Goal: Task Accomplishment & Management: Manage account settings

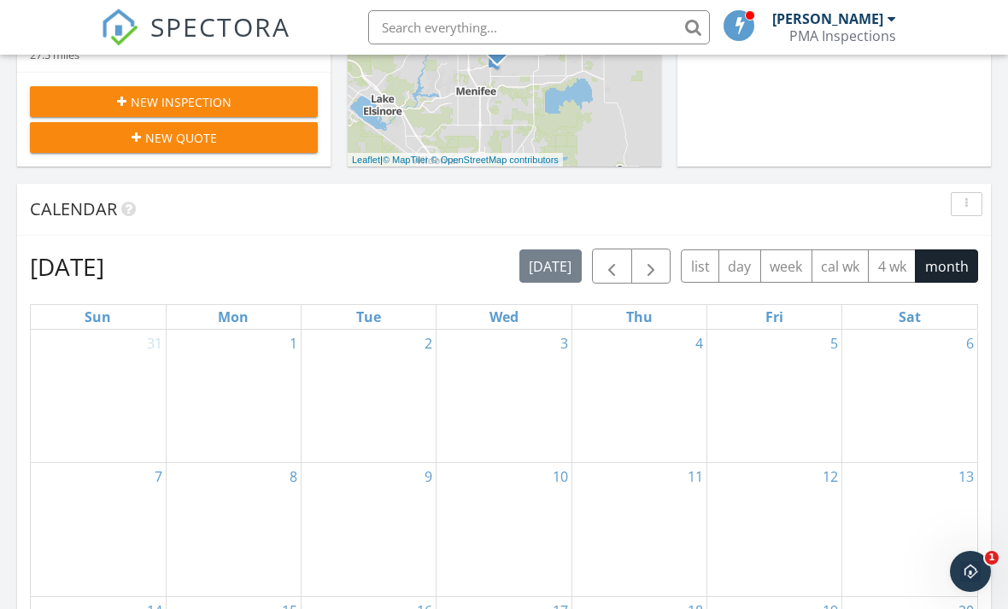
scroll to position [586, 0]
click at [605, 263] on span "button" at bounding box center [612, 265] width 21 height 21
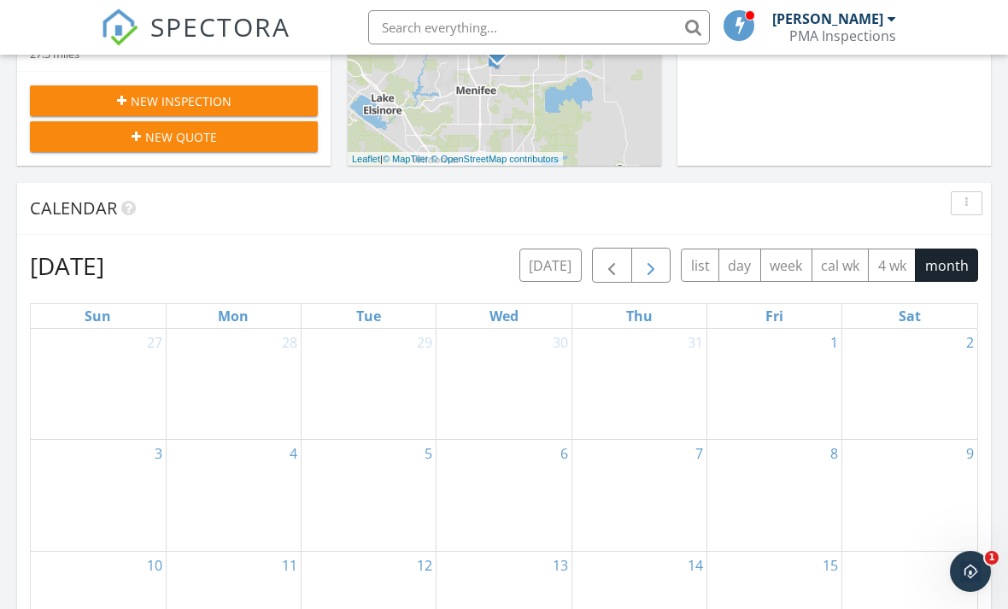
click at [658, 261] on span "button" at bounding box center [651, 265] width 21 height 21
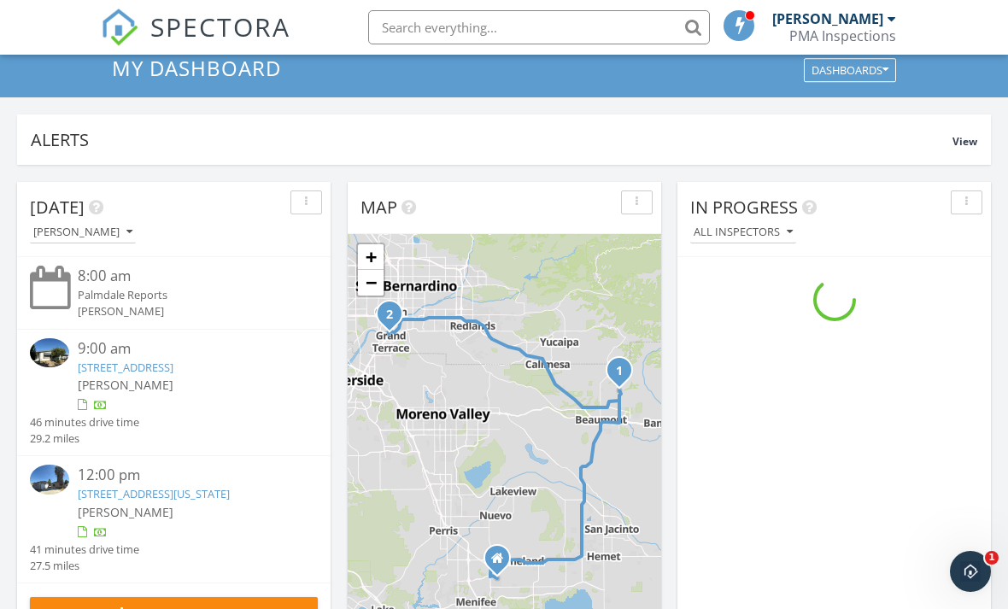
scroll to position [0, 0]
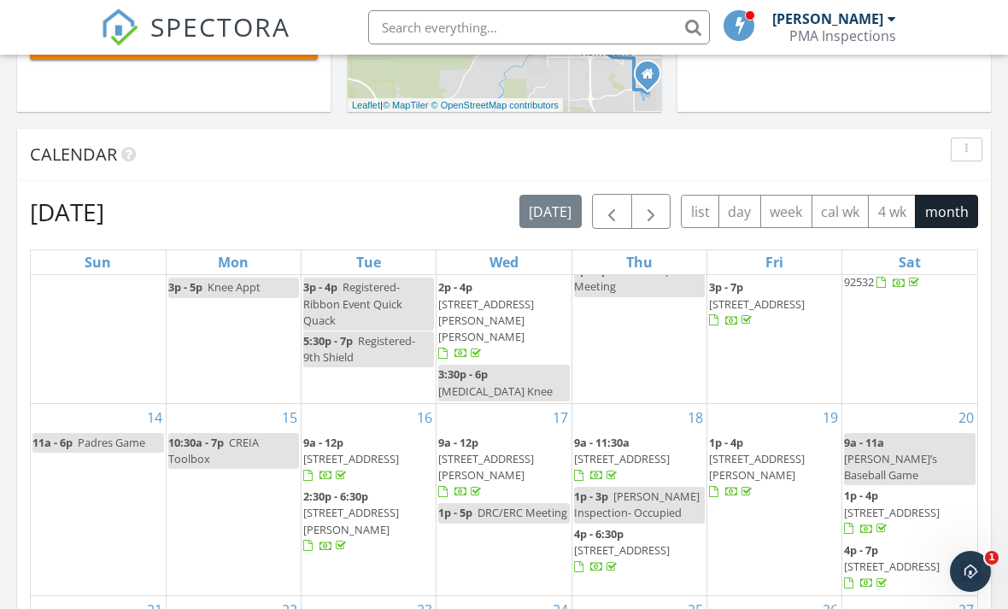
scroll to position [9, 9]
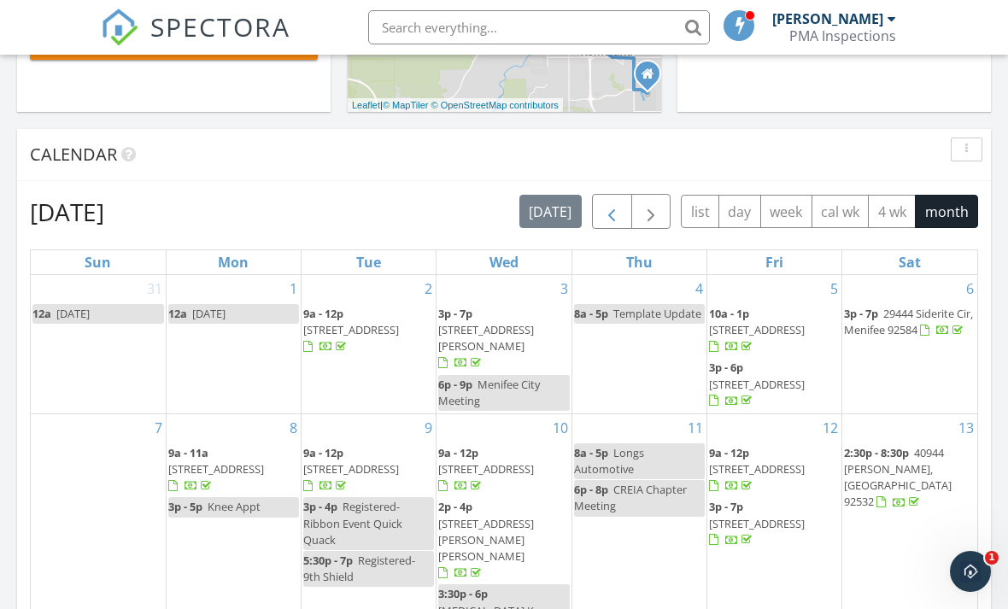
click at [625, 218] on button "button" at bounding box center [612, 211] width 40 height 35
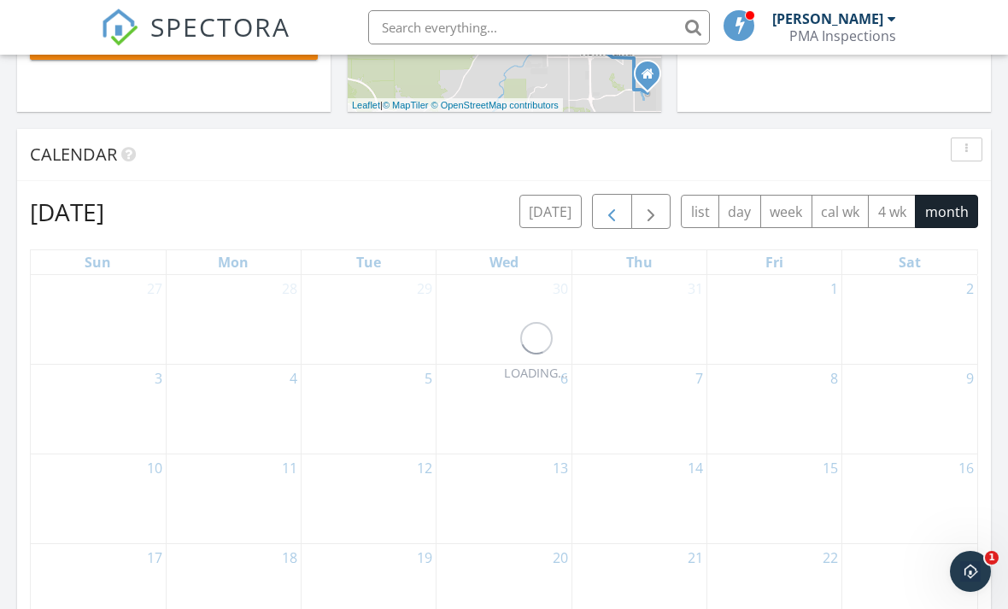
click at [618, 214] on span "button" at bounding box center [612, 212] width 21 height 21
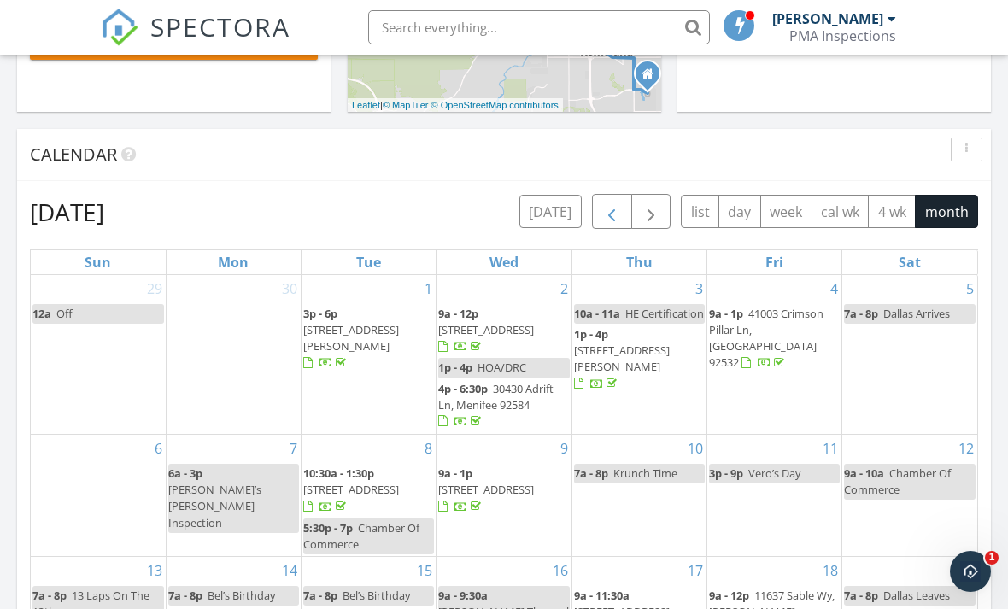
click at [614, 206] on span "button" at bounding box center [612, 212] width 21 height 21
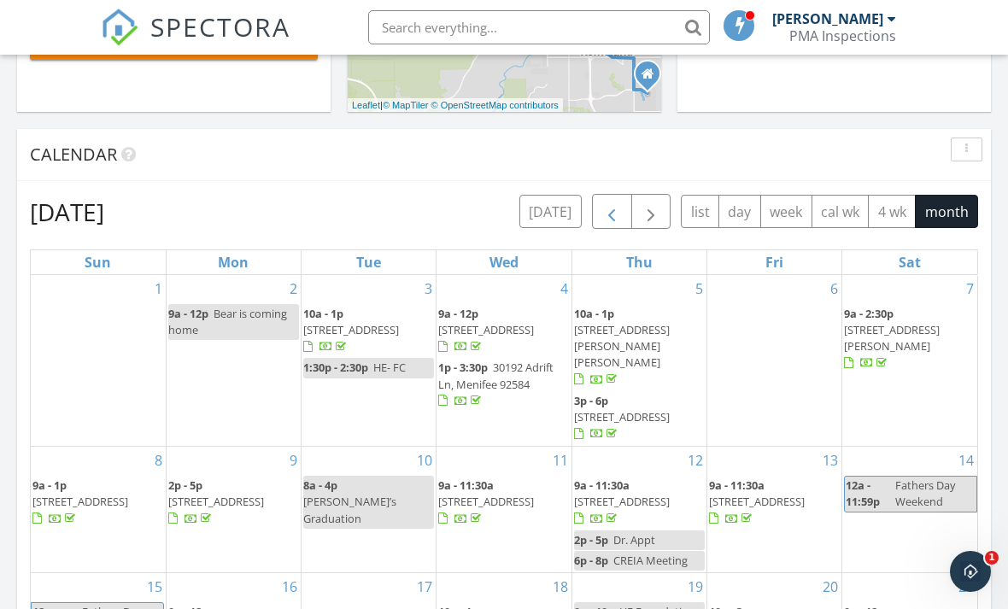
click at [617, 209] on span "button" at bounding box center [612, 212] width 21 height 21
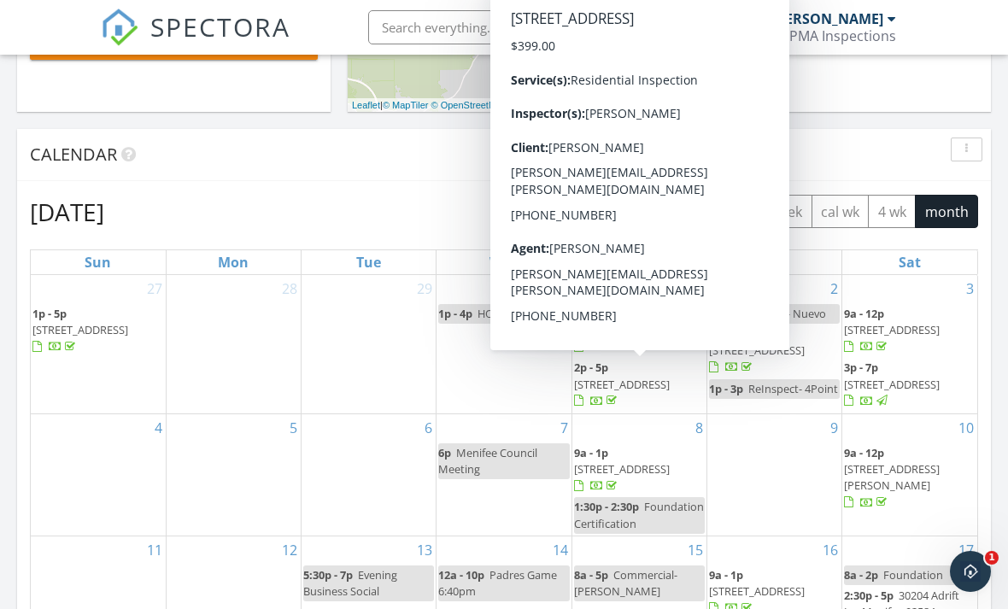
click at [654, 380] on span "15 Garfield St, Cathedral City 92234" at bounding box center [622, 384] width 96 height 15
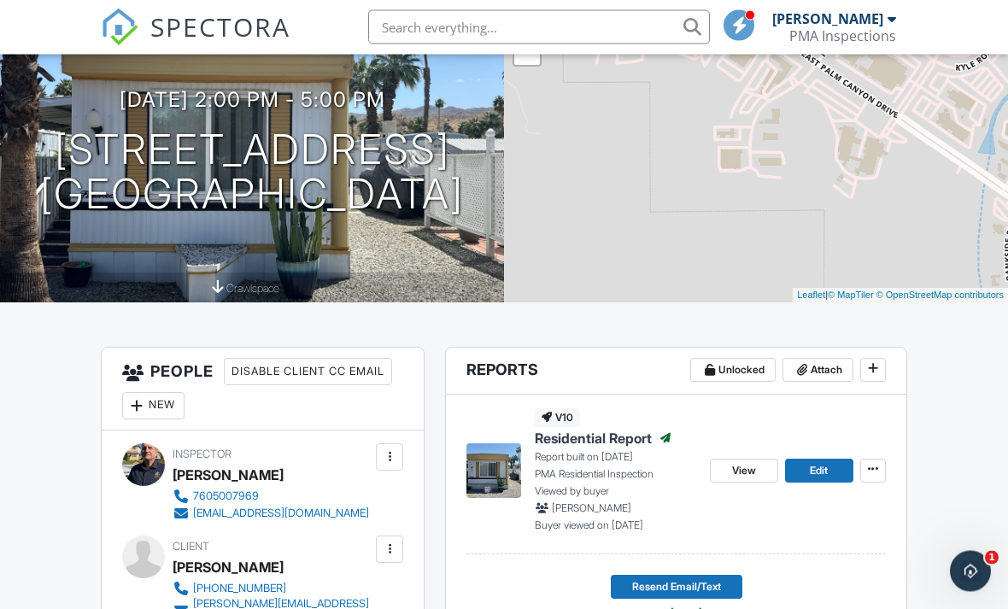
scroll to position [187, 0]
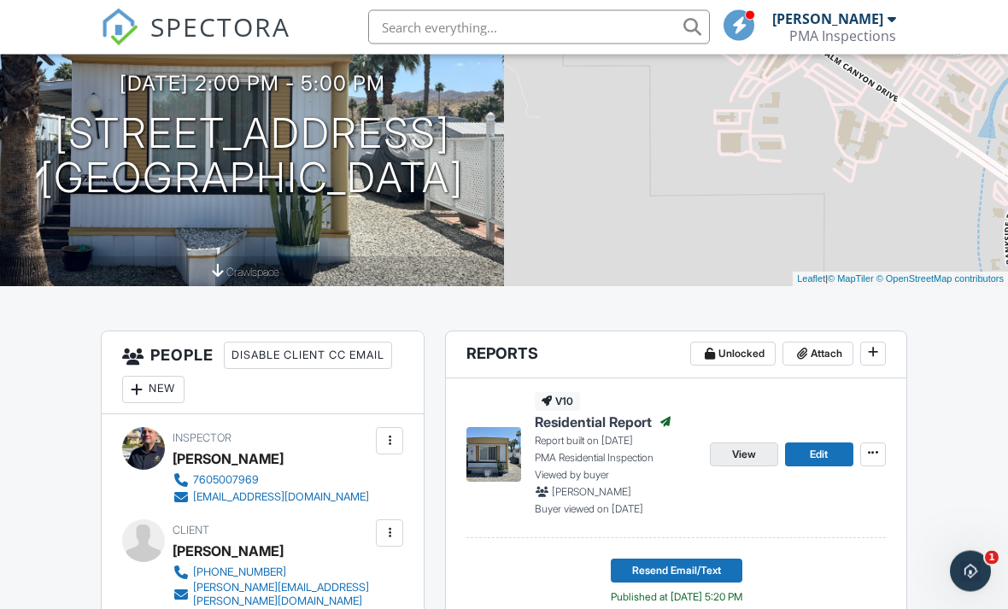
click at [743, 456] on span "View" at bounding box center [744, 455] width 24 height 17
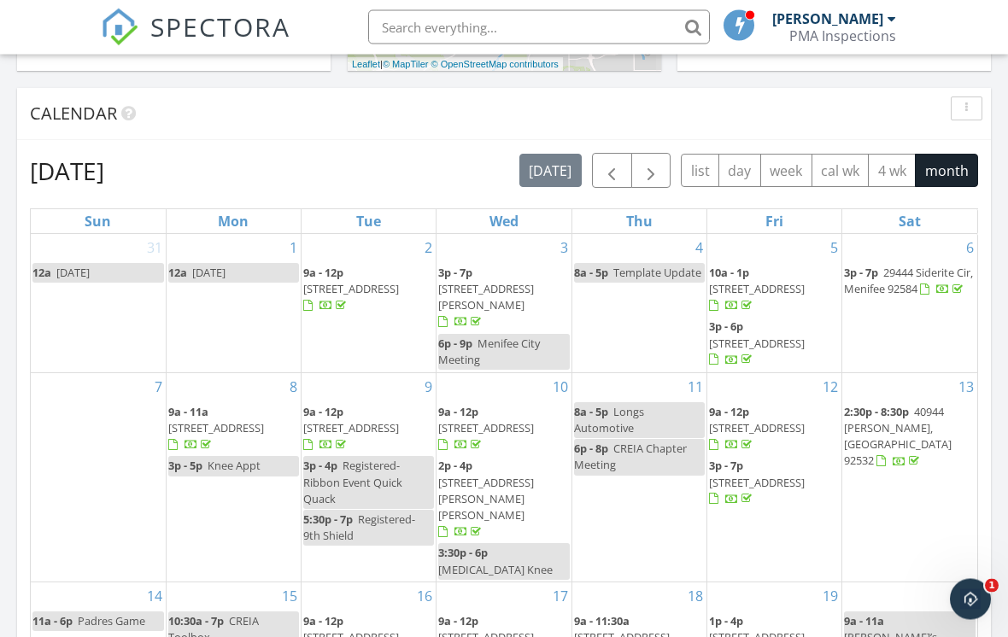
scroll to position [718, 0]
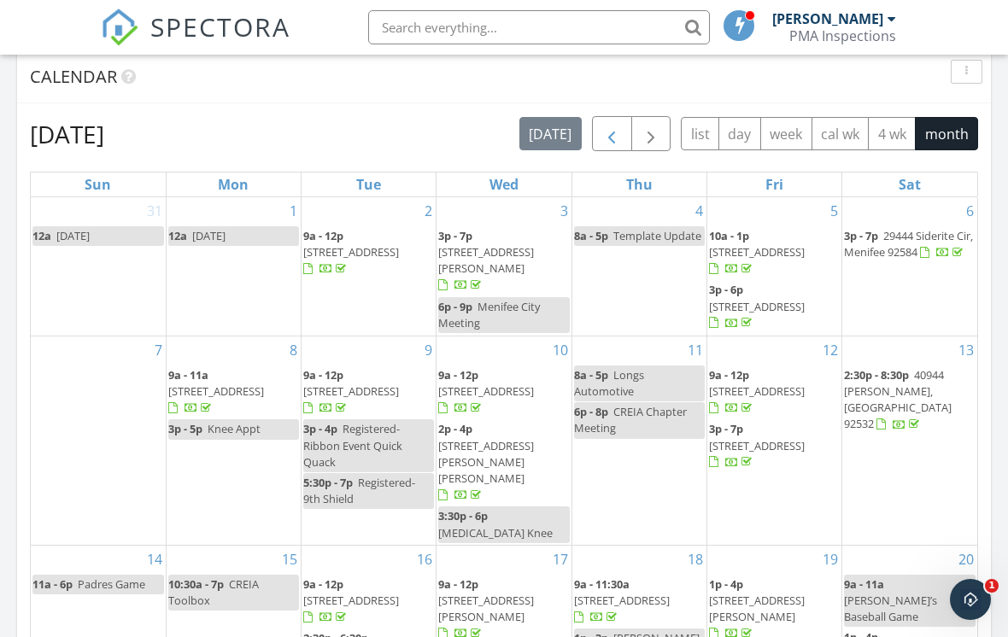
click at [612, 139] on span "button" at bounding box center [612, 134] width 21 height 21
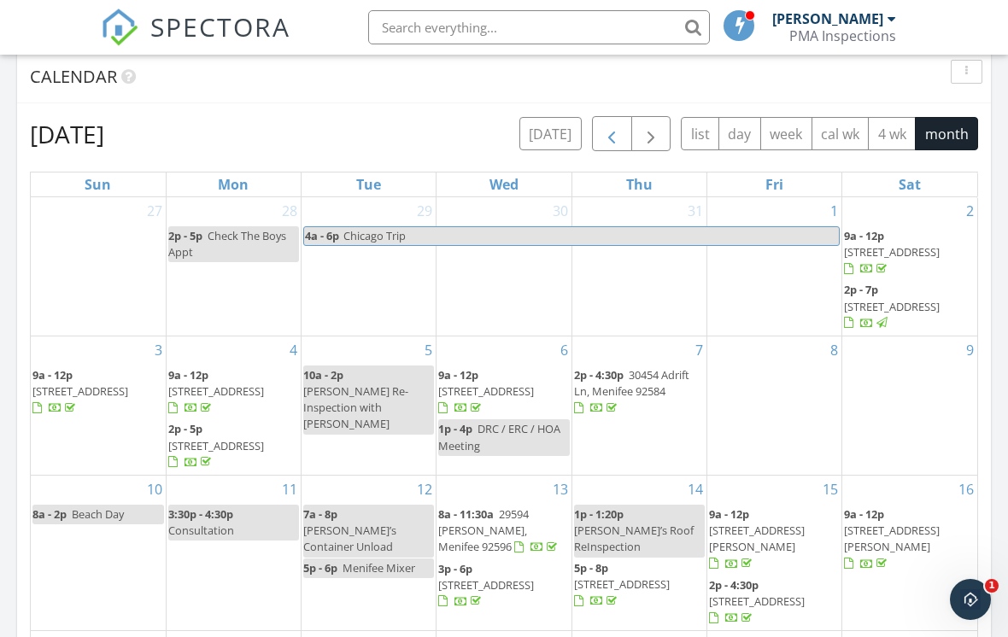
click at [616, 134] on span "button" at bounding box center [612, 134] width 21 height 21
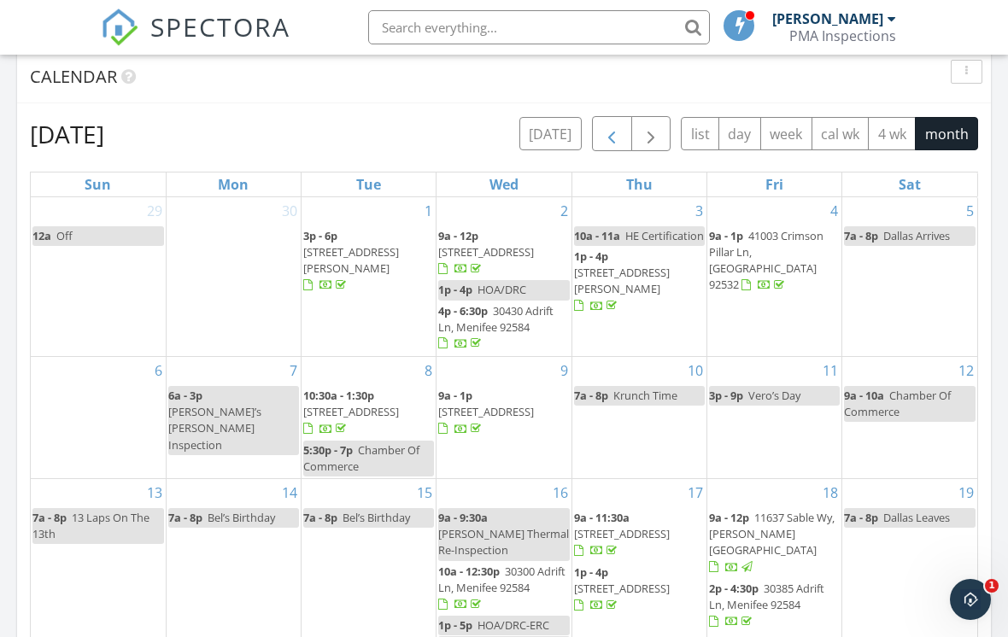
click at [614, 130] on span "button" at bounding box center [612, 134] width 21 height 21
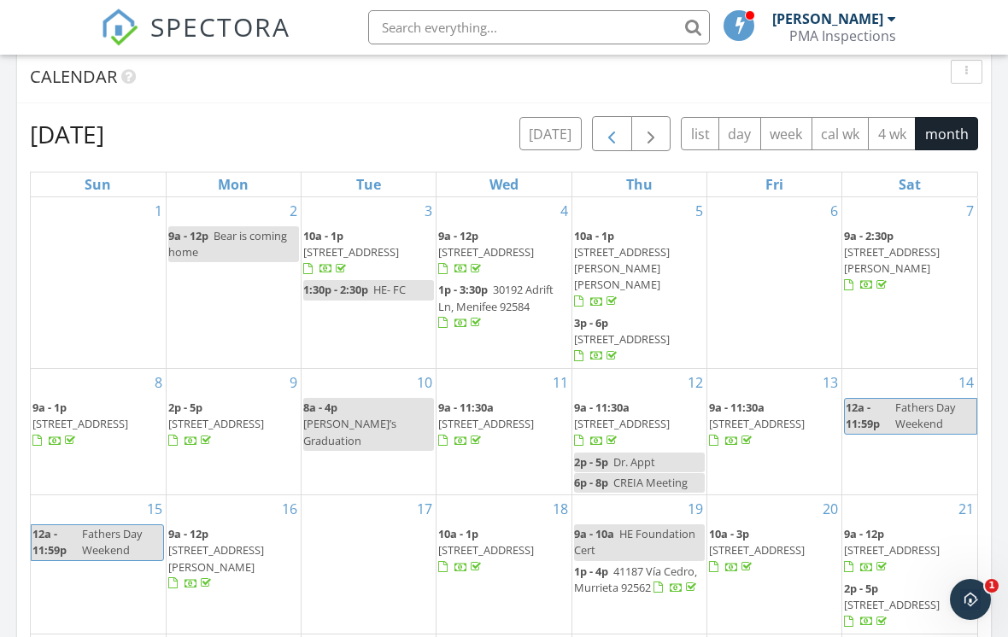
click at [617, 132] on span "button" at bounding box center [612, 134] width 21 height 21
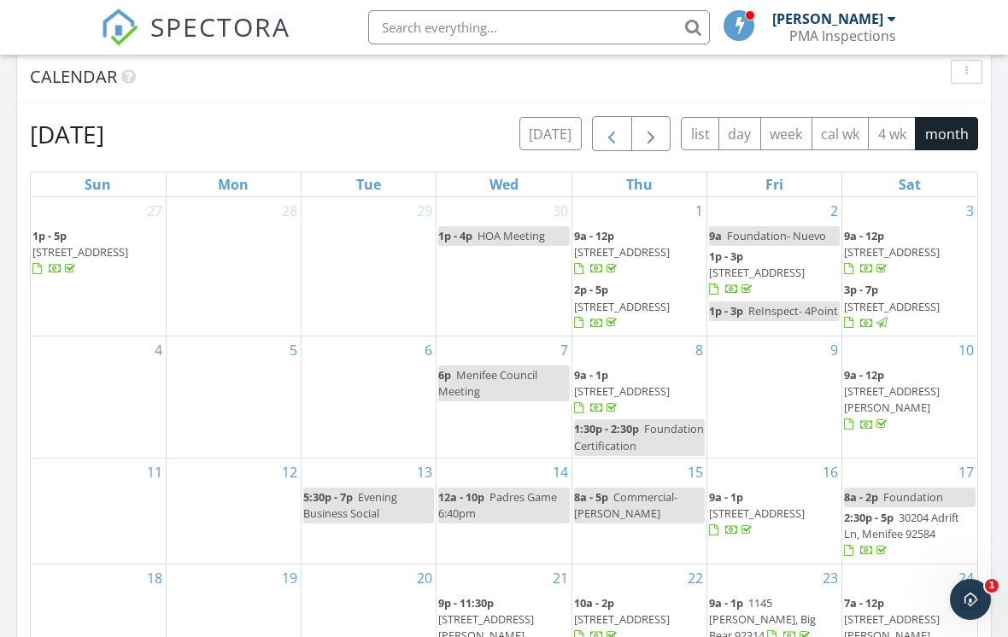
click at [617, 132] on span "button" at bounding box center [612, 134] width 21 height 21
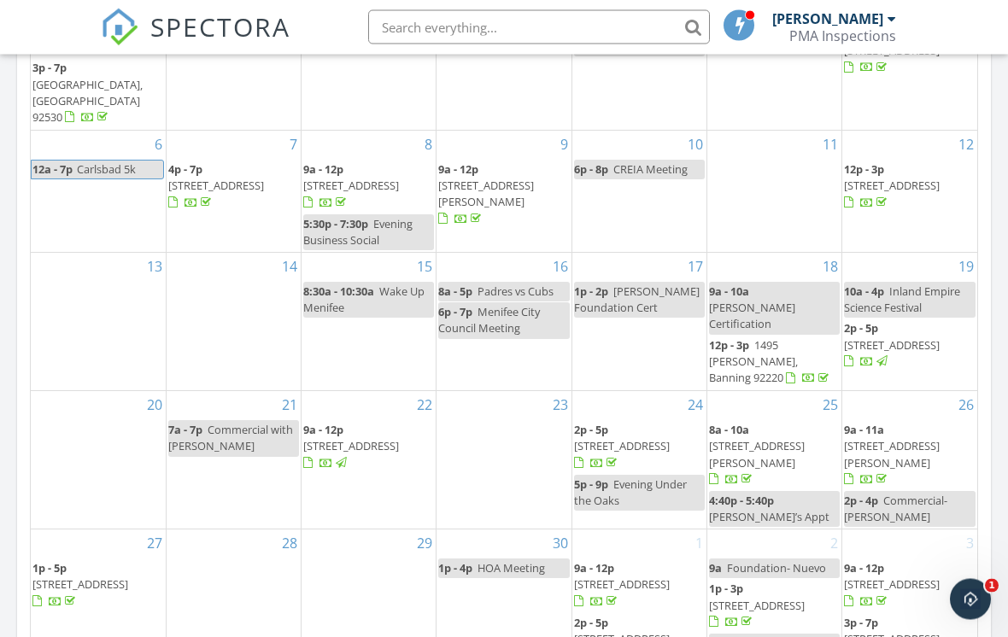
scroll to position [941, 0]
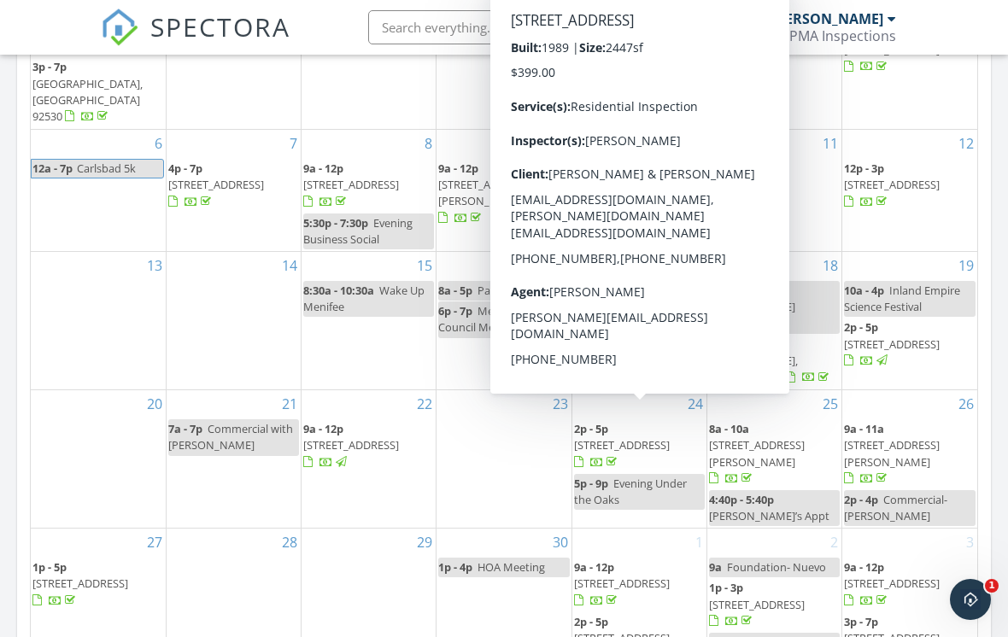
click at [653, 437] on span "41594 Magnolia St, Murrieta 92562" at bounding box center [622, 444] width 96 height 15
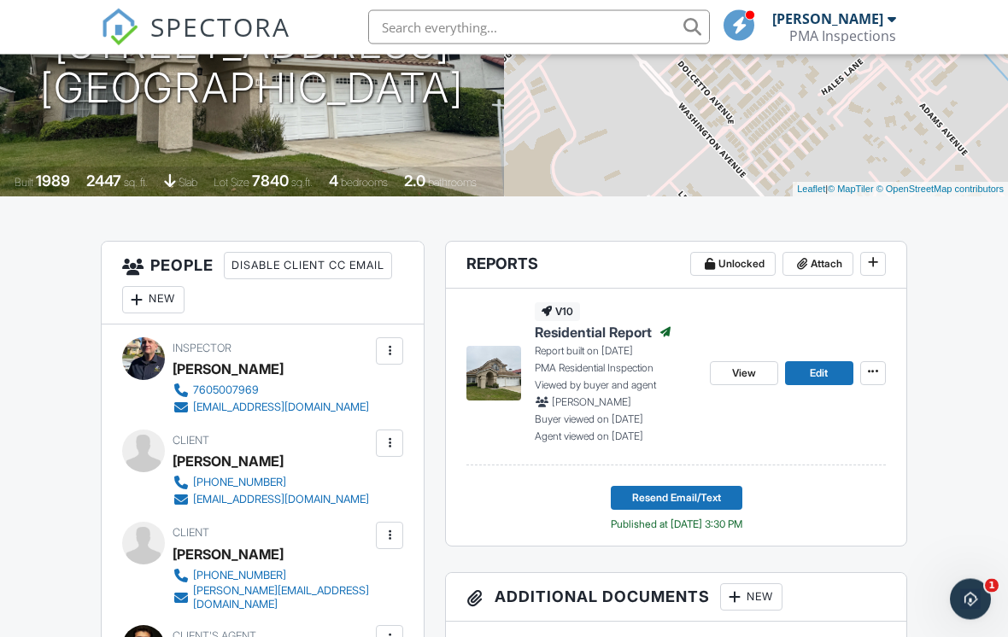
scroll to position [279, 0]
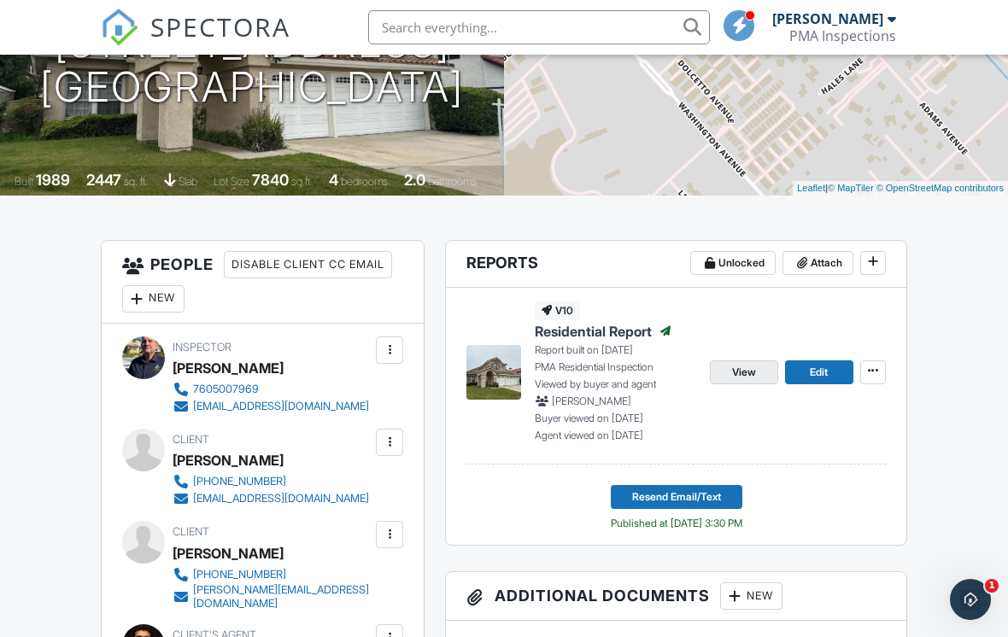
click at [749, 373] on span "View" at bounding box center [744, 372] width 24 height 17
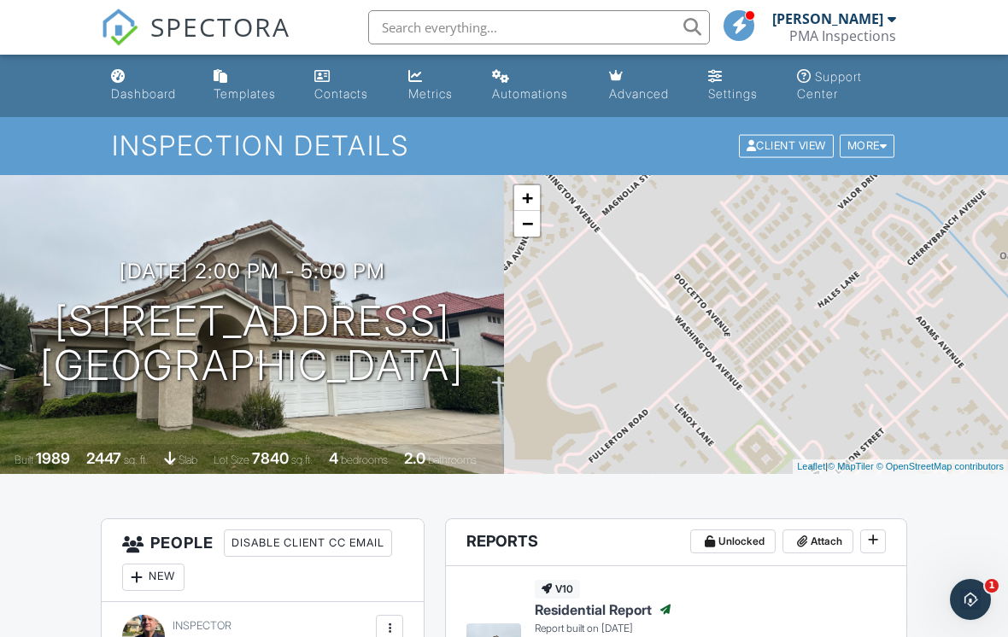
click at [619, 455] on div "+ − Leaflet | © MapTiler © OpenStreetMap contributors" at bounding box center [756, 324] width 504 height 299
click at [150, 78] on link "Dashboard" at bounding box center [148, 86] width 89 height 49
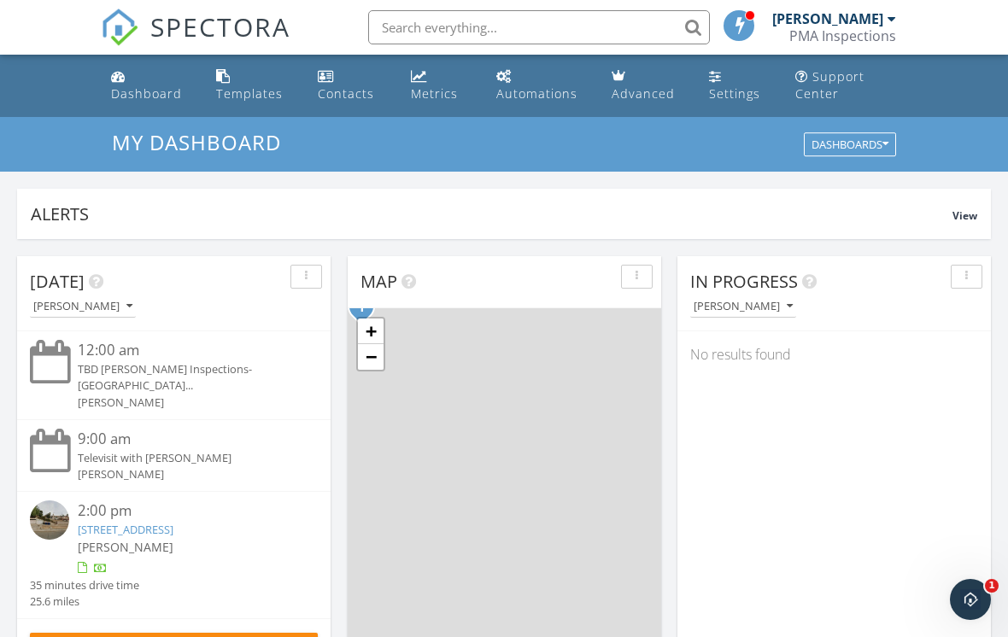
scroll to position [138, 0]
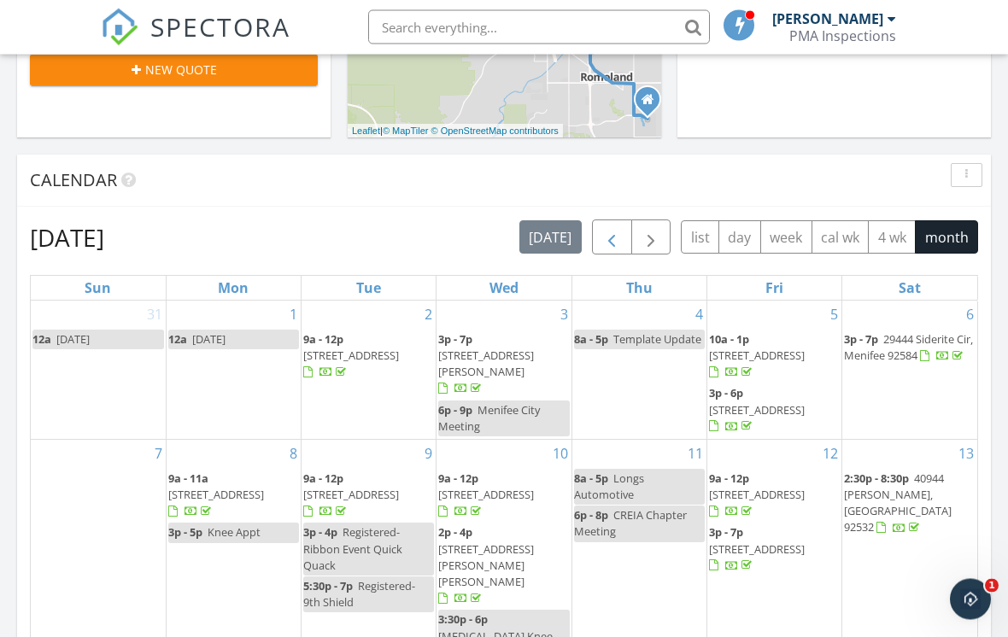
click at [615, 243] on span "button" at bounding box center [612, 238] width 21 height 21
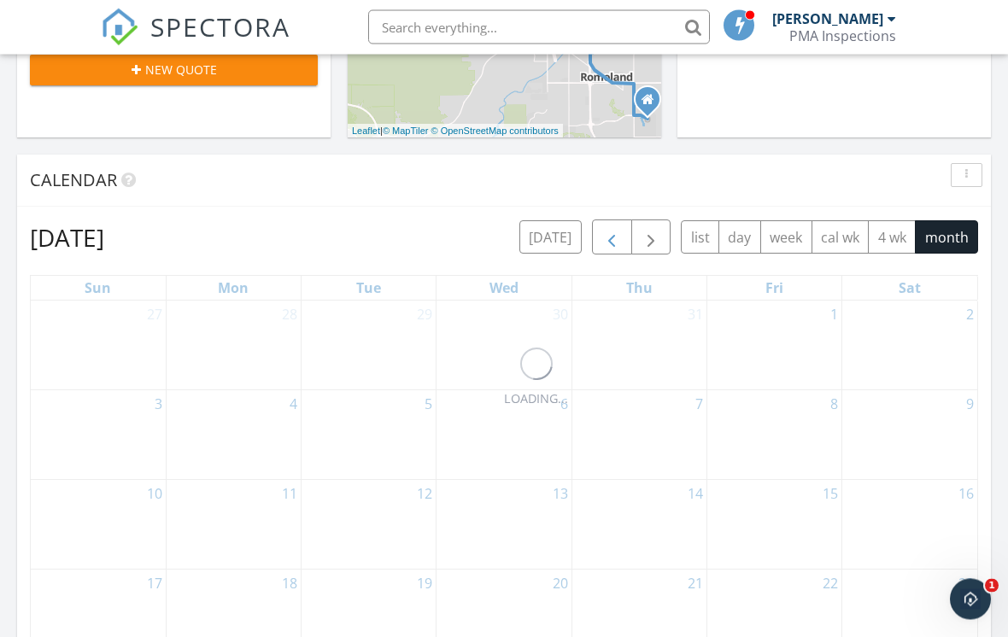
scroll to position [614, 0]
click at [616, 235] on span "button" at bounding box center [612, 237] width 21 height 21
click at [610, 242] on span "button" at bounding box center [612, 237] width 21 height 21
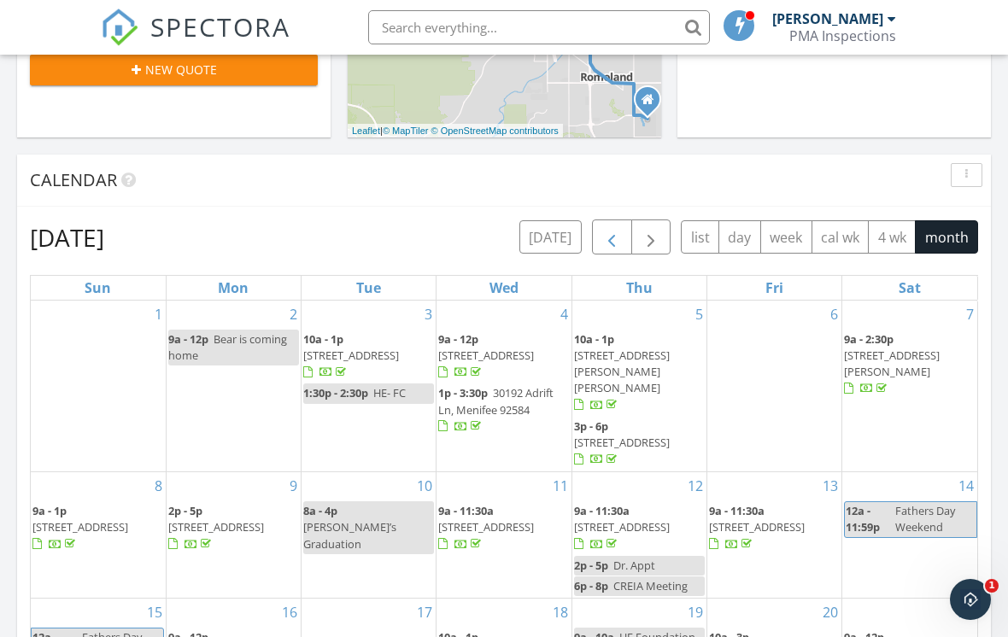
click at [614, 241] on span "button" at bounding box center [612, 237] width 21 height 21
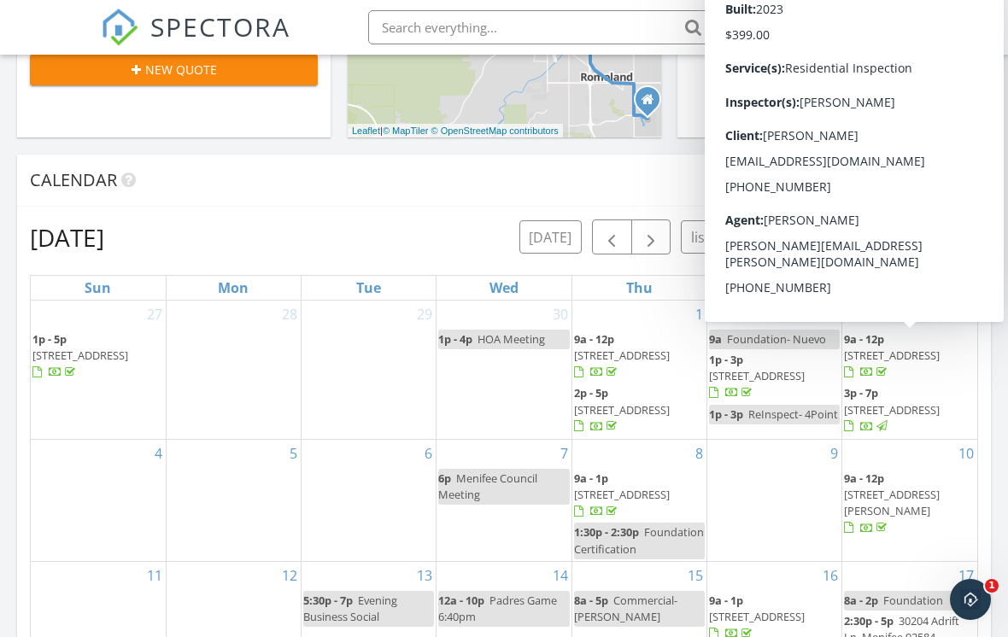
click at [867, 348] on span "5156 Rowel St, Hemet 92545" at bounding box center [892, 355] width 96 height 15
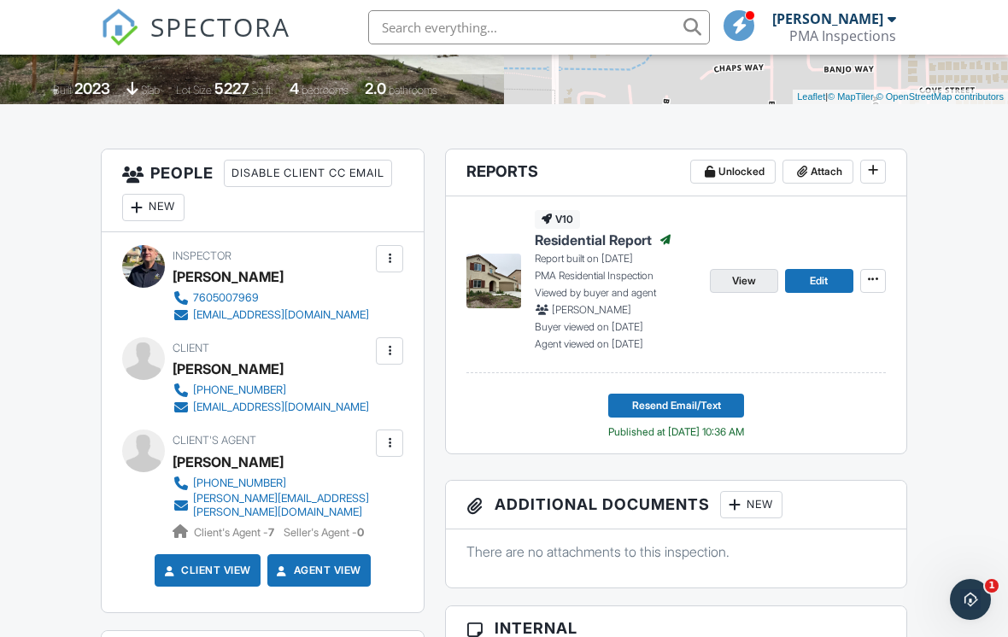
click at [739, 269] on link "View" at bounding box center [744, 281] width 68 height 24
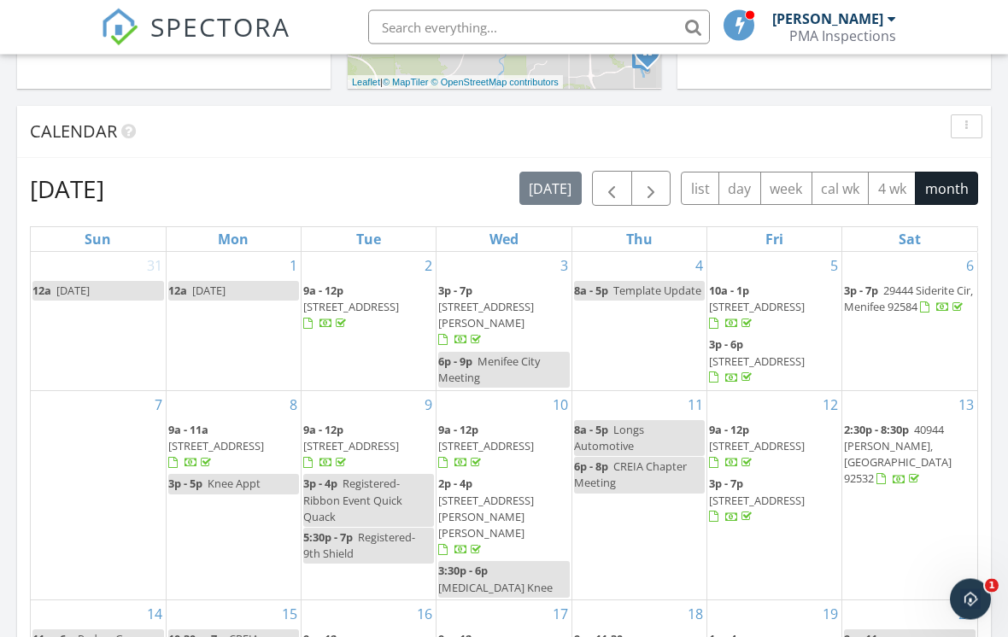
scroll to position [651, 0]
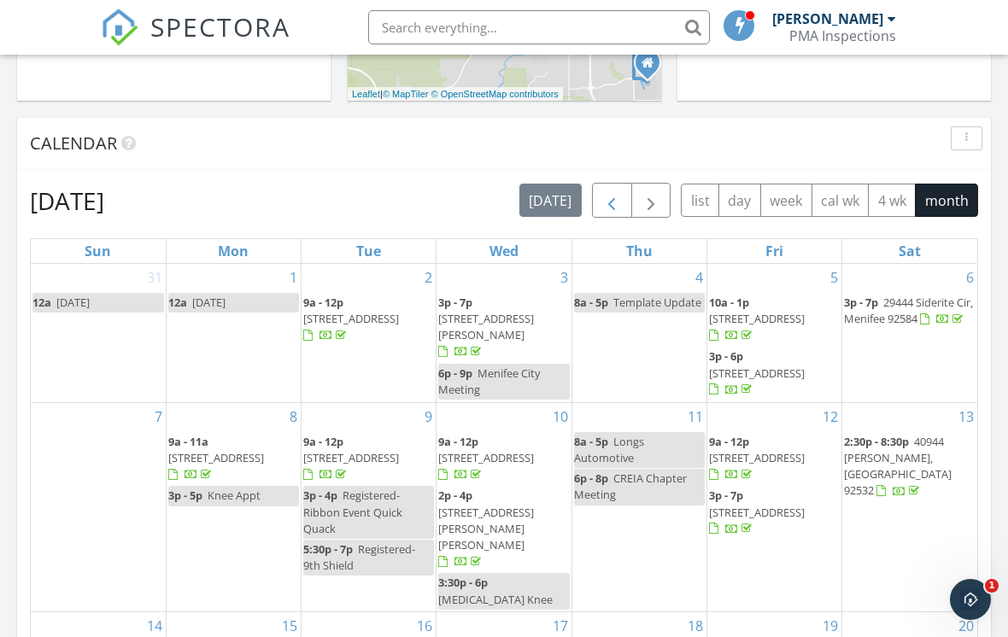
click at [609, 197] on span "button" at bounding box center [612, 201] width 21 height 21
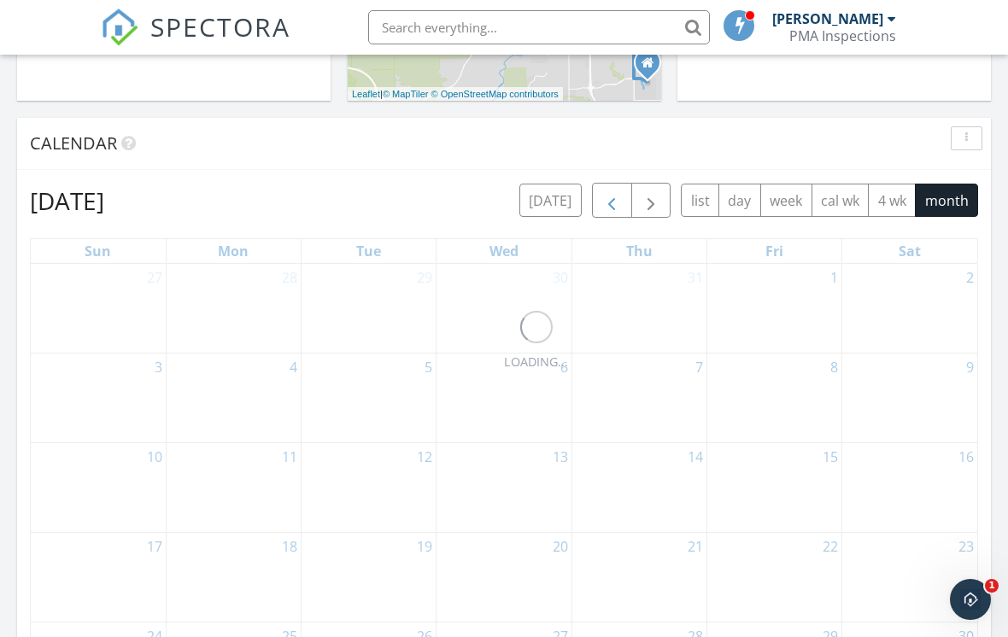
click at [609, 201] on span "button" at bounding box center [612, 201] width 21 height 21
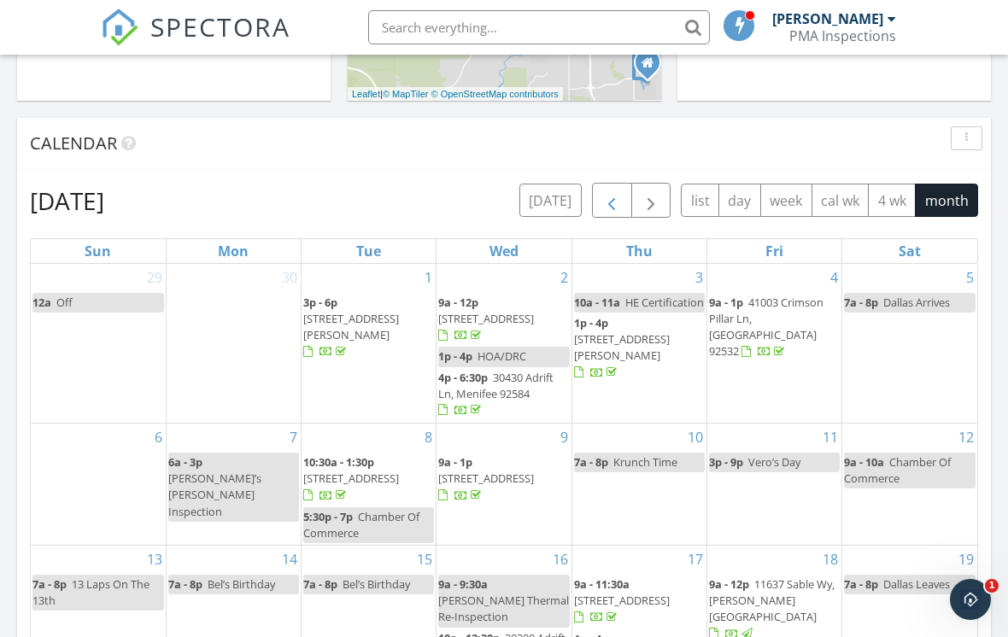
click at [609, 203] on span "button" at bounding box center [612, 201] width 21 height 21
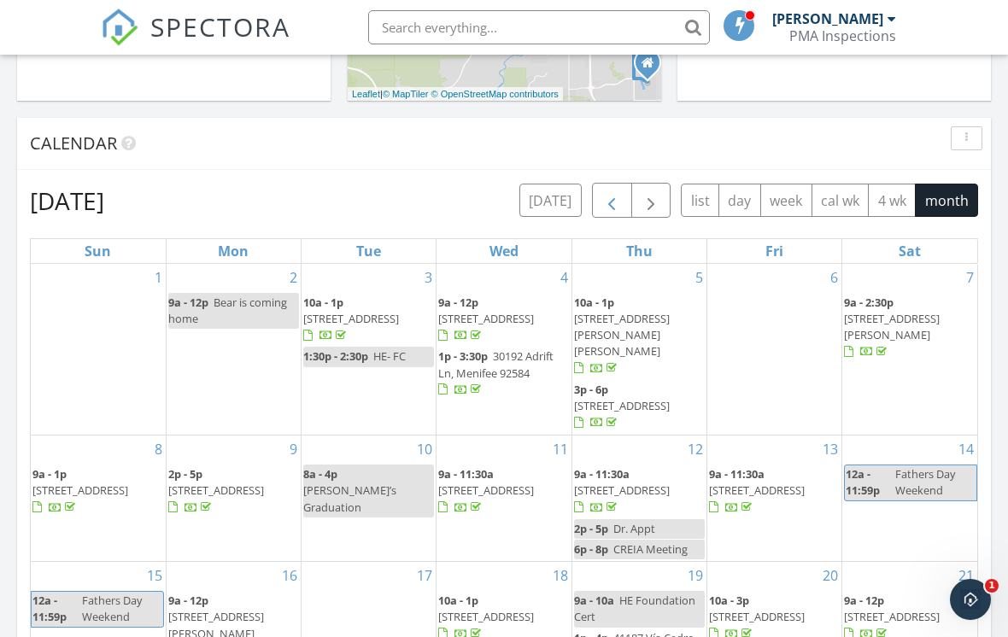
click at [613, 199] on span "button" at bounding box center [612, 201] width 21 height 21
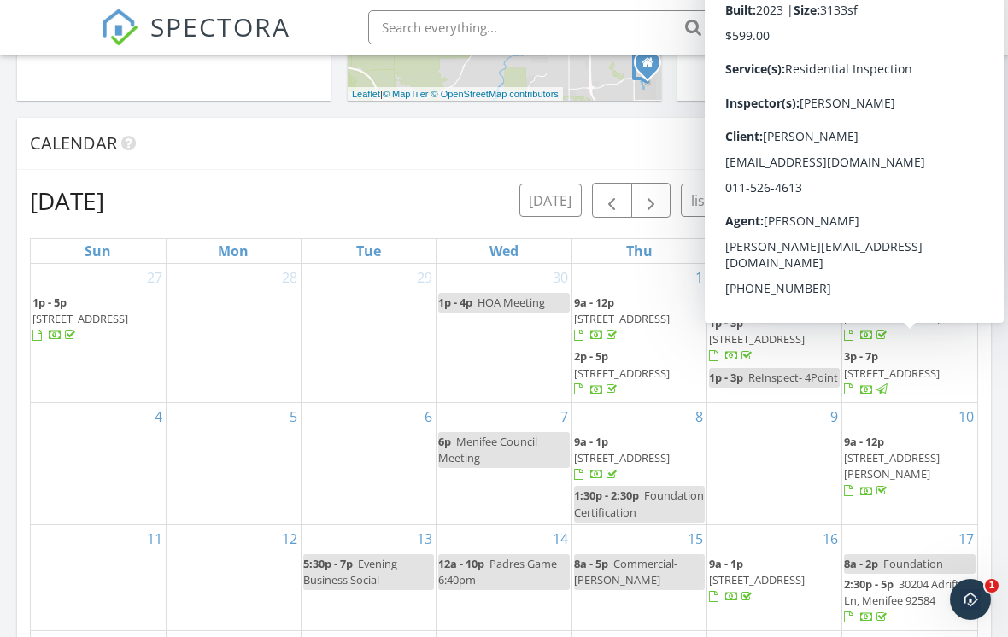
click at [931, 366] on span "2168 Paseo Levanten, Chula Vista 91913" at bounding box center [892, 373] width 96 height 15
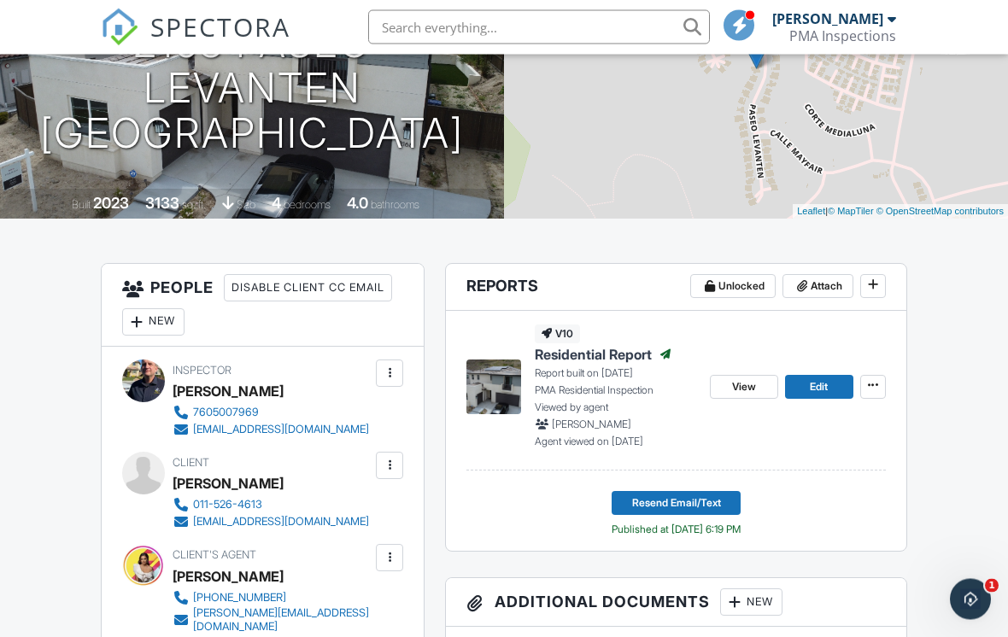
scroll to position [264, 0]
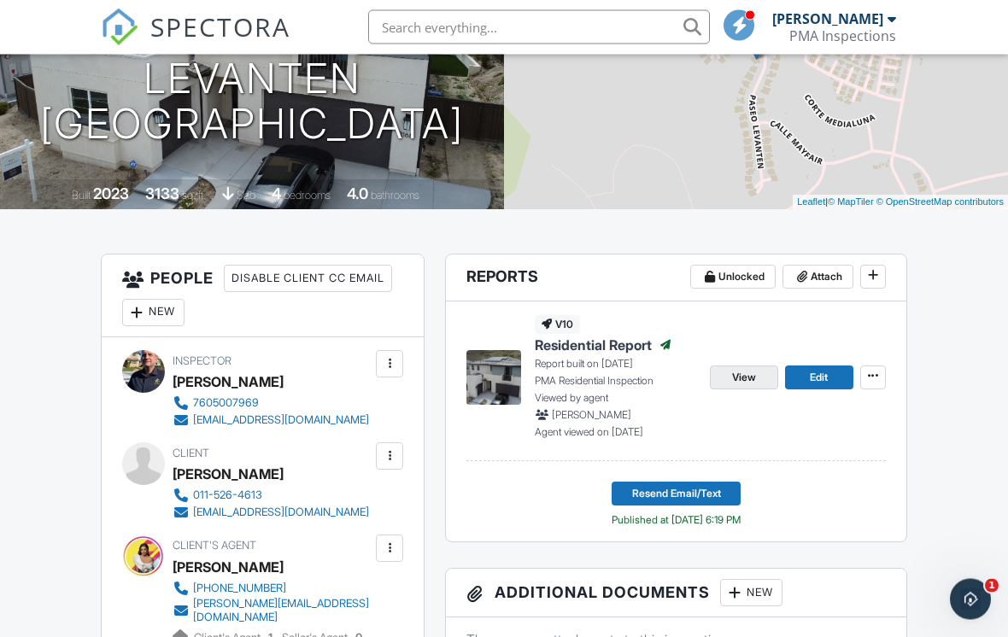
click at [745, 379] on span "View" at bounding box center [744, 378] width 24 height 17
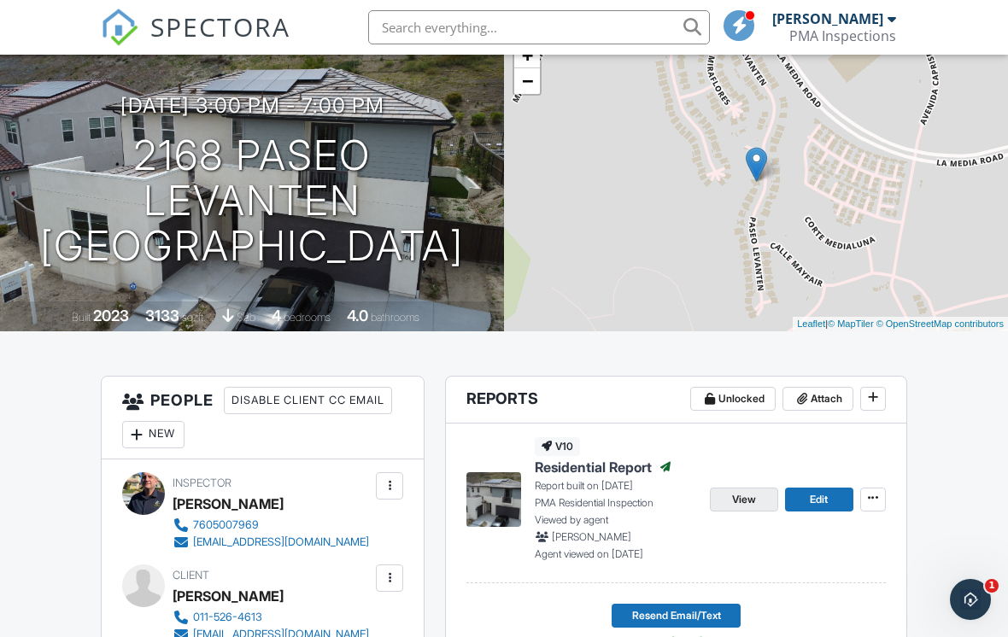
scroll to position [0, 0]
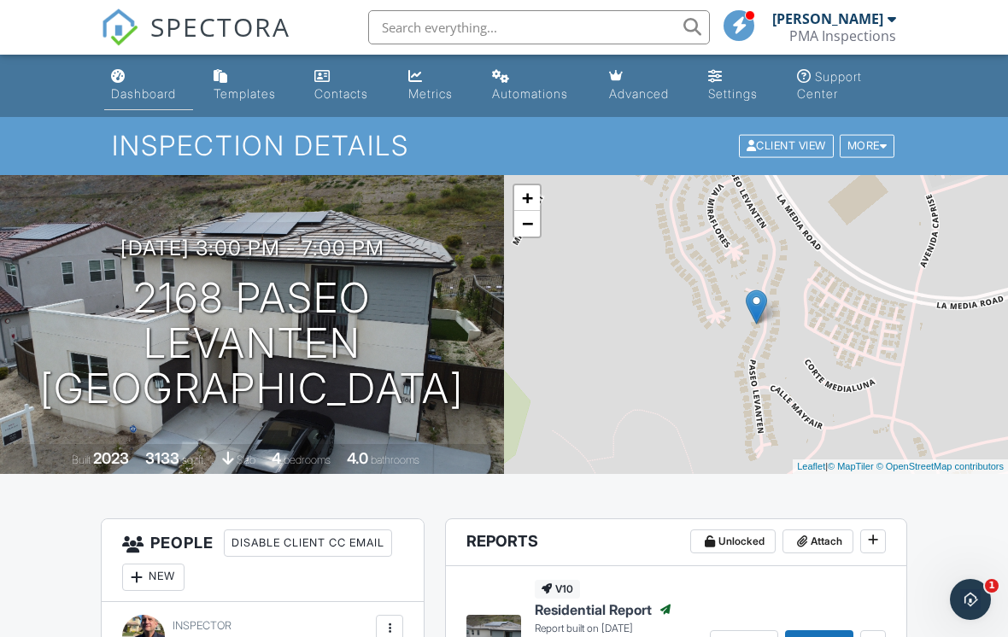
click at [136, 84] on link "Dashboard" at bounding box center [148, 86] width 89 height 49
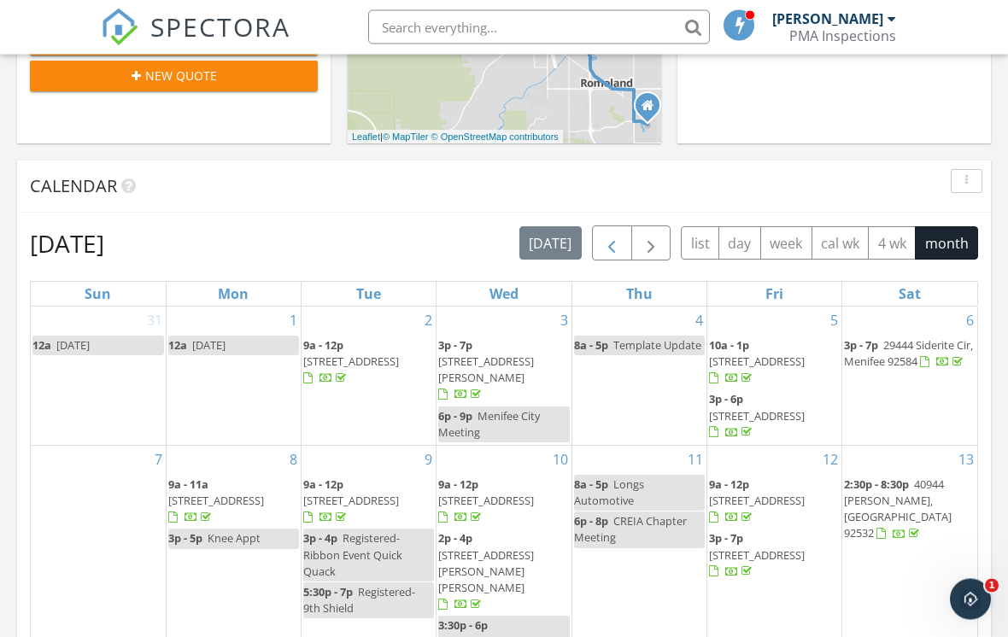
click at [606, 248] on span "button" at bounding box center [612, 244] width 21 height 21
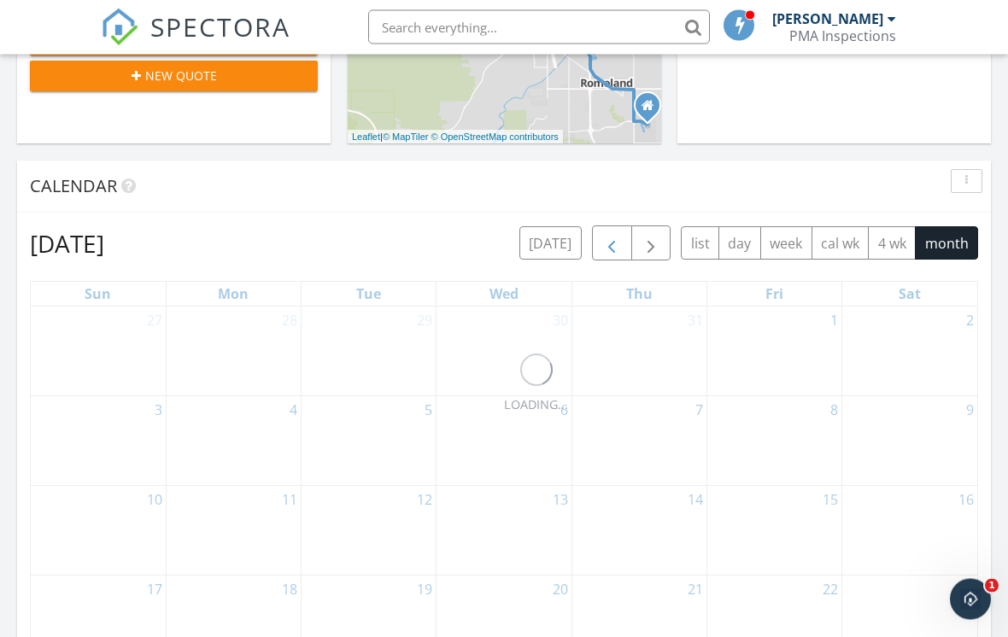
scroll to position [608, 0]
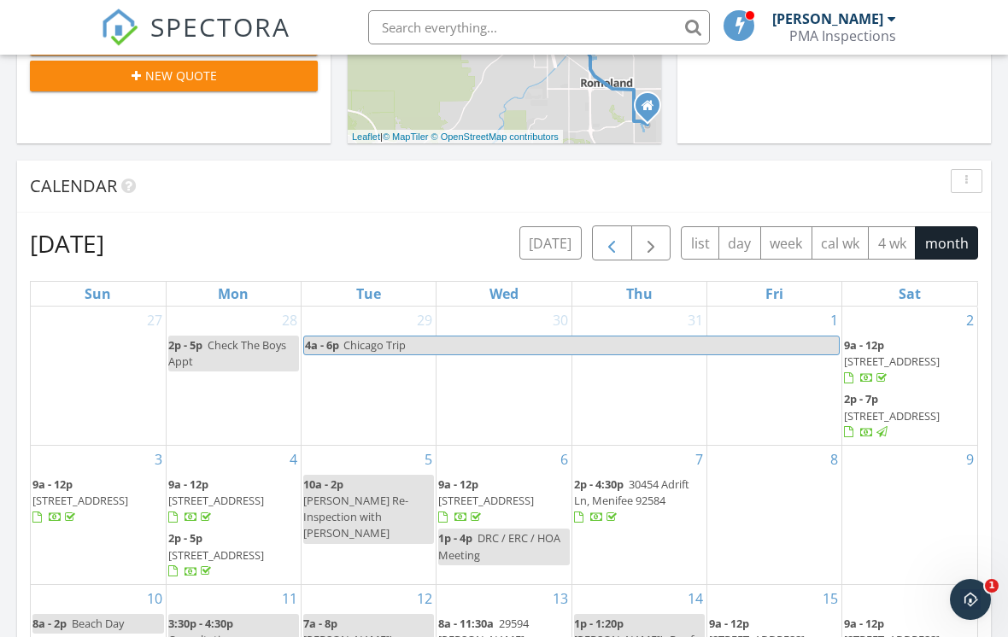
click at [613, 245] on span "button" at bounding box center [612, 243] width 21 height 21
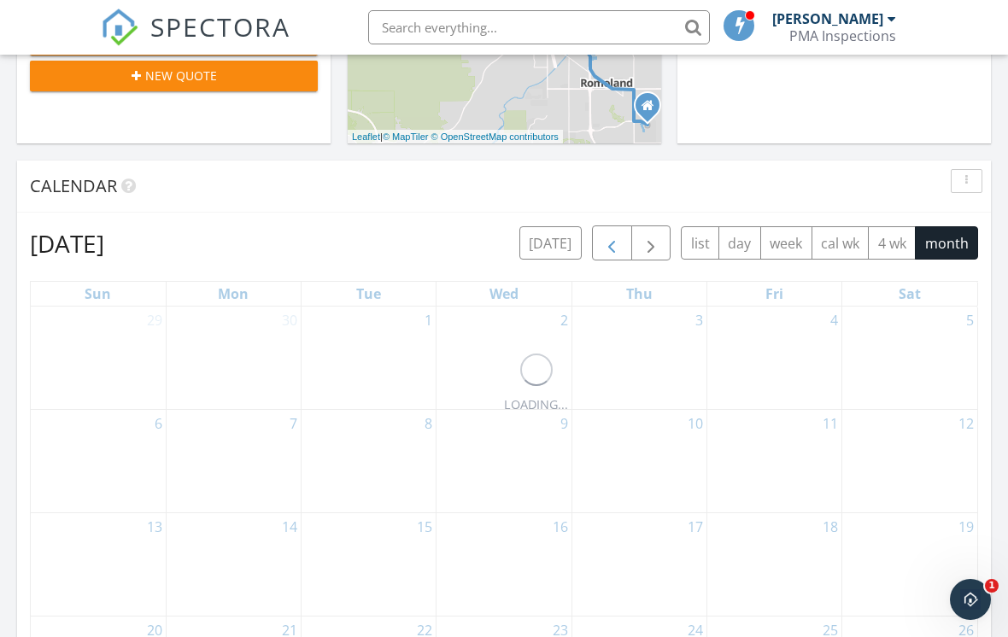
click at [612, 243] on span "button" at bounding box center [612, 243] width 21 height 21
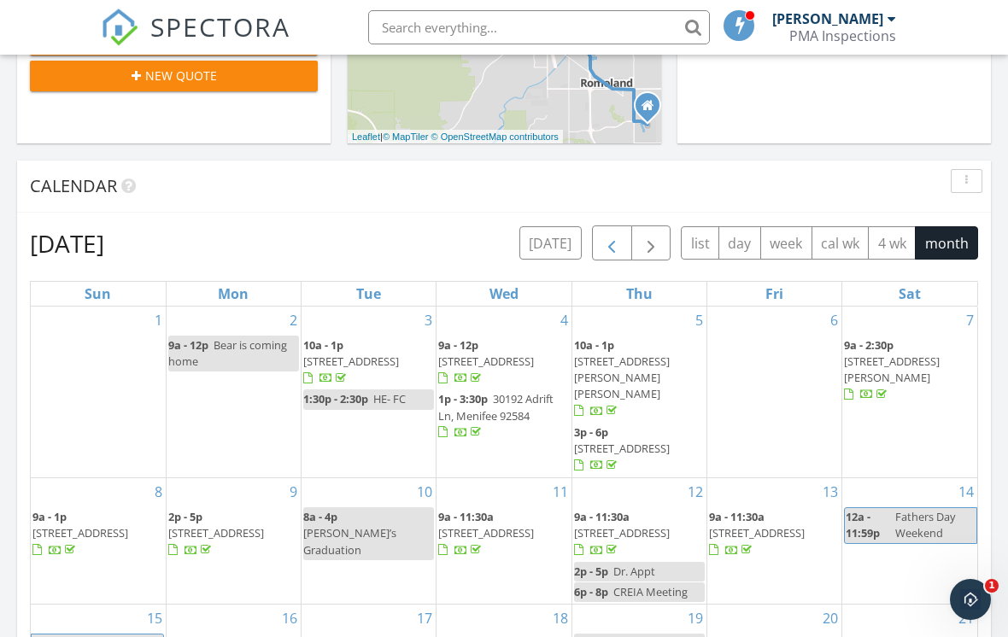
click at [614, 245] on span "button" at bounding box center [612, 243] width 21 height 21
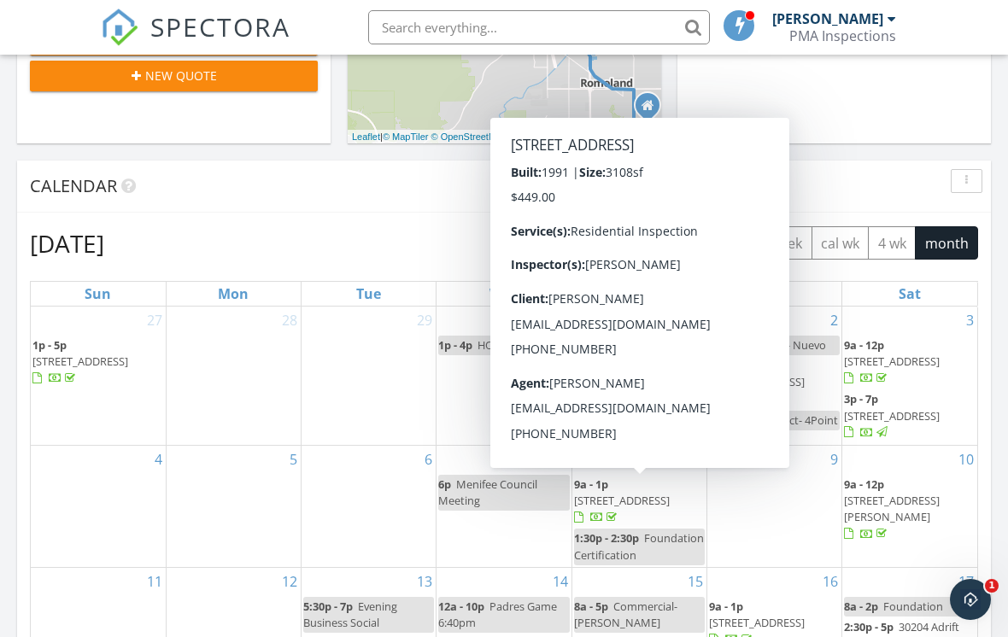
click at [653, 496] on span "[STREET_ADDRESS]" at bounding box center [622, 500] width 96 height 15
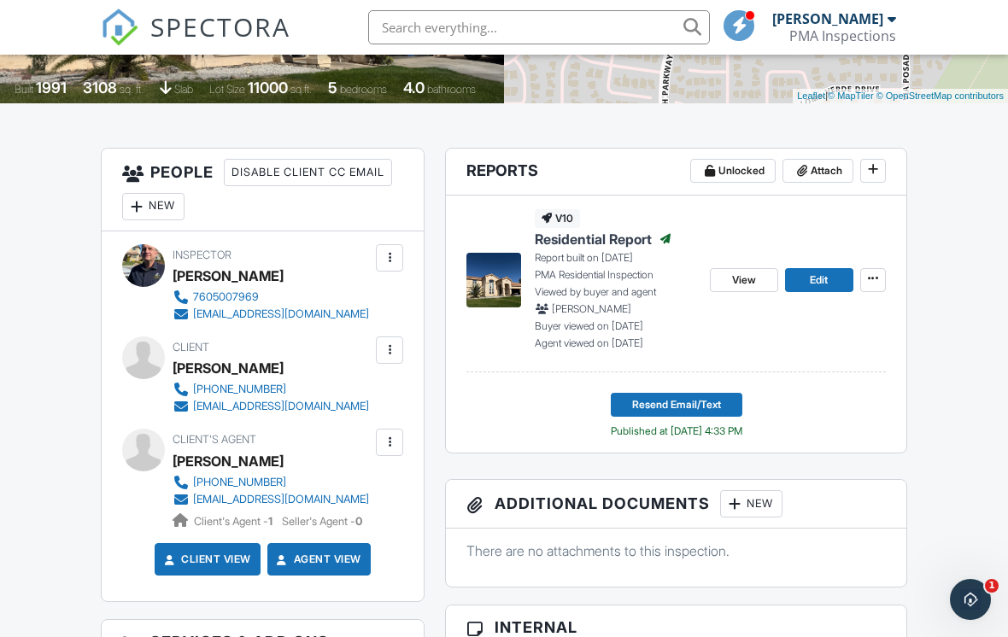
scroll to position [390, 0]
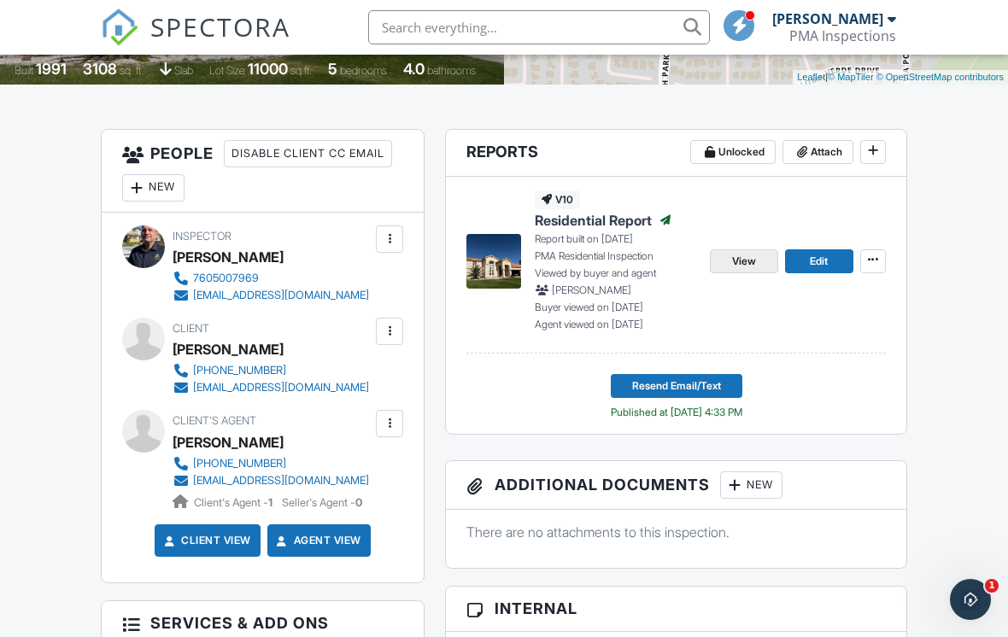
click at [737, 263] on span "View" at bounding box center [744, 261] width 24 height 17
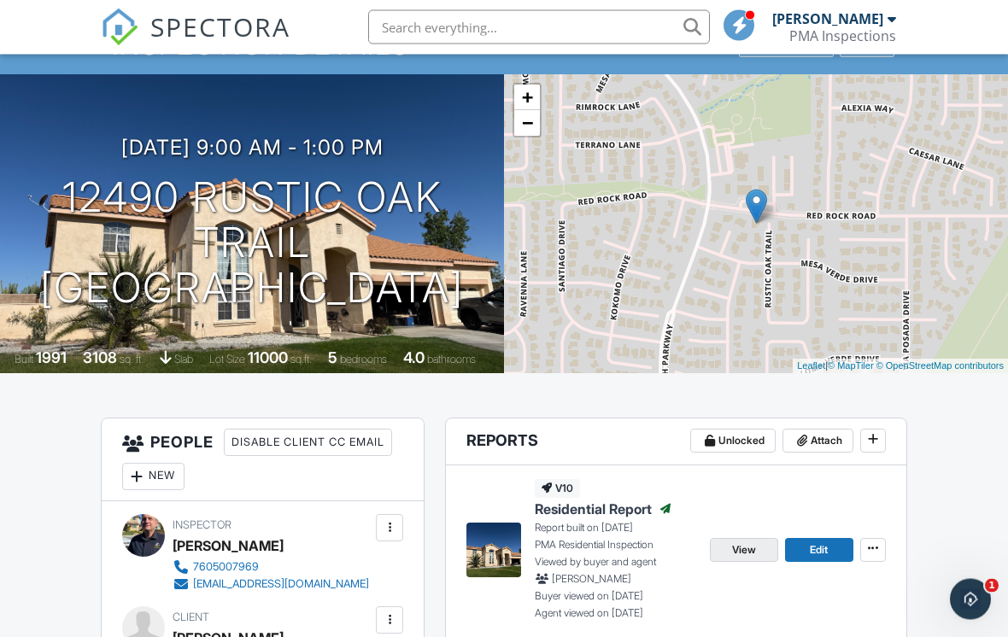
scroll to position [0, 0]
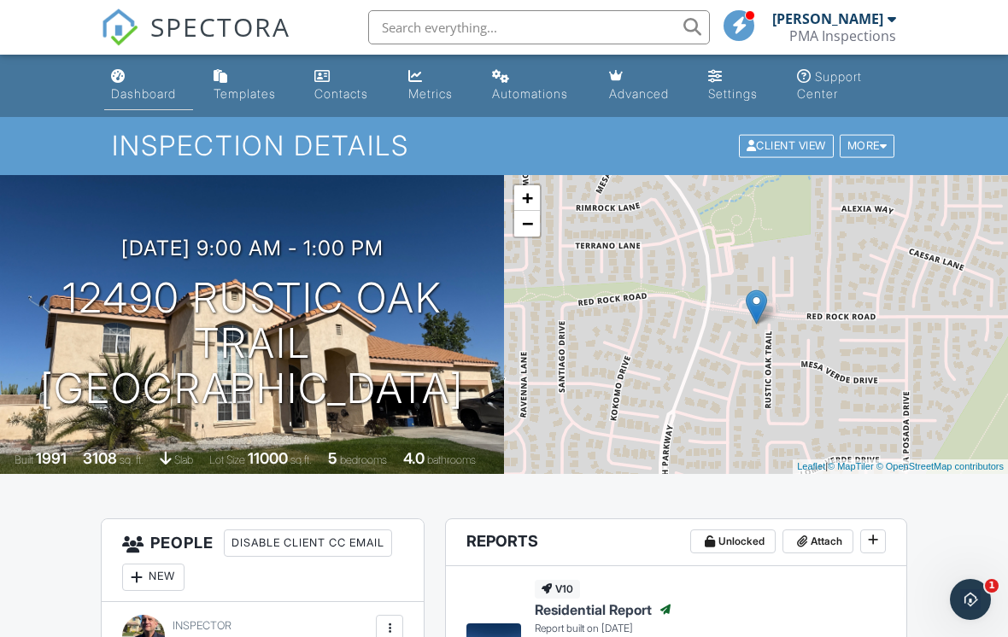
click at [136, 99] on div "Dashboard" at bounding box center [143, 93] width 65 height 15
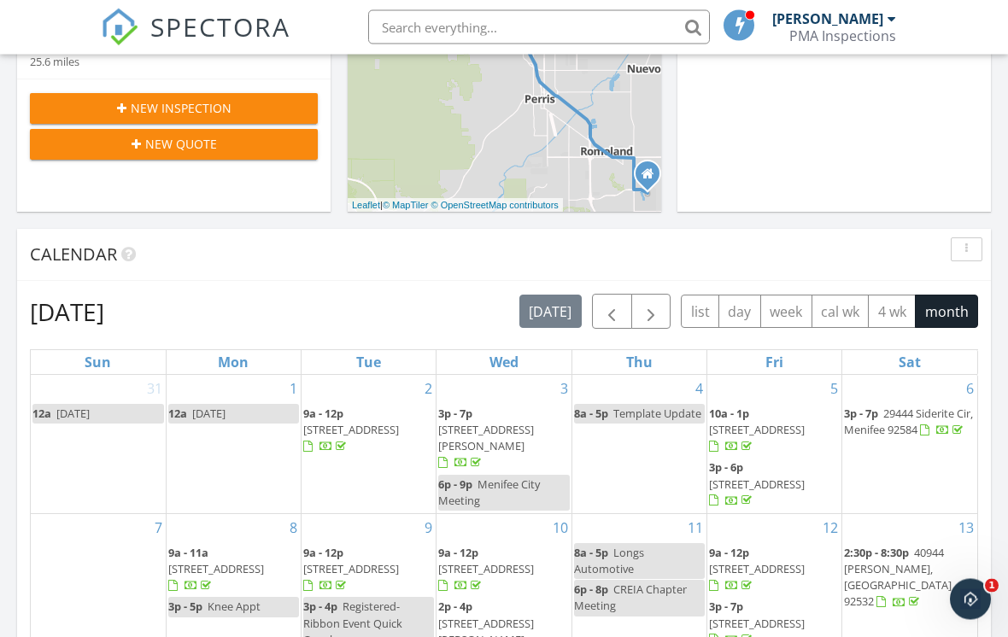
scroll to position [540, 0]
click at [603, 312] on span "button" at bounding box center [612, 312] width 21 height 21
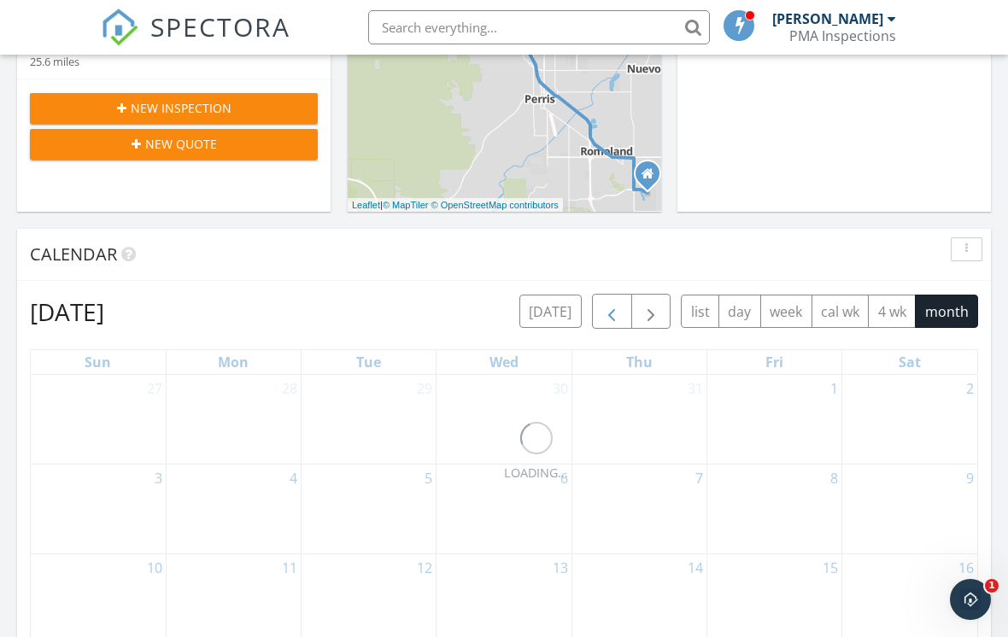
click at [592, 320] on button "button" at bounding box center [612, 311] width 40 height 35
click at [598, 312] on button "button" at bounding box center [612, 311] width 40 height 35
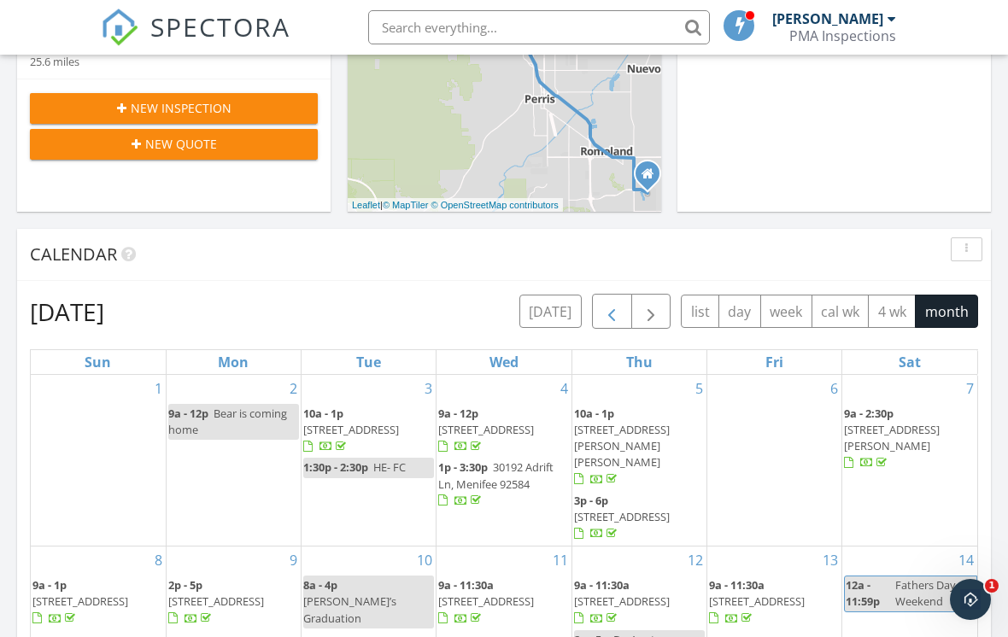
click at [608, 316] on span "button" at bounding box center [612, 312] width 21 height 21
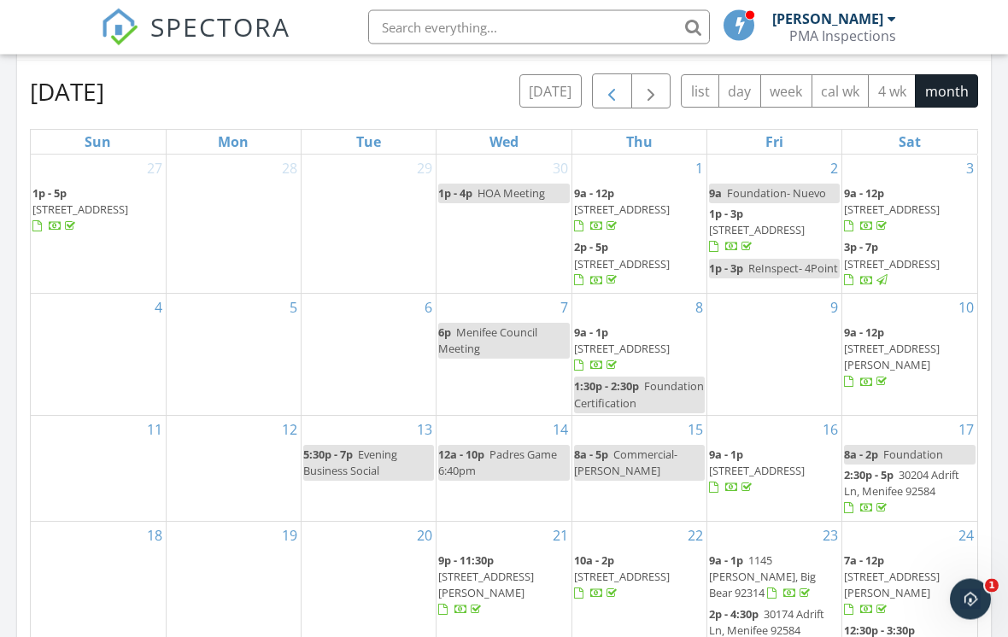
scroll to position [760, 0]
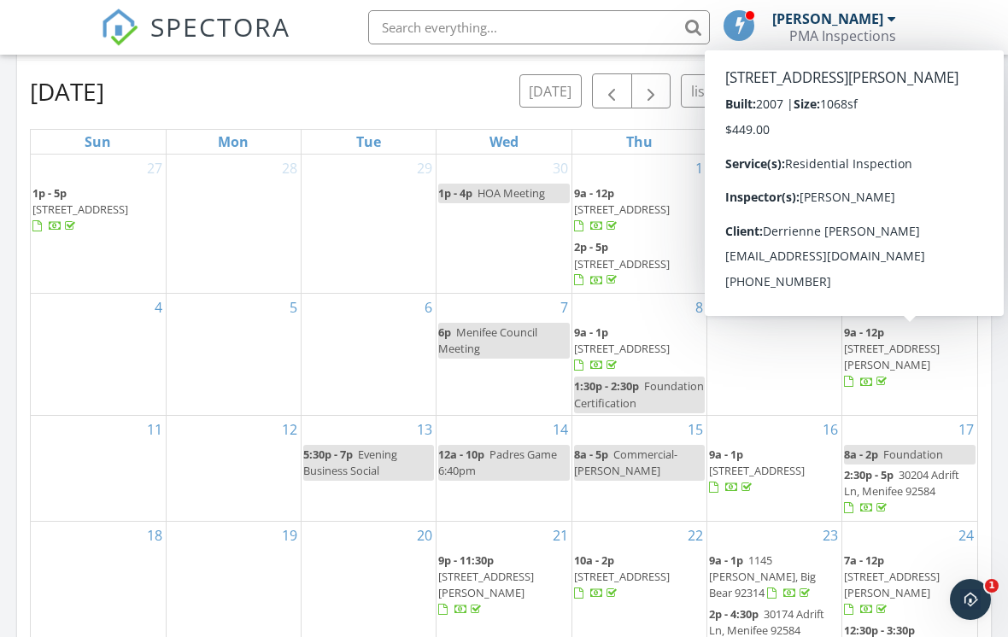
click at [886, 346] on span "414 Avenida de la Luna, Vista 92083" at bounding box center [892, 357] width 96 height 32
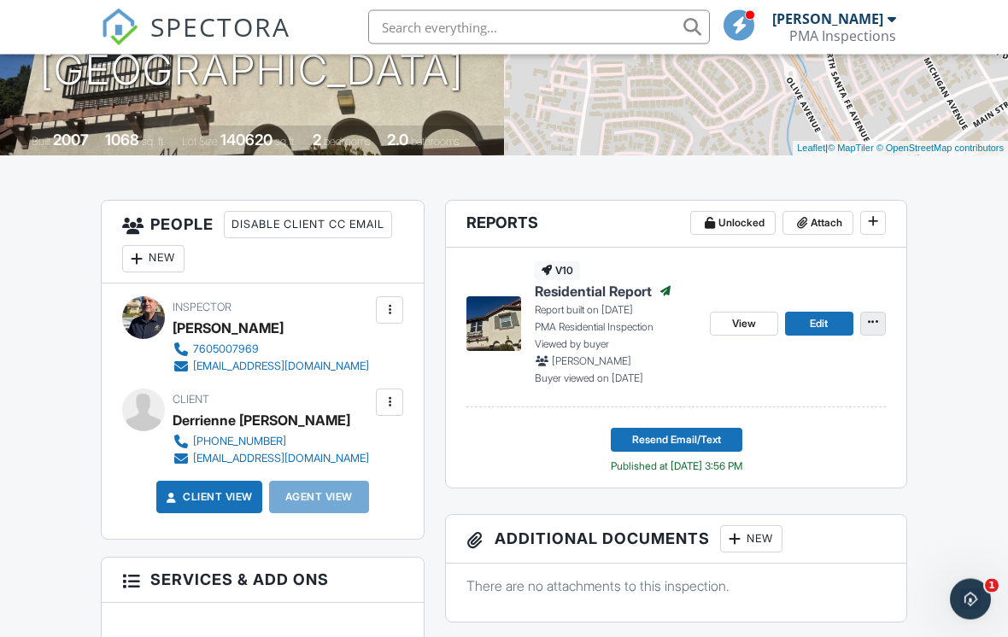
click at [874, 332] on button at bounding box center [873, 325] width 26 height 24
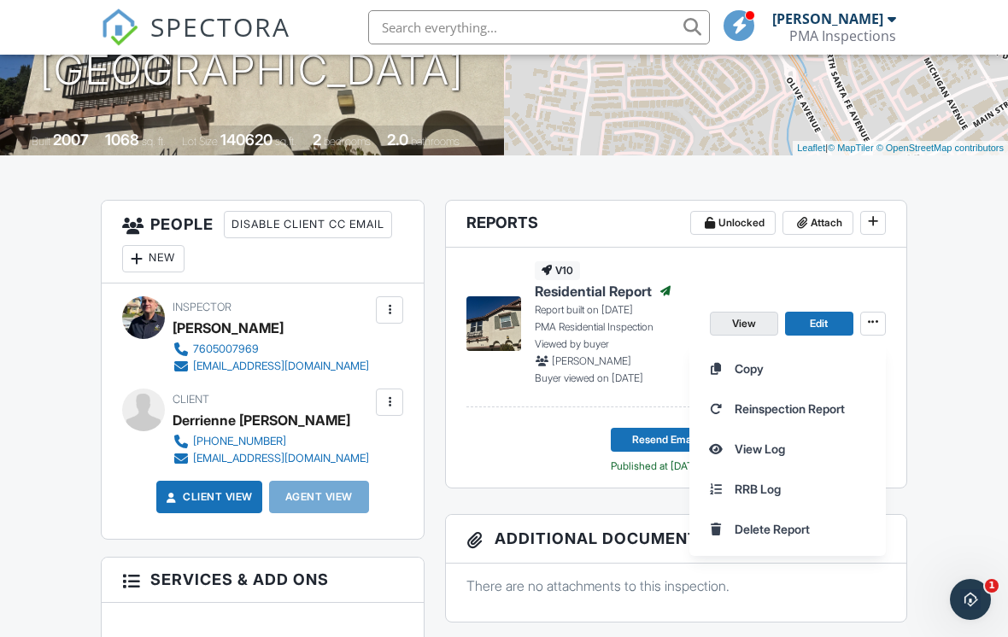
click at [751, 331] on span "View" at bounding box center [744, 323] width 24 height 17
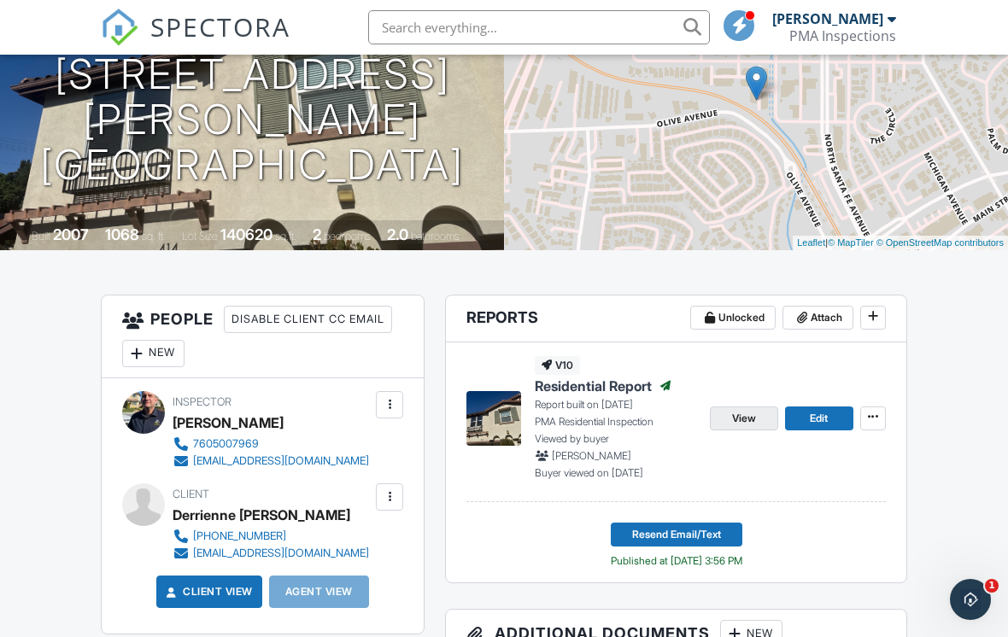
scroll to position [0, 0]
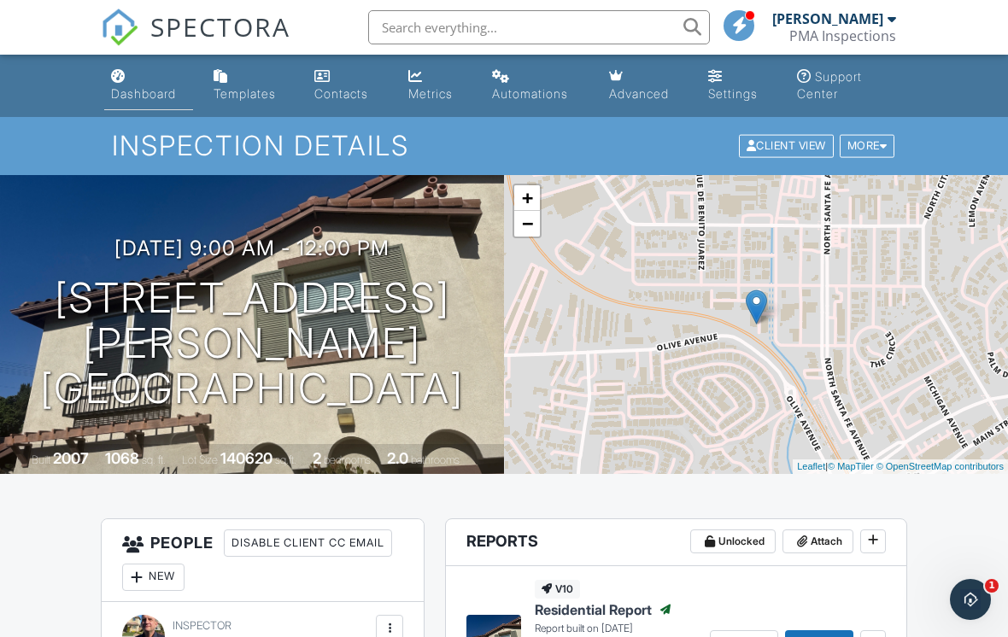
click at [132, 79] on link "Dashboard" at bounding box center [148, 86] width 89 height 49
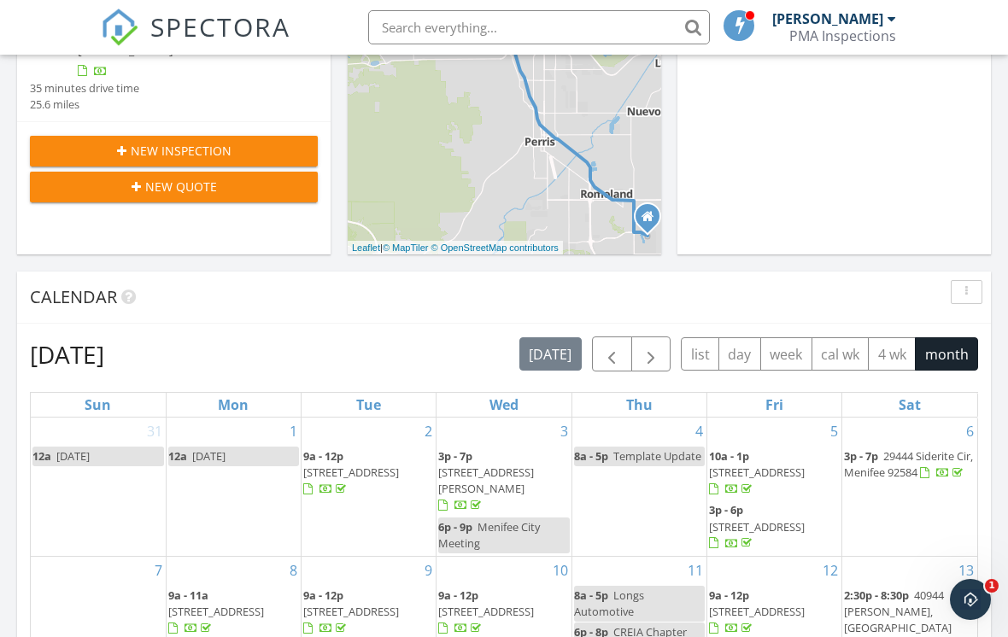
scroll to position [502, 0]
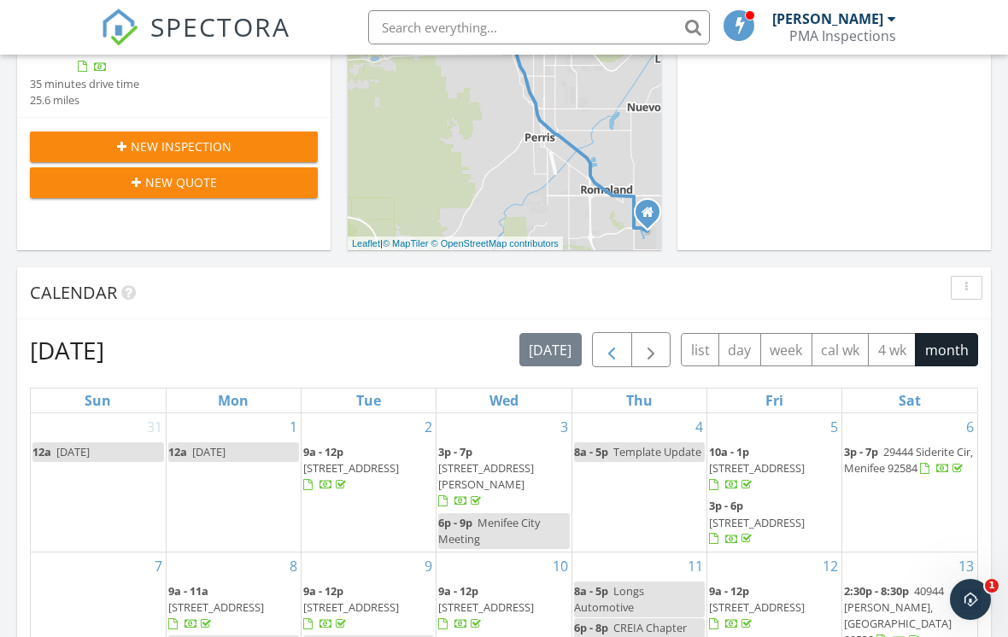
click at [604, 357] on span "button" at bounding box center [612, 350] width 21 height 21
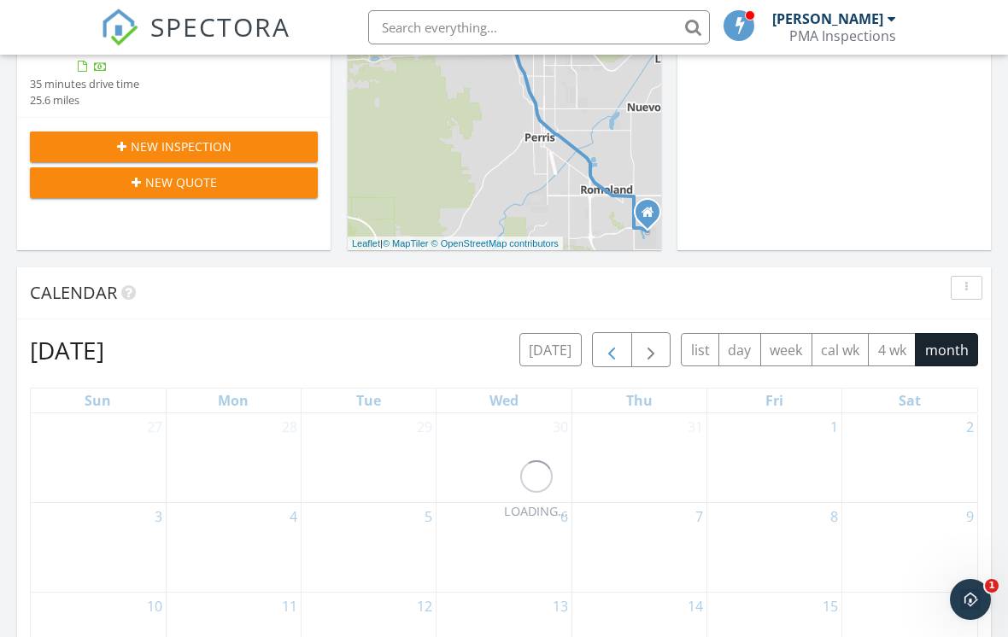
click at [602, 360] on span "button" at bounding box center [612, 350] width 21 height 21
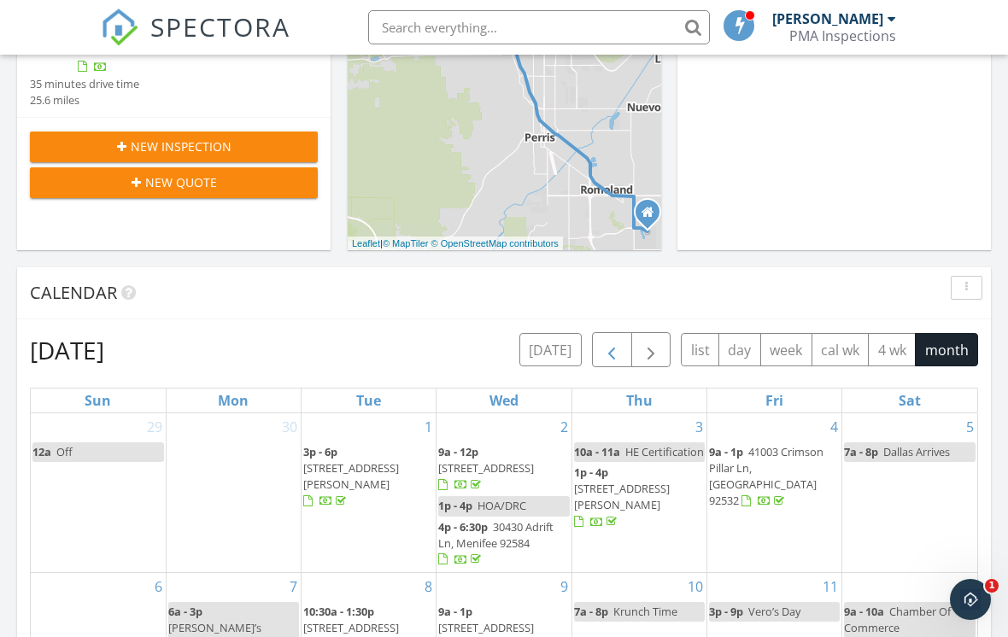
click at [606, 345] on span "button" at bounding box center [612, 350] width 21 height 21
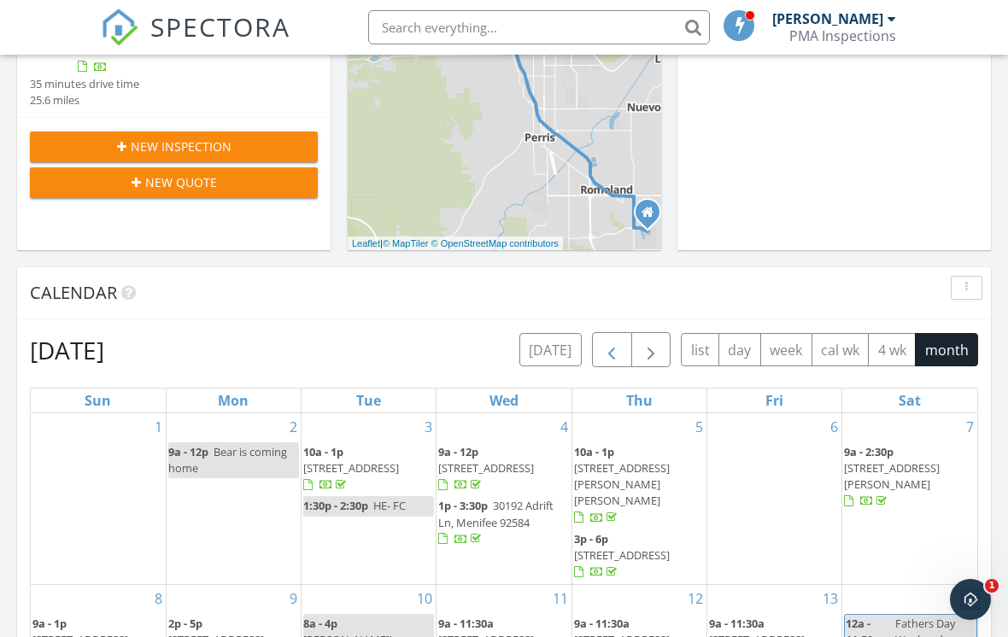
click at [602, 352] on span "button" at bounding box center [612, 350] width 21 height 21
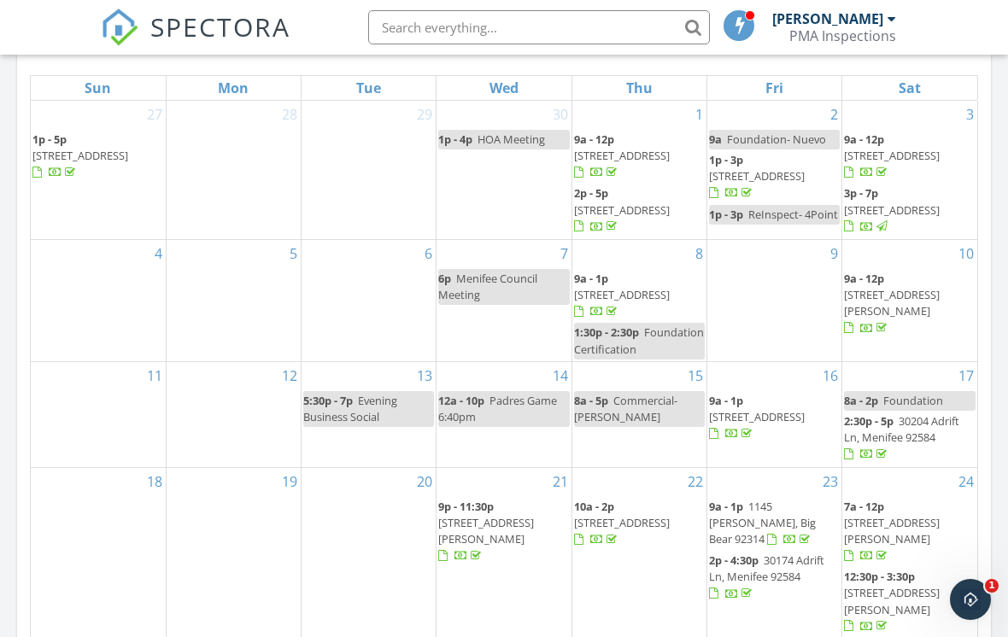
scroll to position [820, 0]
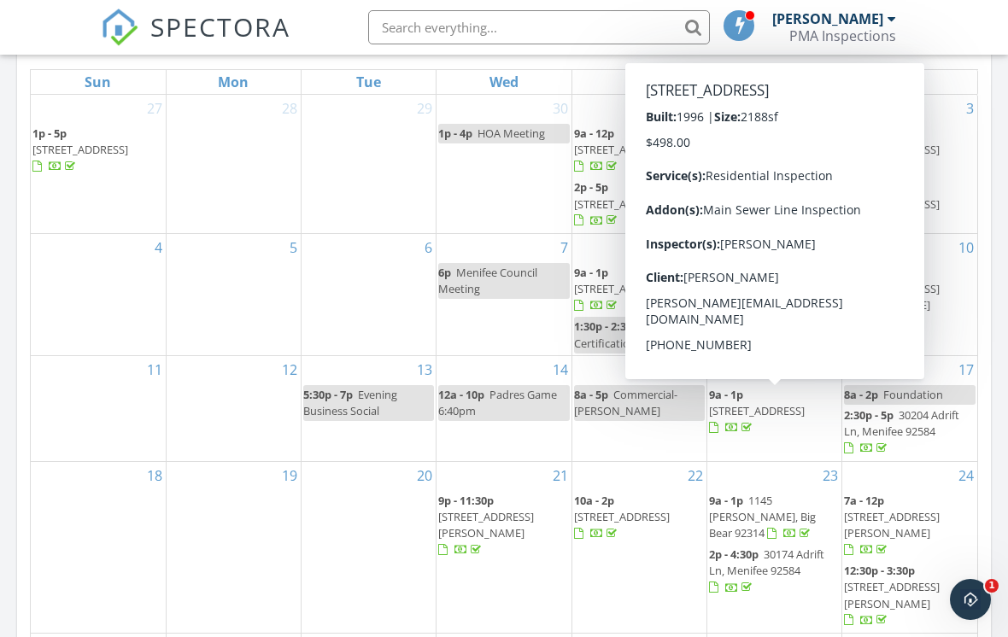
click at [788, 408] on span "[STREET_ADDRESS]" at bounding box center [757, 410] width 96 height 15
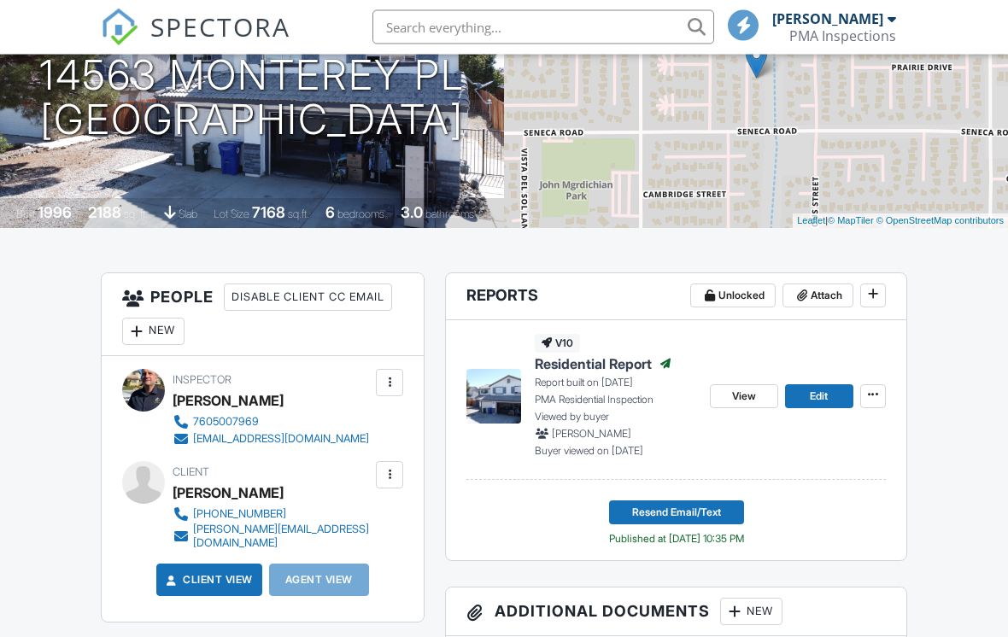
scroll to position [246, 0]
click at [876, 402] on span at bounding box center [873, 394] width 17 height 17
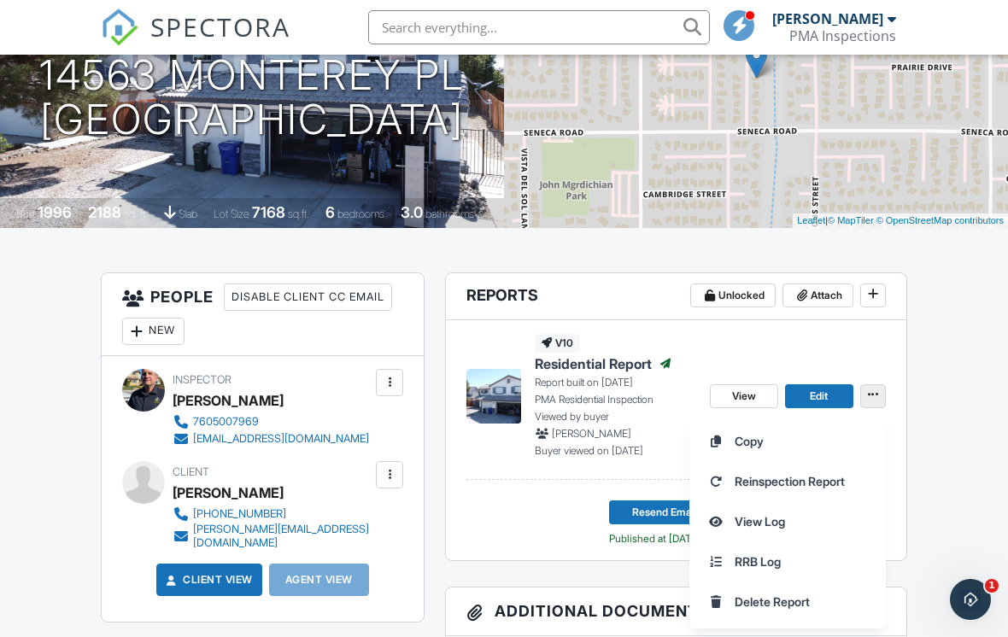
scroll to position [0, 0]
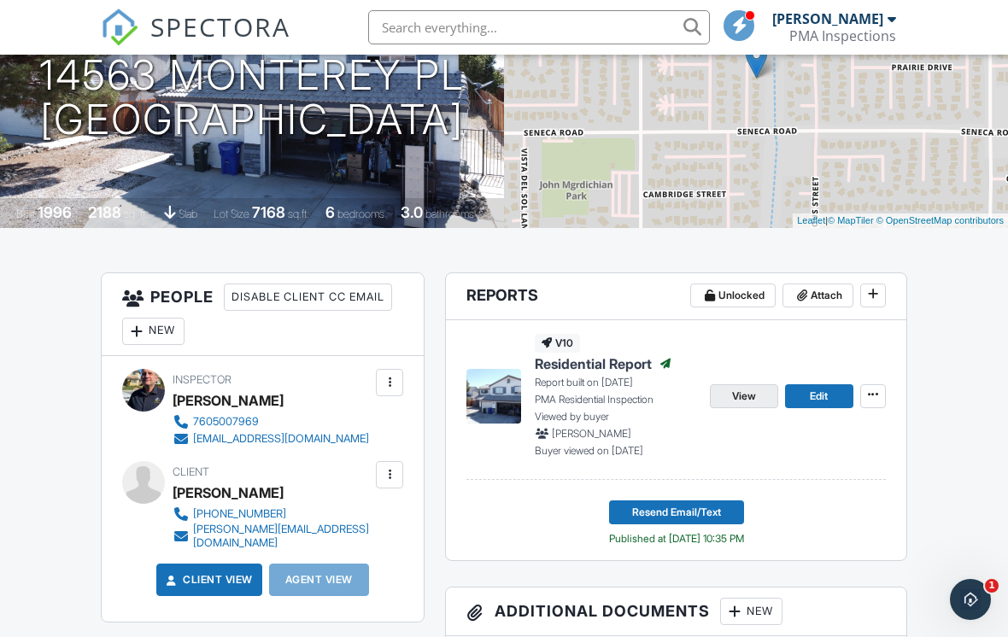
click at [749, 396] on span "View" at bounding box center [744, 396] width 24 height 17
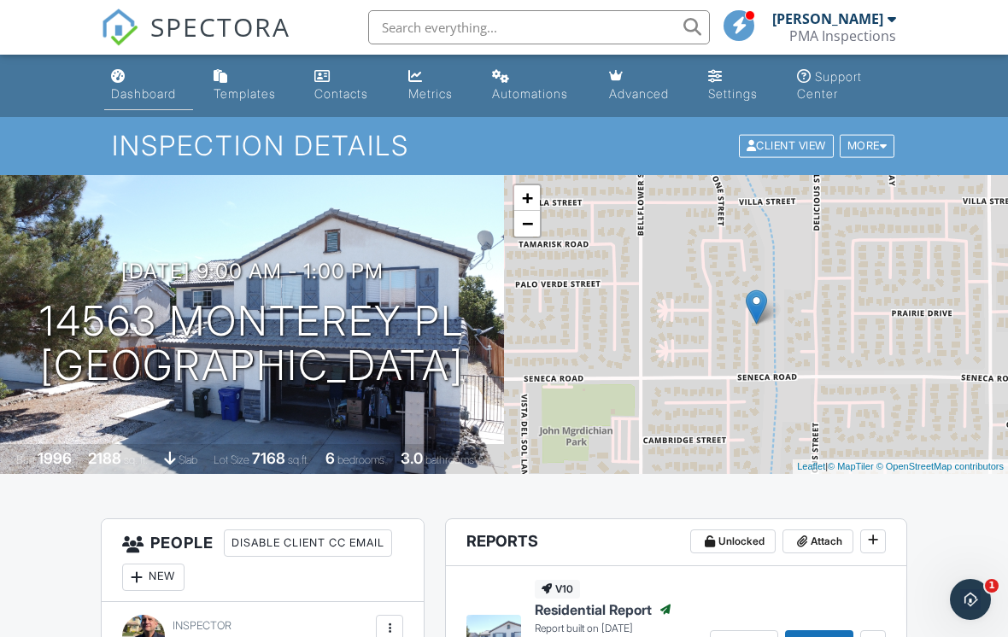
click at [138, 107] on link "Dashboard" at bounding box center [148, 86] width 89 height 49
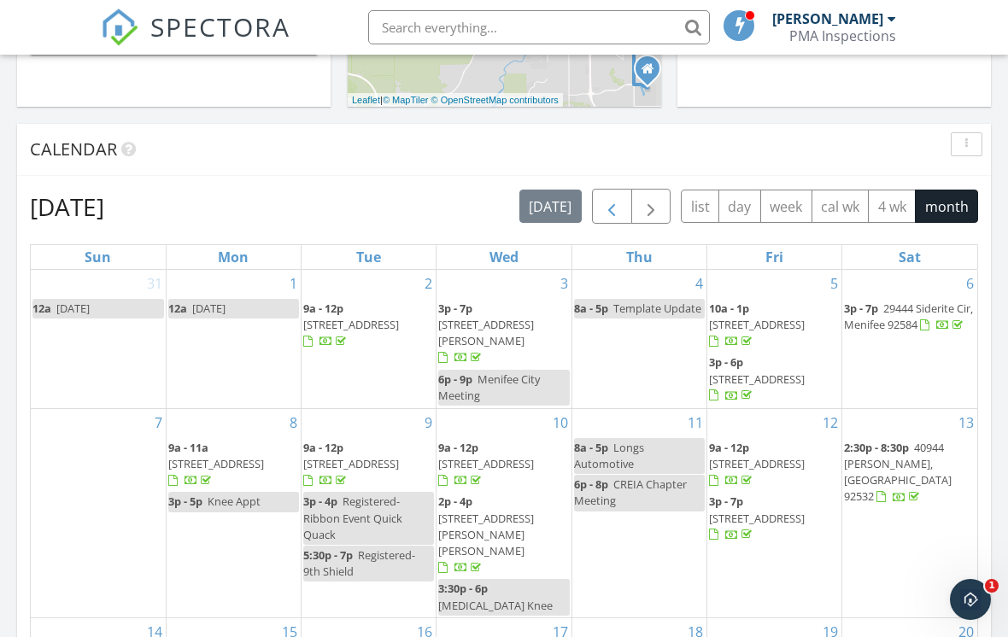
click at [607, 208] on span "button" at bounding box center [612, 207] width 21 height 21
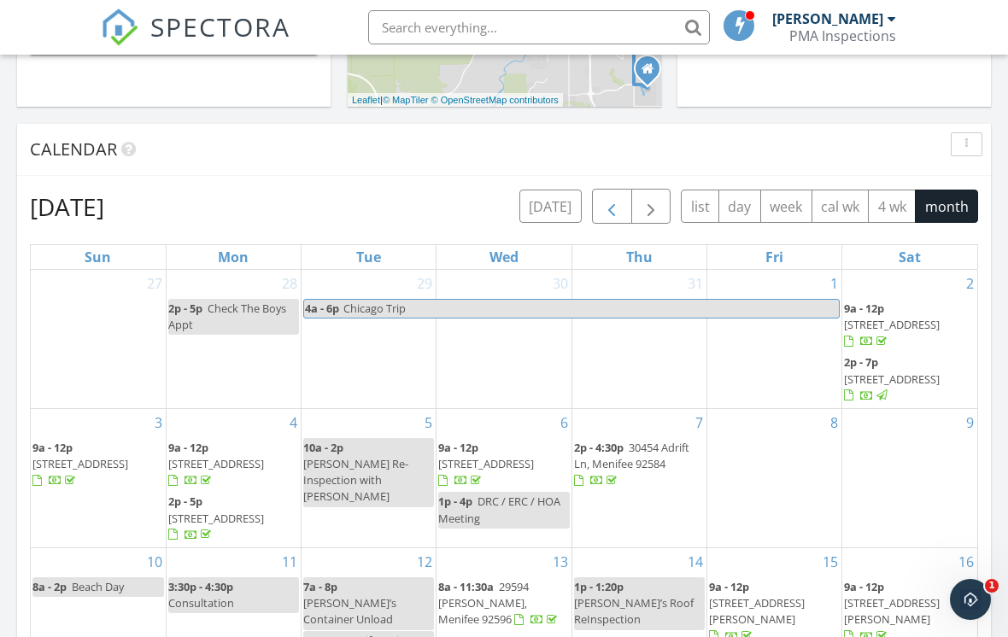
click at [594, 206] on button "button" at bounding box center [612, 206] width 40 height 35
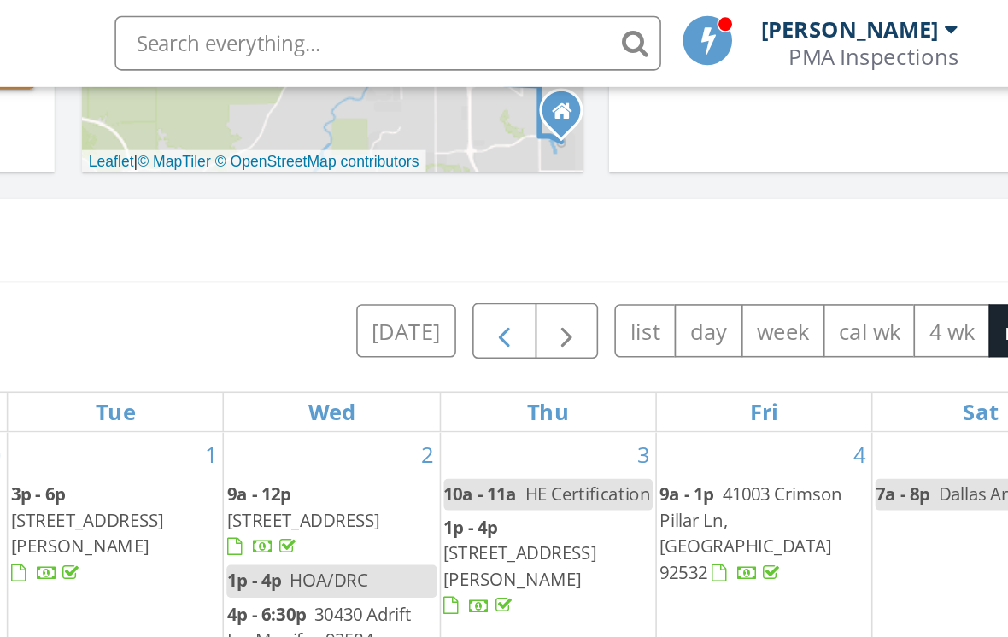
click at [602, 209] on span "button" at bounding box center [612, 207] width 21 height 21
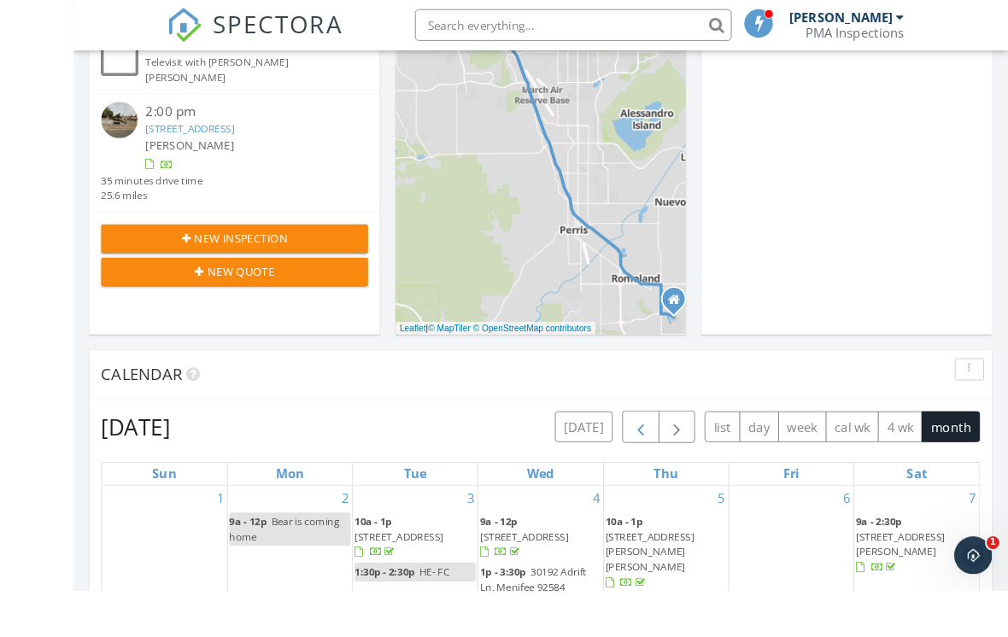
scroll to position [508, 0]
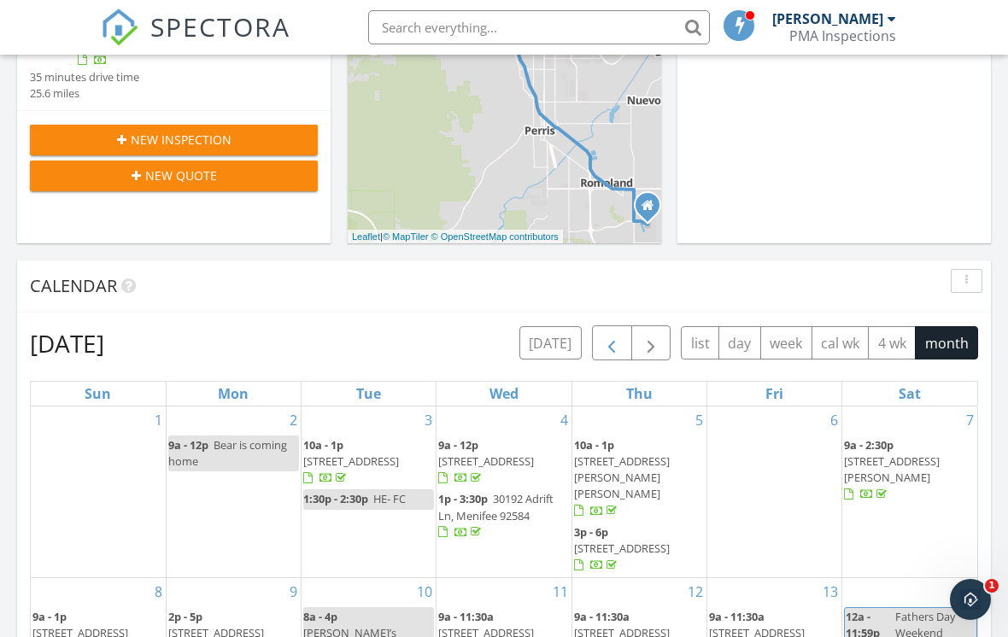
click at [614, 351] on span "button" at bounding box center [612, 343] width 21 height 21
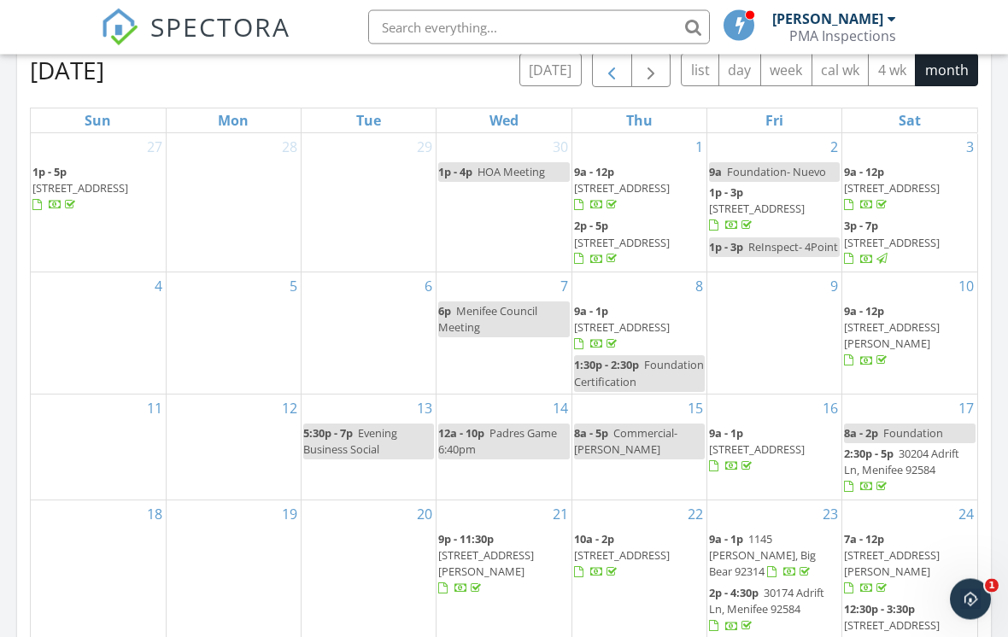
scroll to position [782, 0]
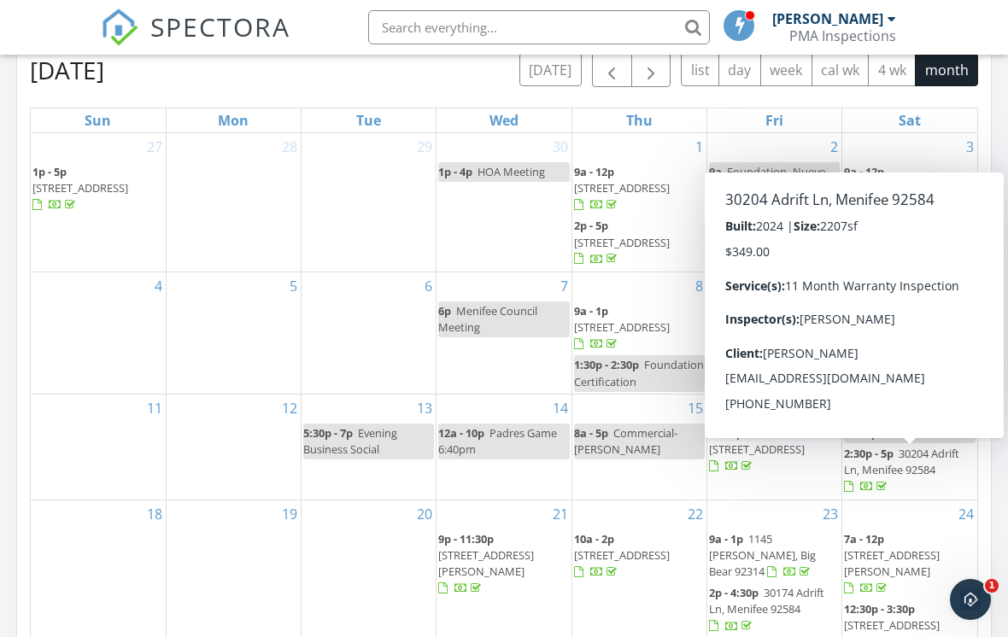
click at [918, 472] on span "30204 Adrift Ln, Menifee 92584" at bounding box center [901, 462] width 115 height 32
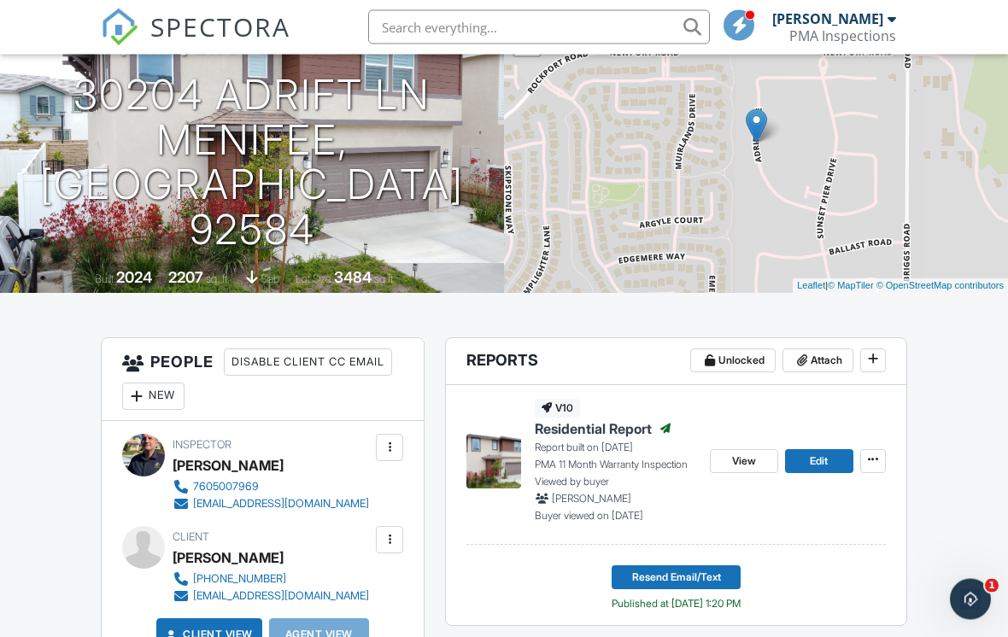
scroll to position [183, 0]
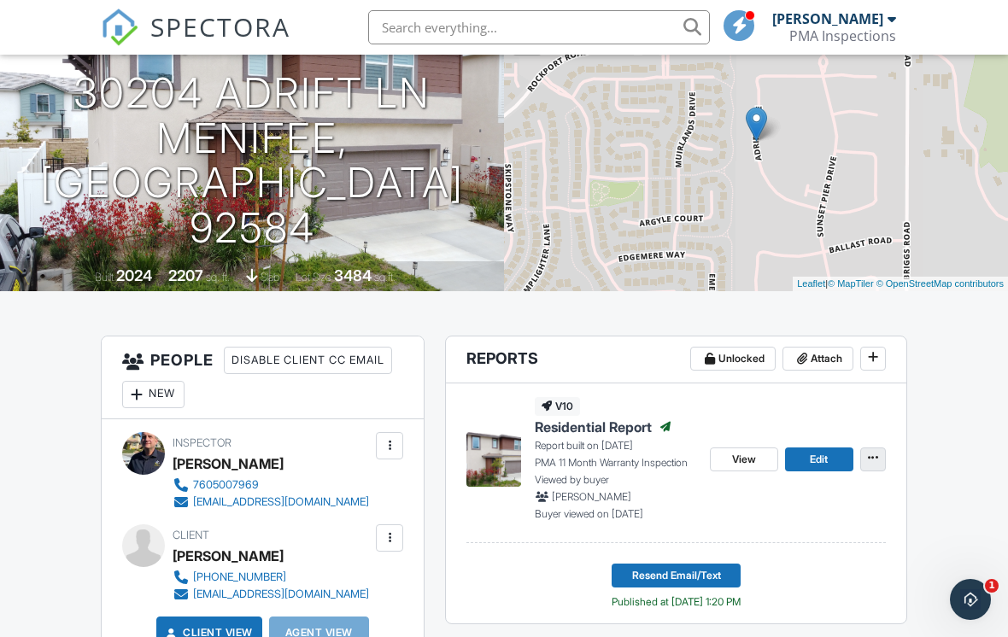
click at [881, 461] on span at bounding box center [873, 457] width 17 height 17
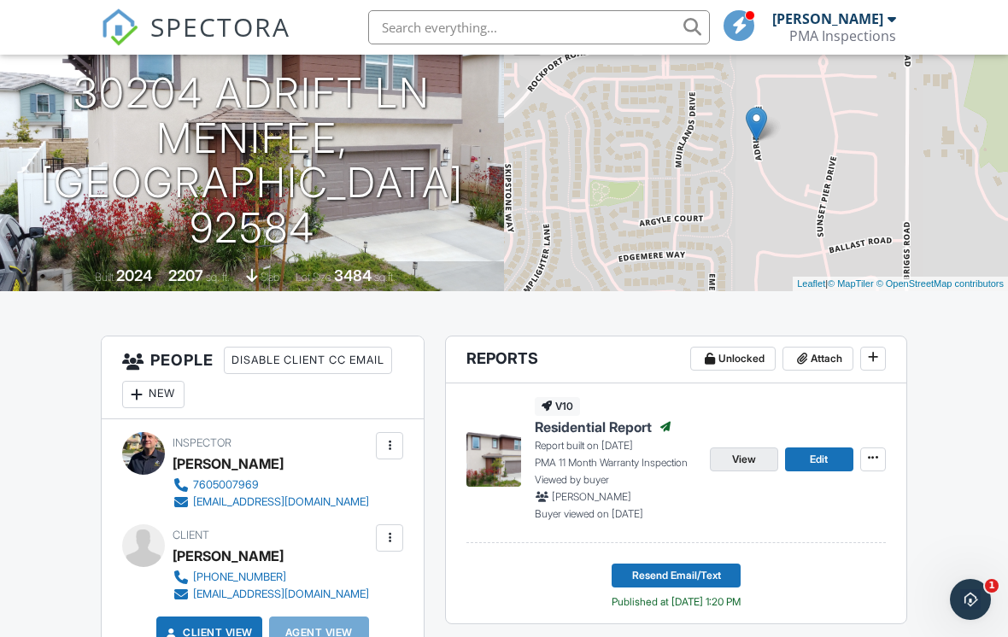
click at [754, 464] on span "View" at bounding box center [744, 459] width 24 height 17
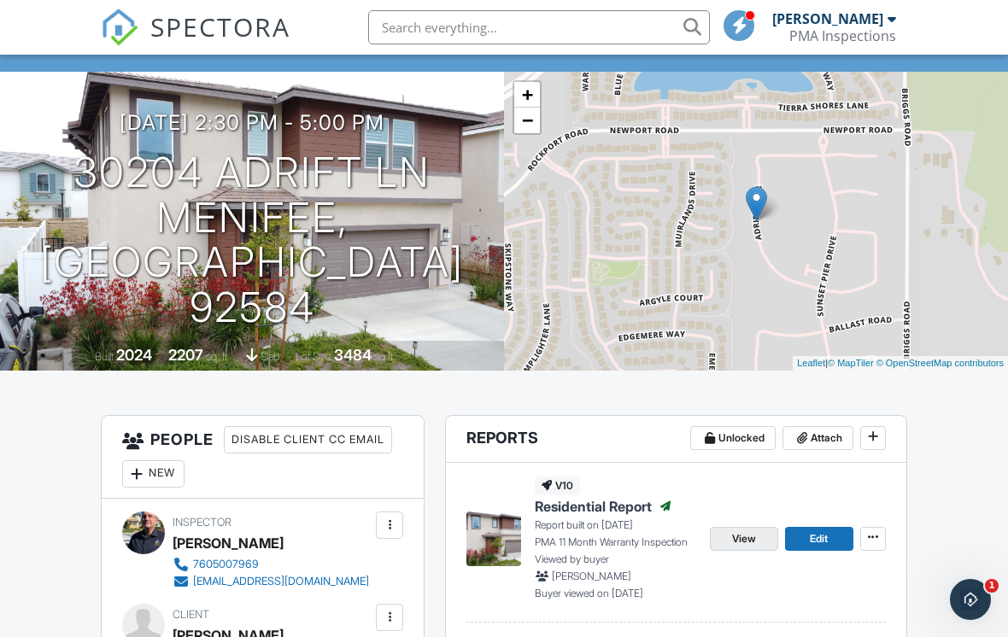
scroll to position [0, 0]
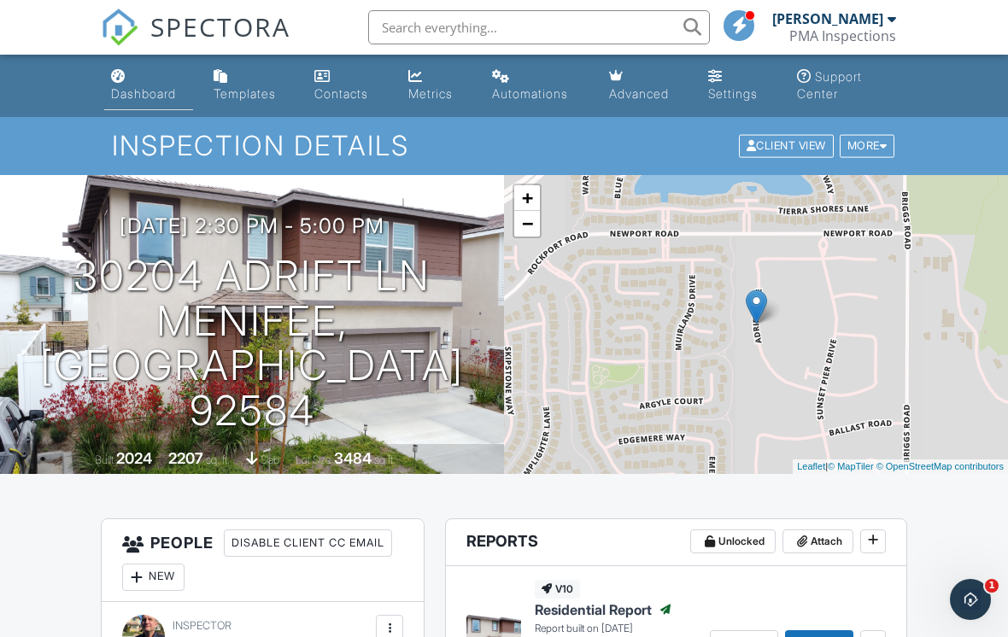
click at [138, 93] on div "Dashboard" at bounding box center [143, 93] width 65 height 15
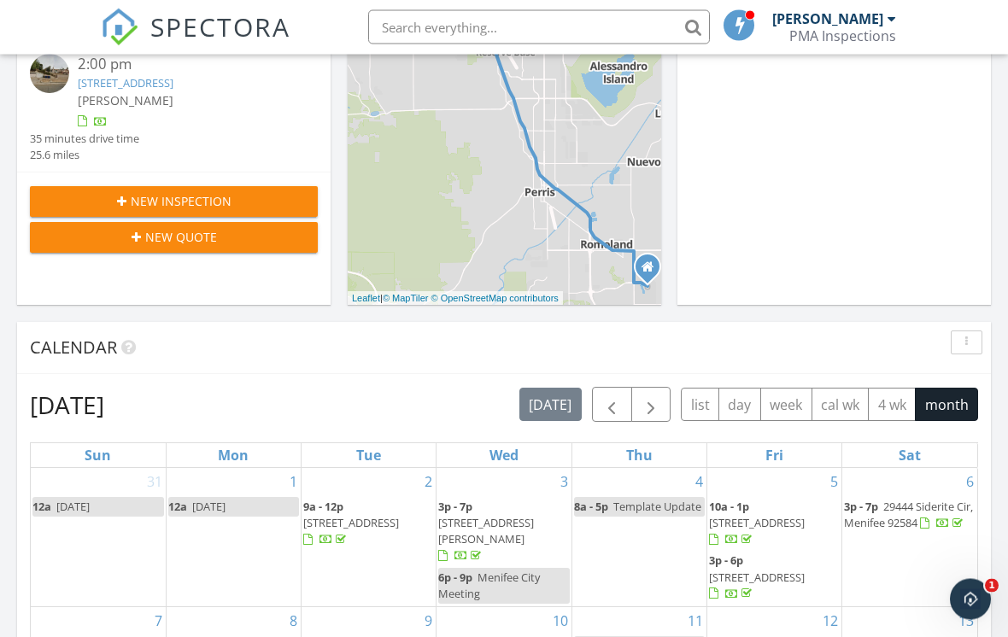
scroll to position [447, 0]
click at [642, 402] on span "button" at bounding box center [651, 405] width 21 height 21
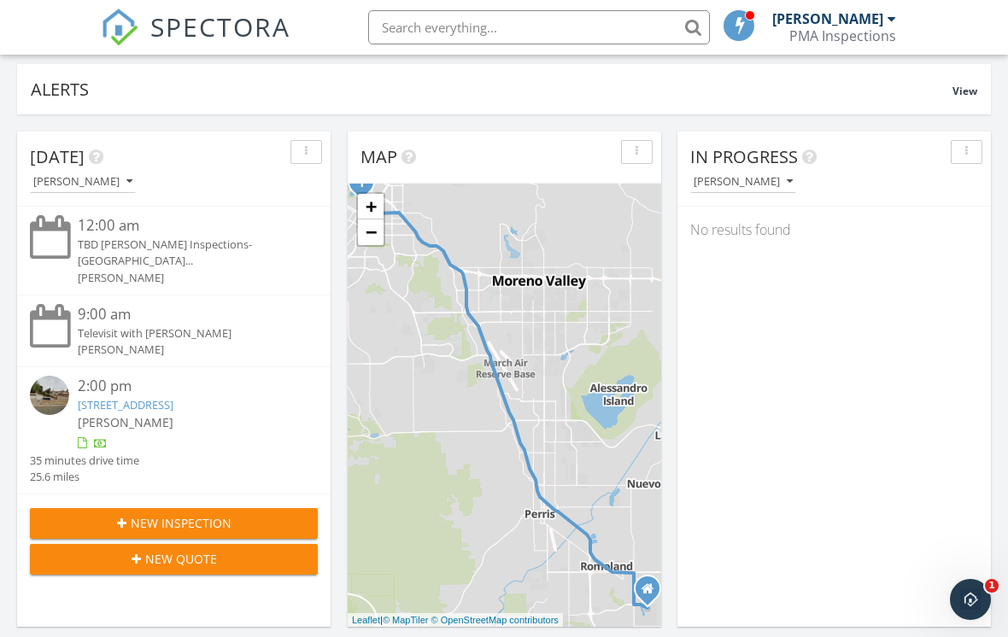
scroll to position [0, 0]
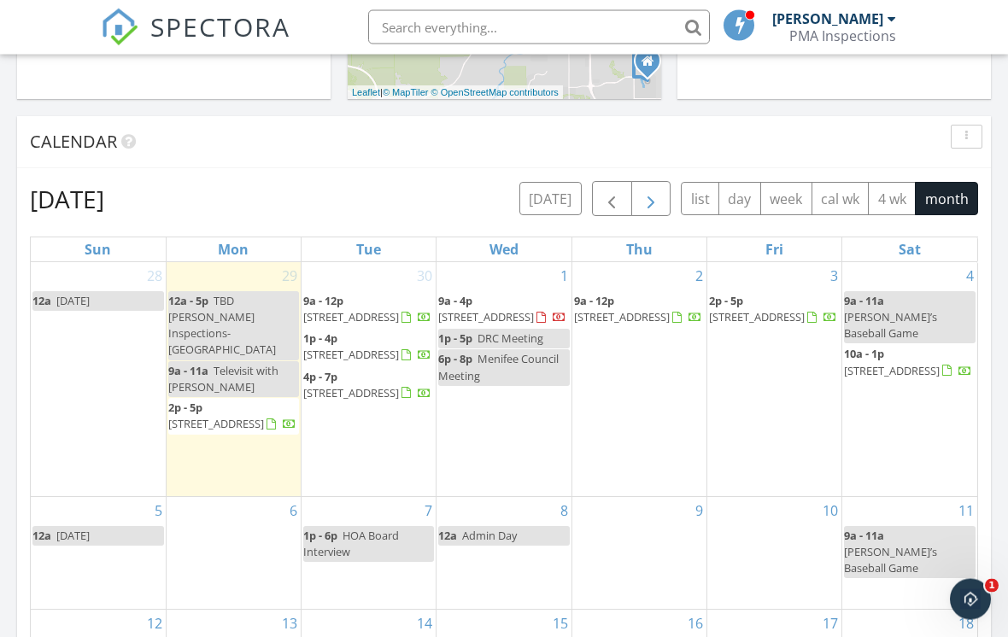
click at [613, 207] on span "button" at bounding box center [612, 200] width 21 height 21
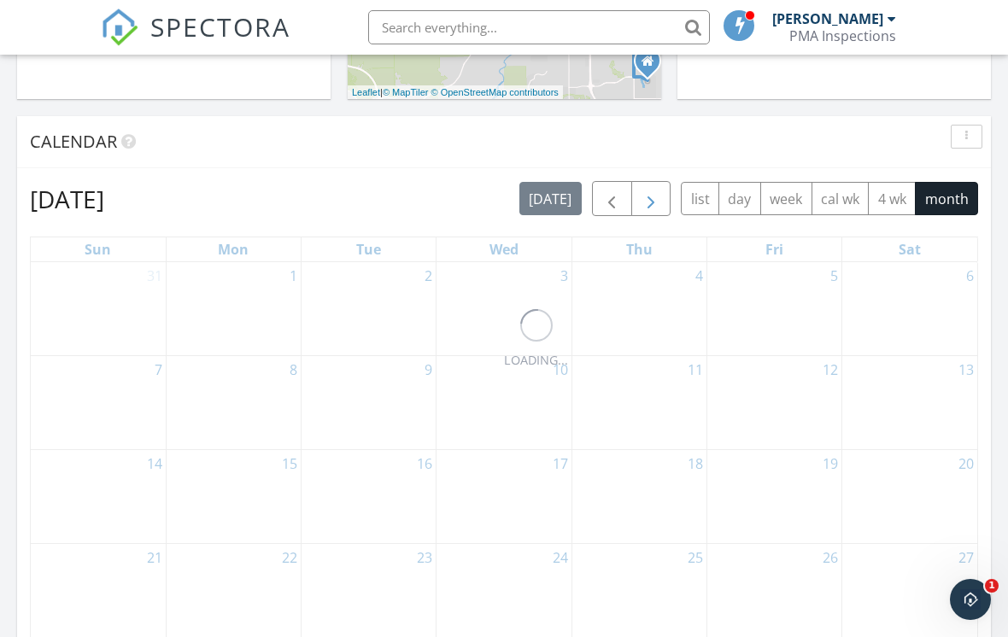
click at [609, 203] on span "button" at bounding box center [612, 199] width 21 height 21
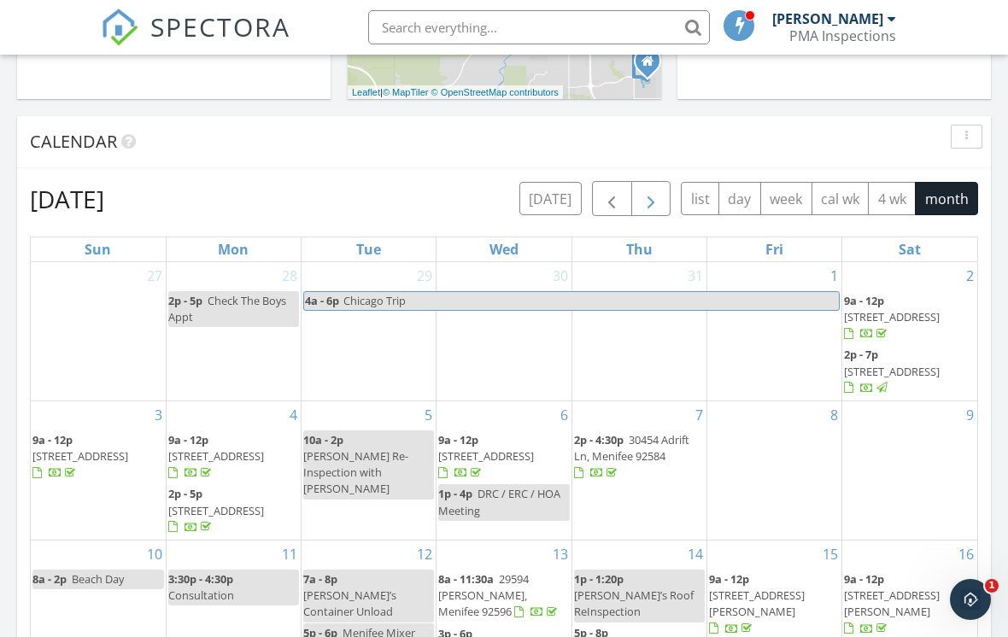
click at [605, 200] on span "button" at bounding box center [612, 199] width 21 height 21
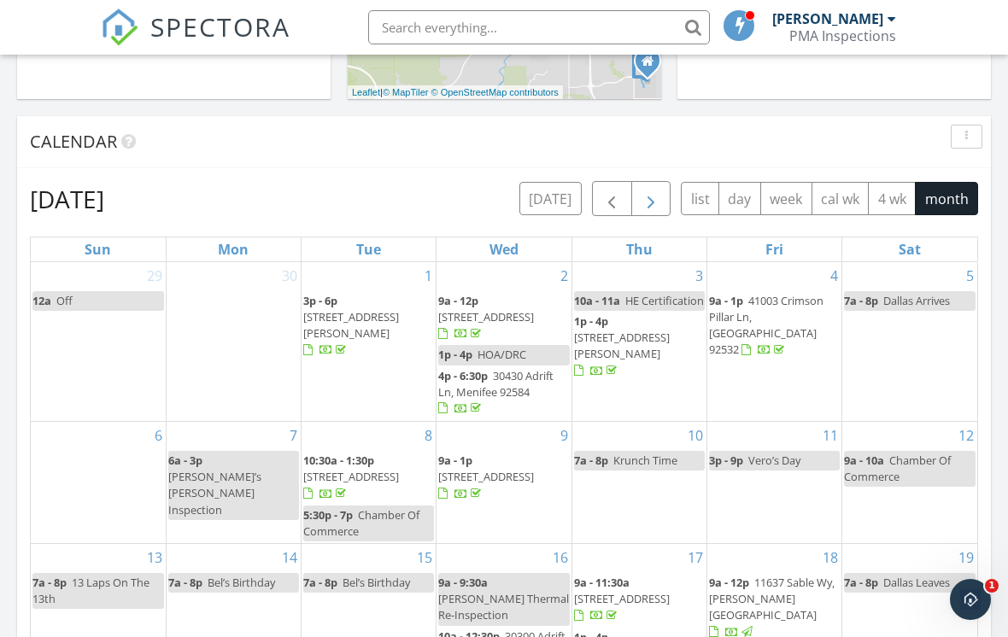
click at [615, 197] on span "button" at bounding box center [612, 199] width 21 height 21
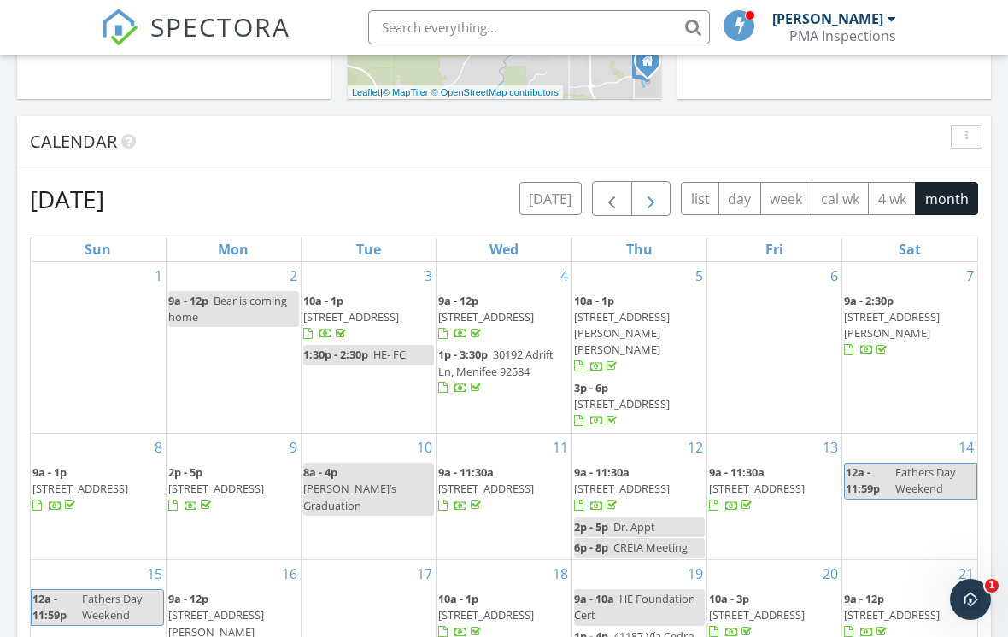
click at [614, 195] on span "button" at bounding box center [612, 199] width 21 height 21
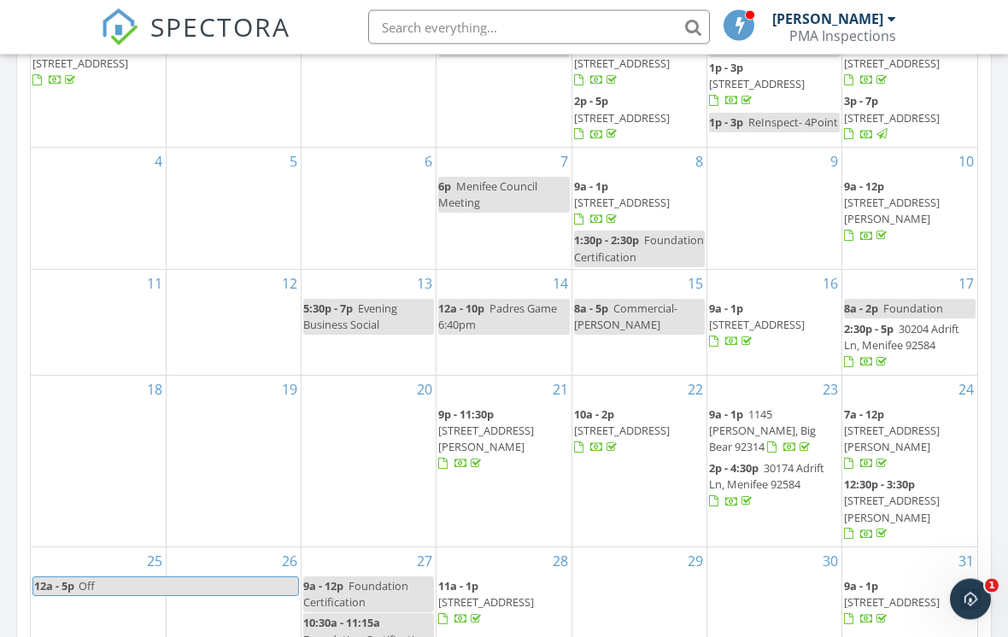
scroll to position [907, 0]
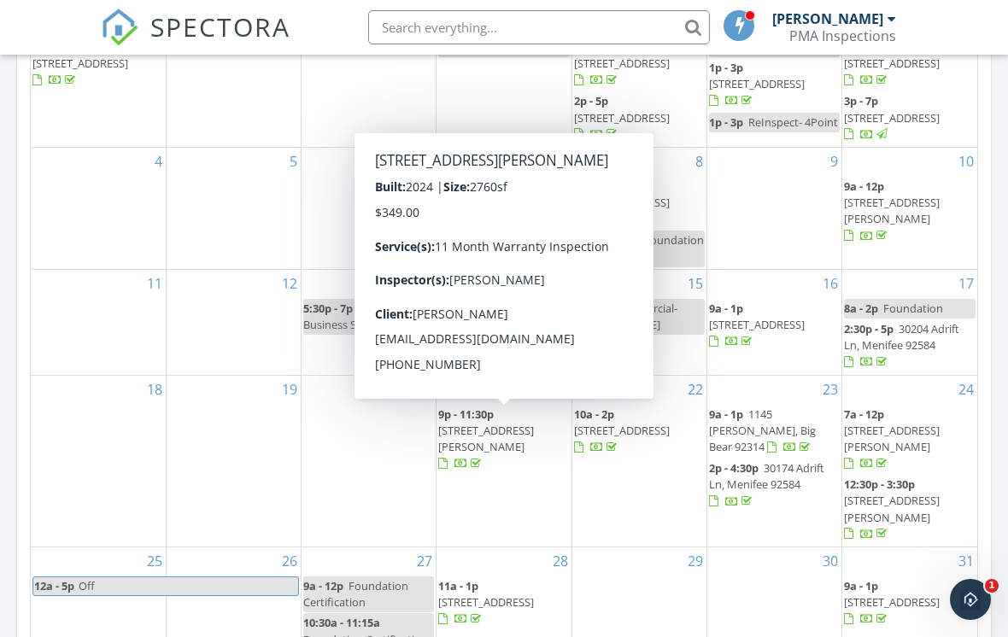
click at [520, 428] on span "[STREET_ADDRESS][PERSON_NAME]" at bounding box center [486, 439] width 96 height 32
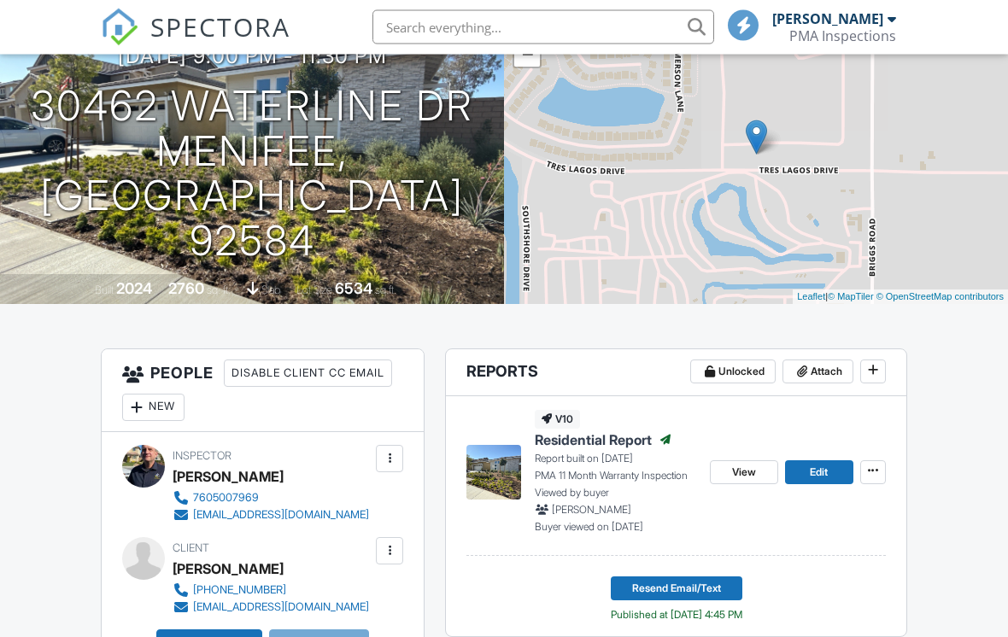
scroll to position [215, 0]
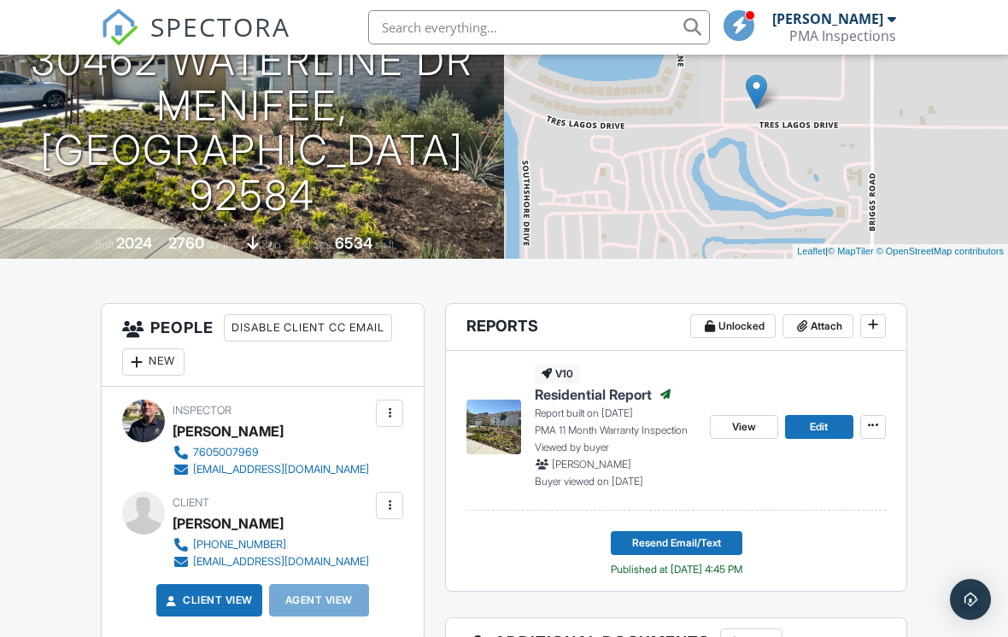
click at [876, 426] on icon at bounding box center [873, 426] width 10 height 12
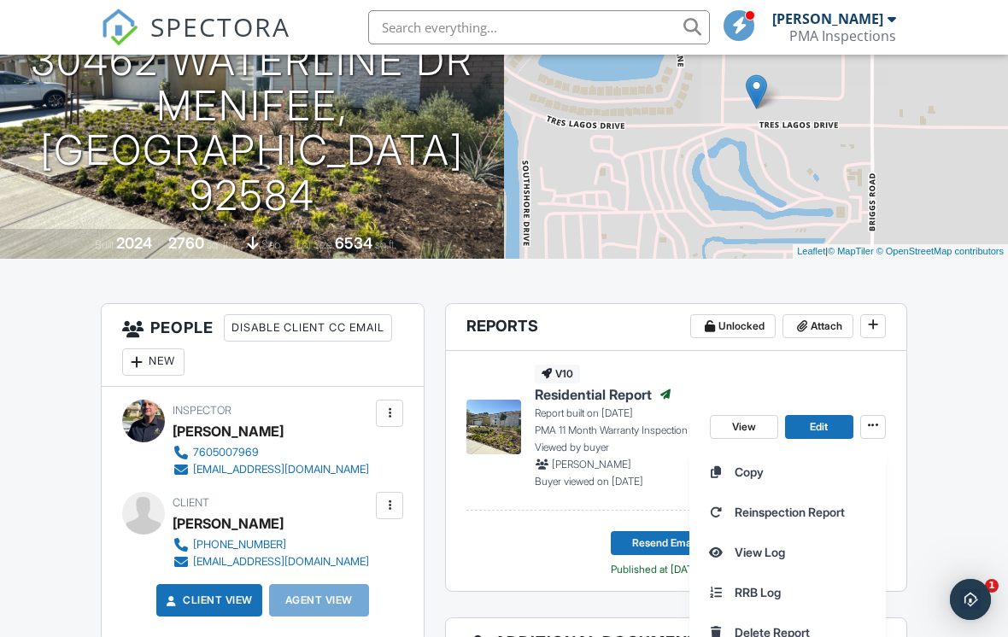
scroll to position [0, 0]
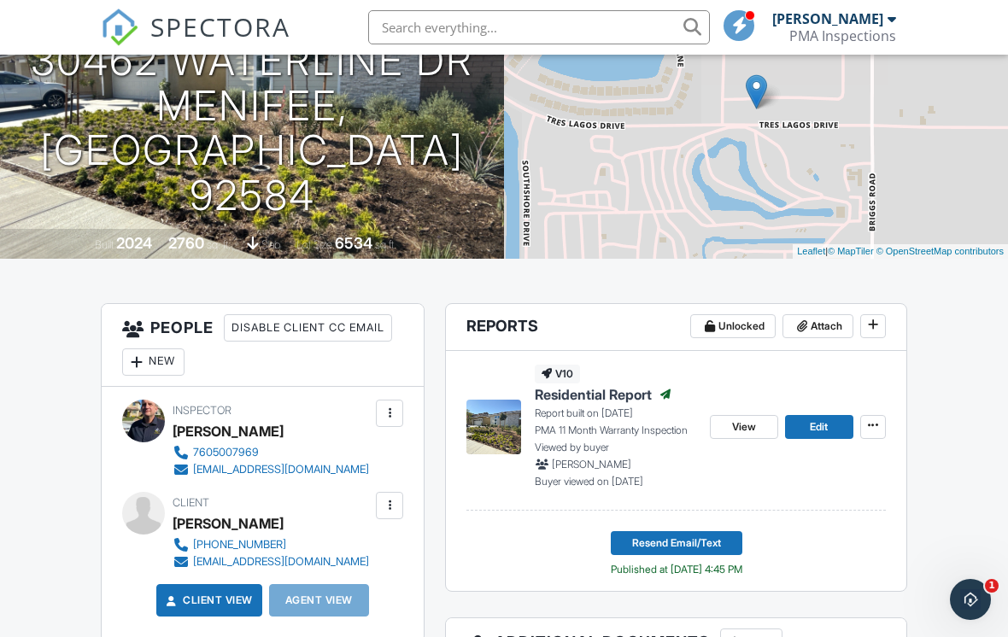
click at [749, 429] on span "View" at bounding box center [744, 427] width 24 height 17
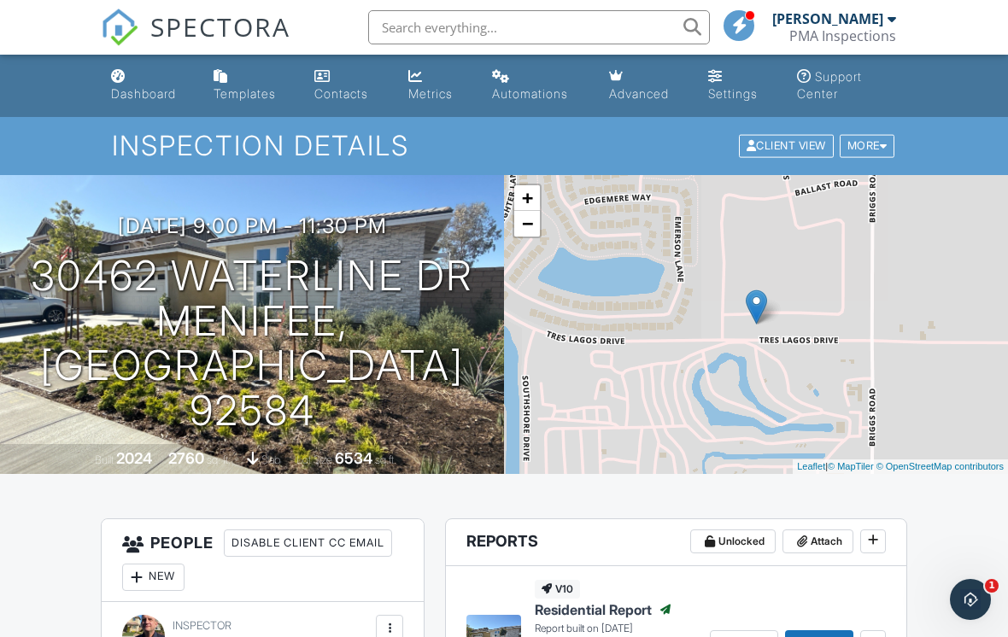
click at [155, 86] on div "Dashboard" at bounding box center [143, 93] width 65 height 15
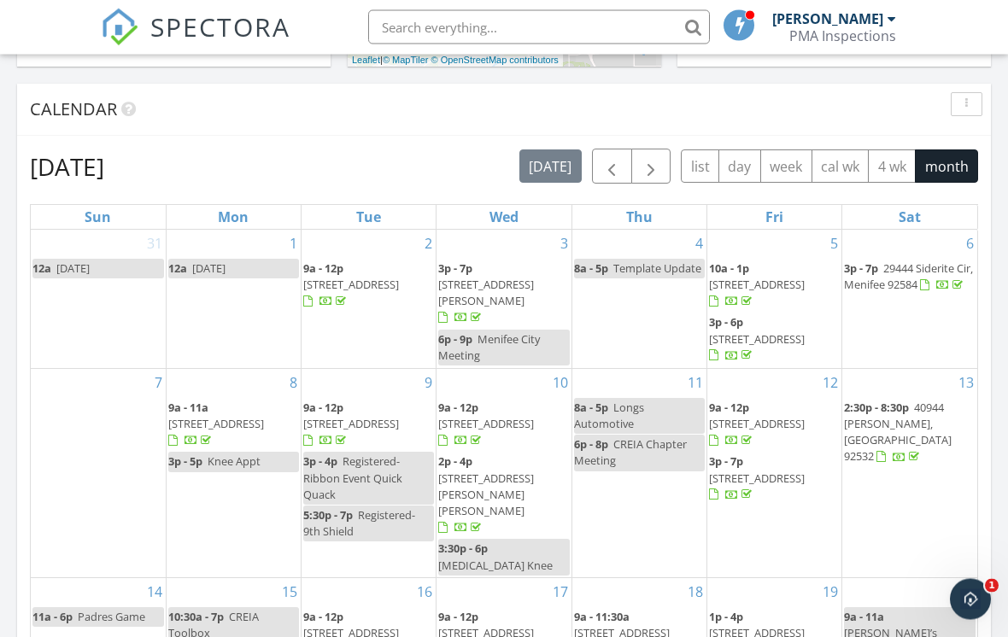
scroll to position [648, 0]
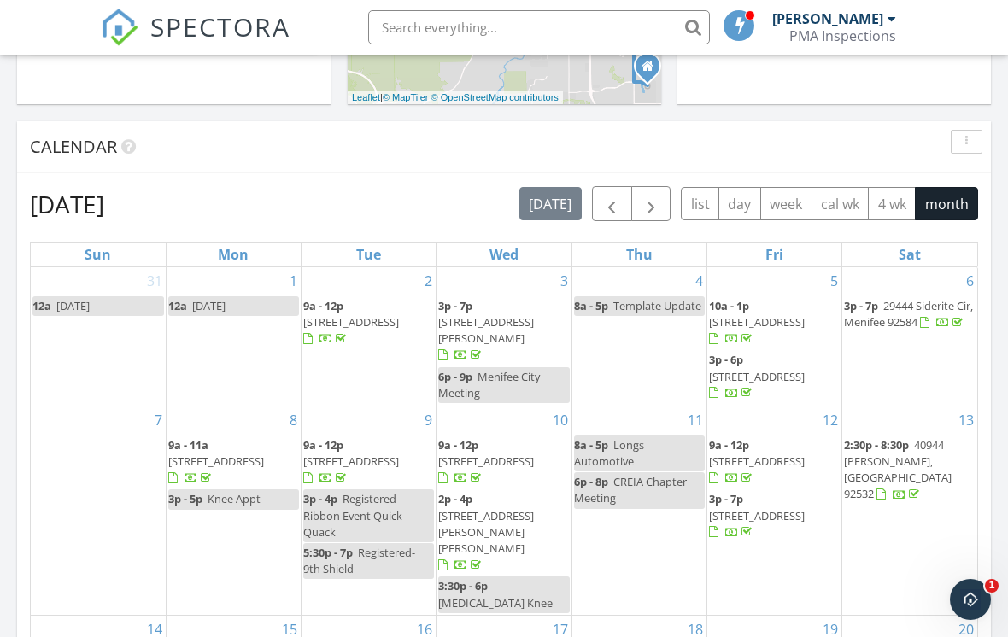
click at [604, 203] on span "button" at bounding box center [612, 204] width 21 height 21
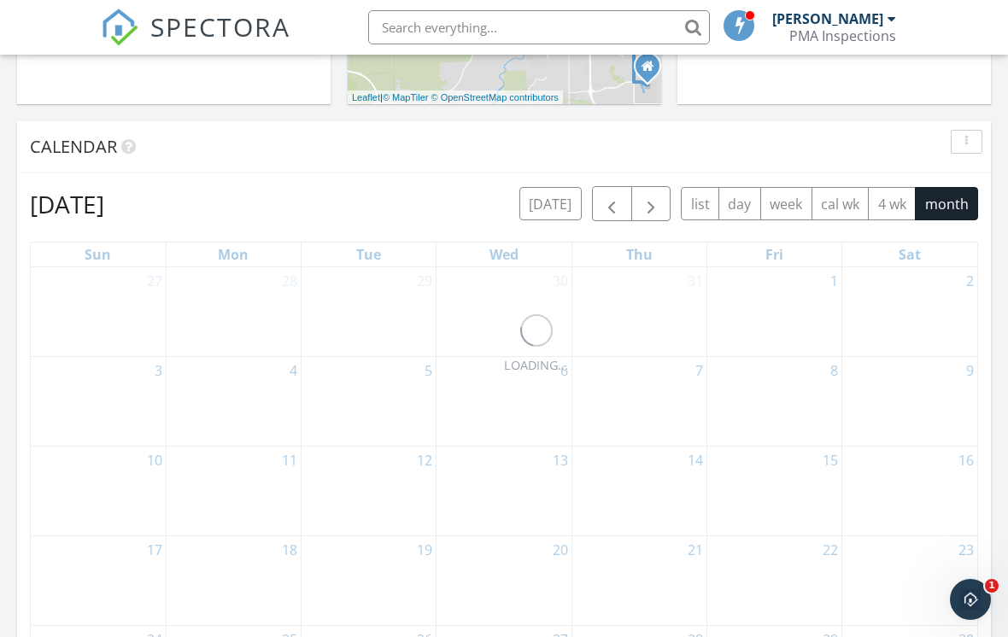
click at [608, 202] on span "button" at bounding box center [612, 204] width 21 height 21
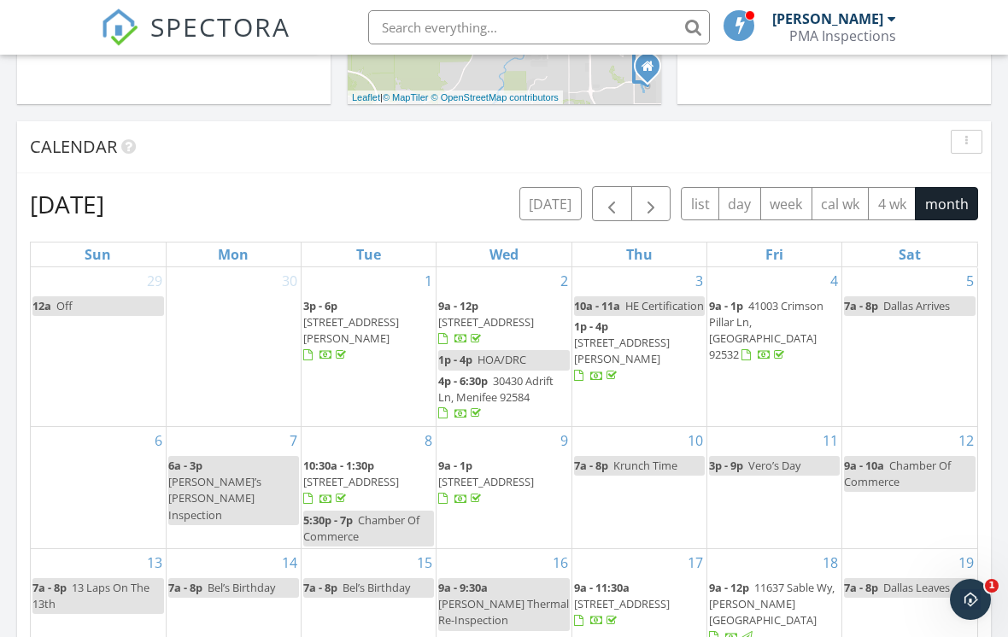
click at [614, 197] on span "button" at bounding box center [612, 204] width 21 height 21
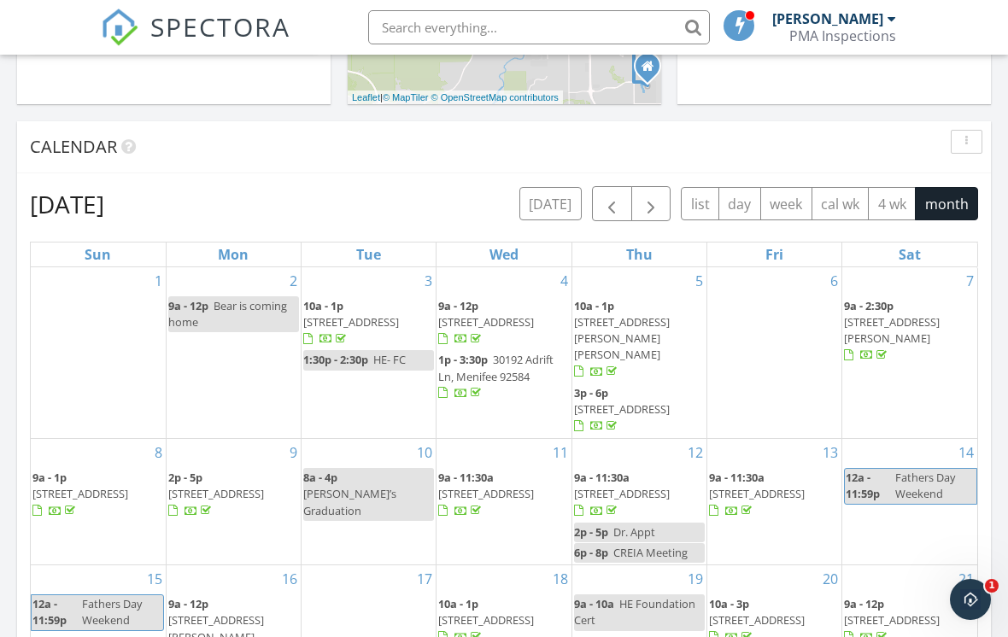
click at [612, 194] on button "button" at bounding box center [612, 203] width 40 height 35
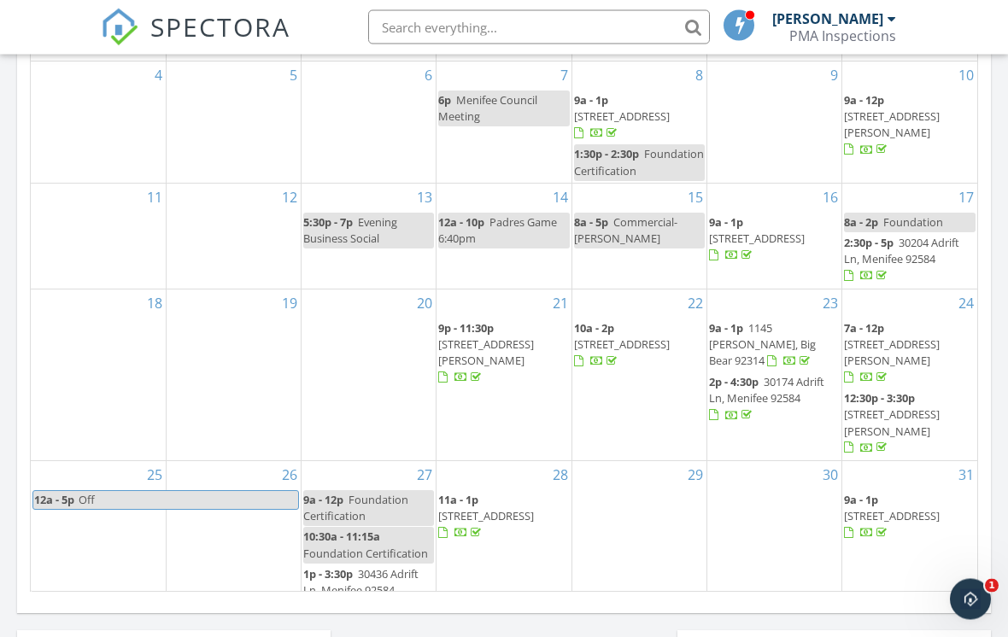
scroll to position [993, 0]
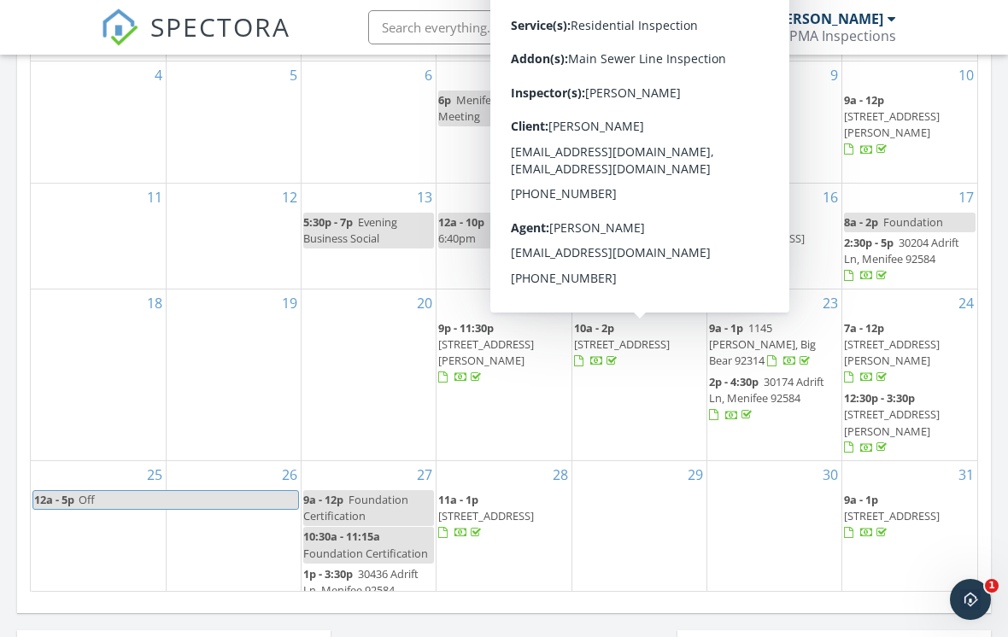
click at [644, 349] on span "416 Cerritos Ave, Long Beach 90802" at bounding box center [622, 344] width 96 height 15
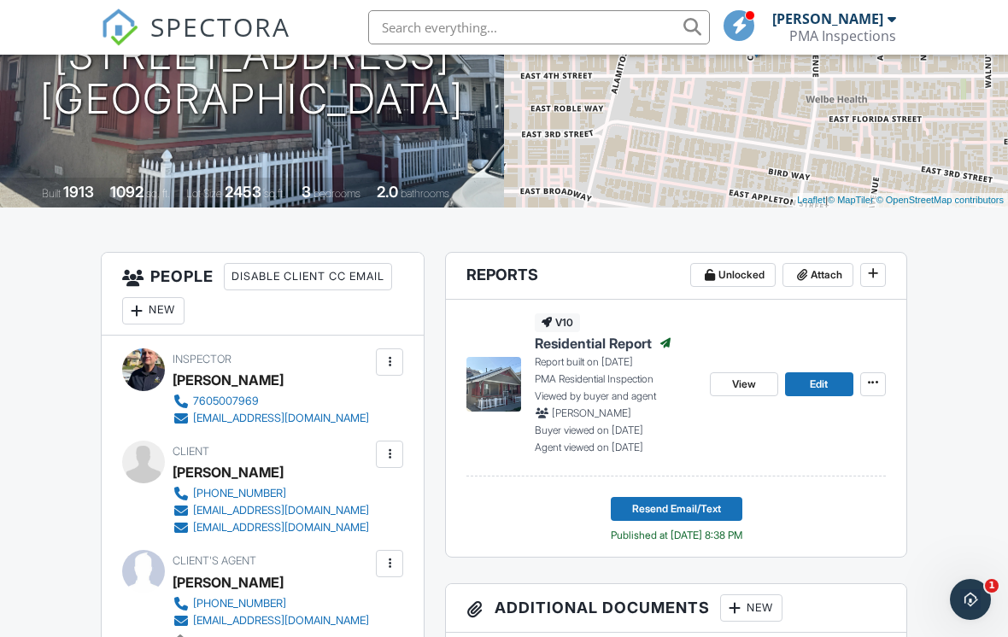
click at [748, 383] on span "View" at bounding box center [744, 384] width 24 height 17
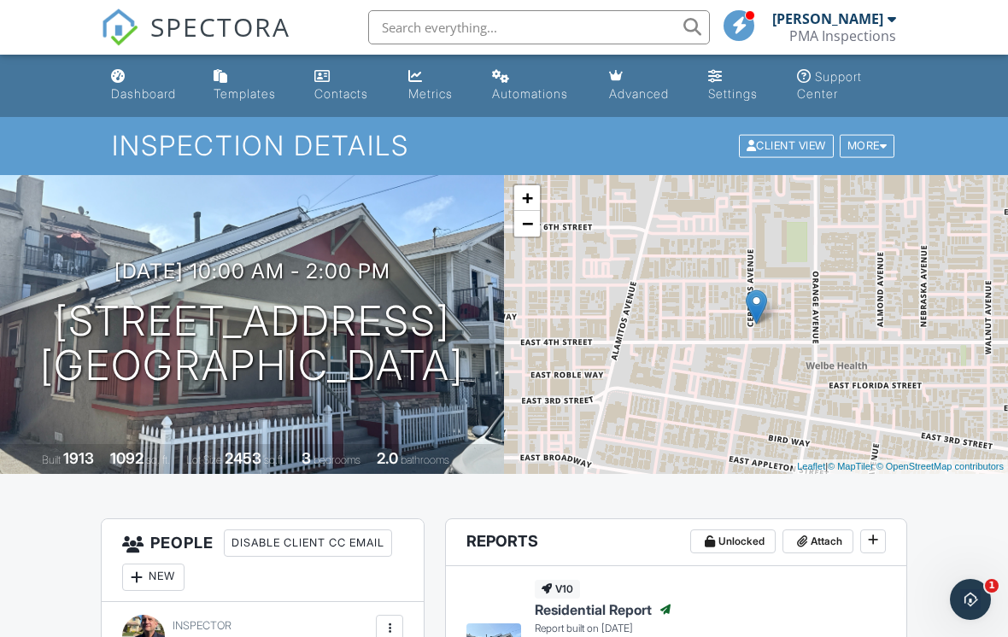
click at [142, 88] on div "Dashboard" at bounding box center [143, 93] width 65 height 15
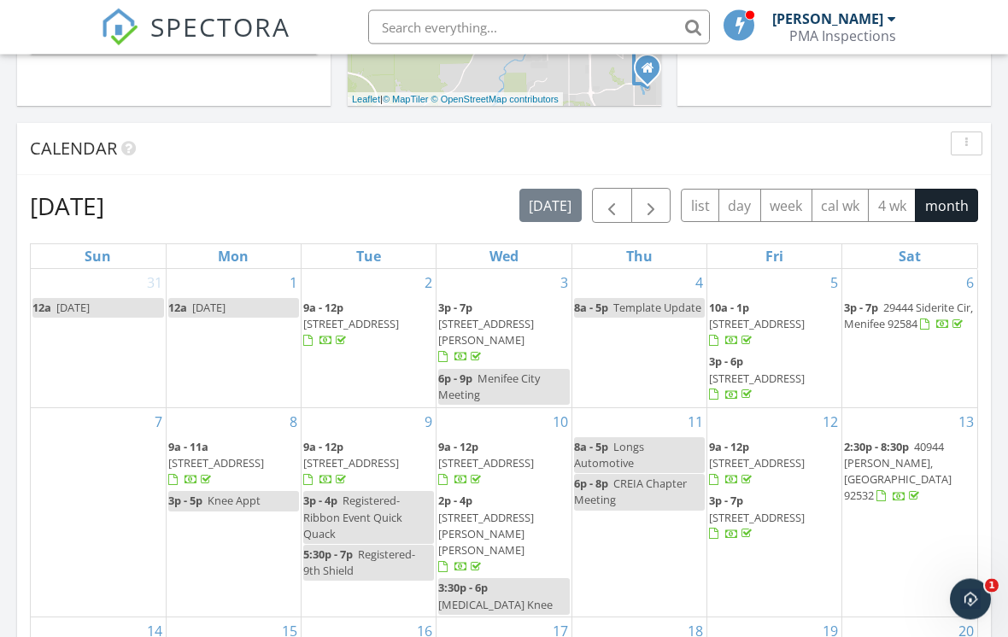
click at [613, 214] on span "button" at bounding box center [612, 207] width 21 height 21
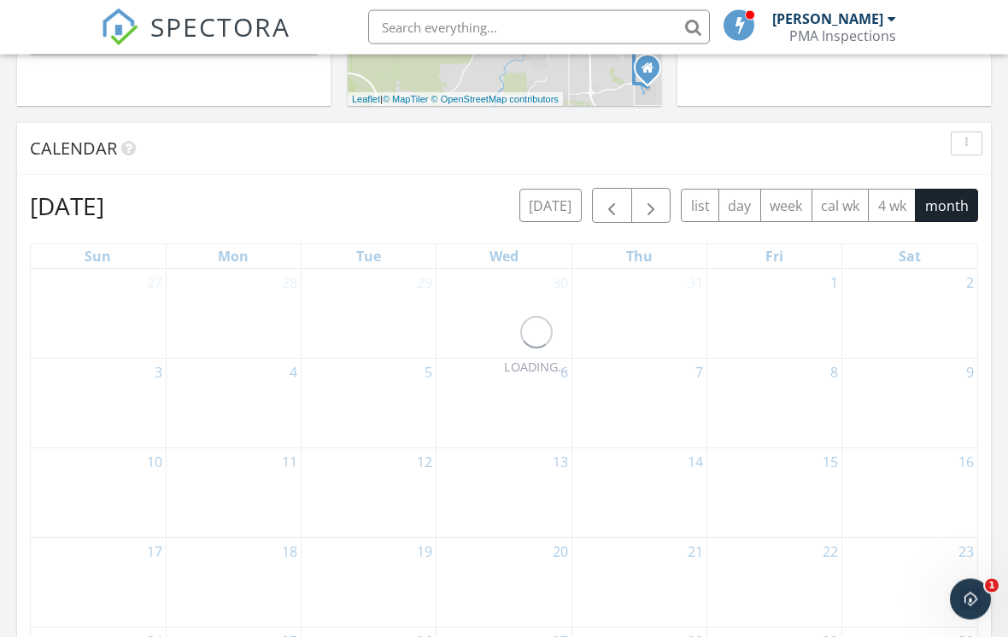
scroll to position [646, 0]
click at [613, 204] on span "button" at bounding box center [612, 206] width 21 height 21
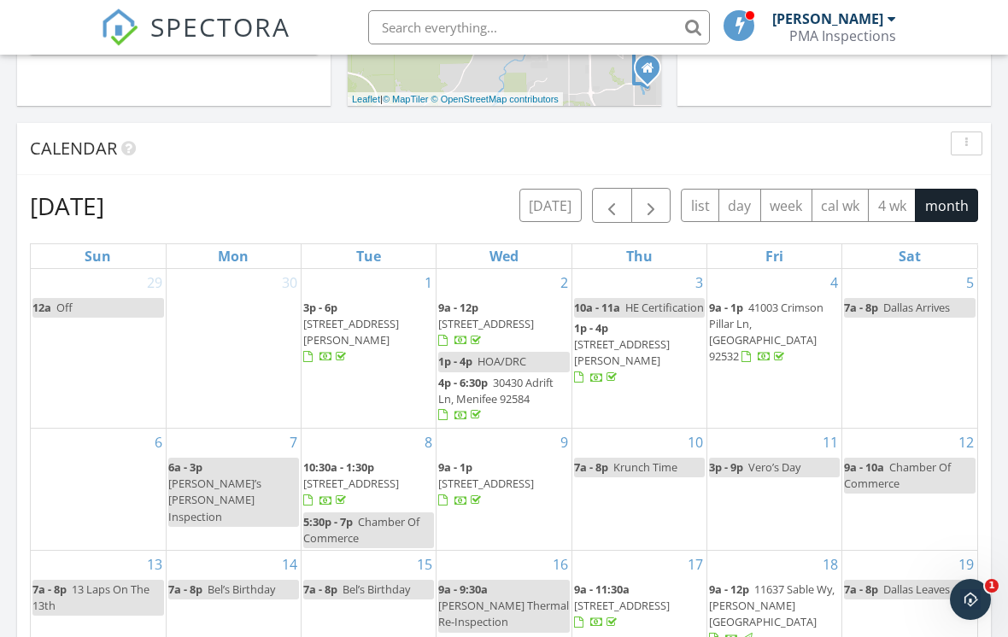
click at [618, 204] on span "button" at bounding box center [612, 206] width 21 height 21
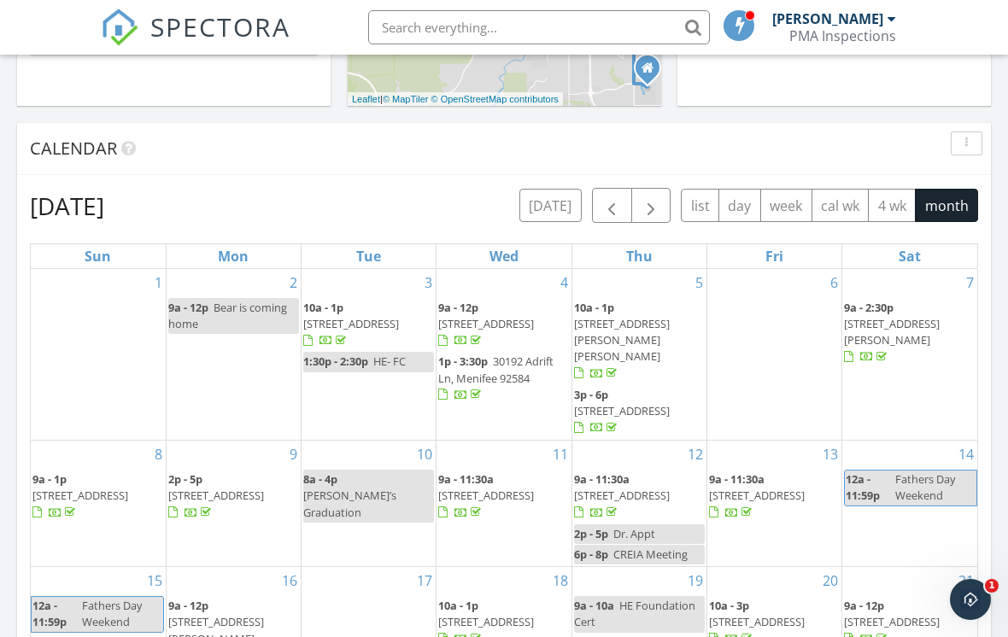
click at [605, 203] on span "button" at bounding box center [612, 206] width 21 height 21
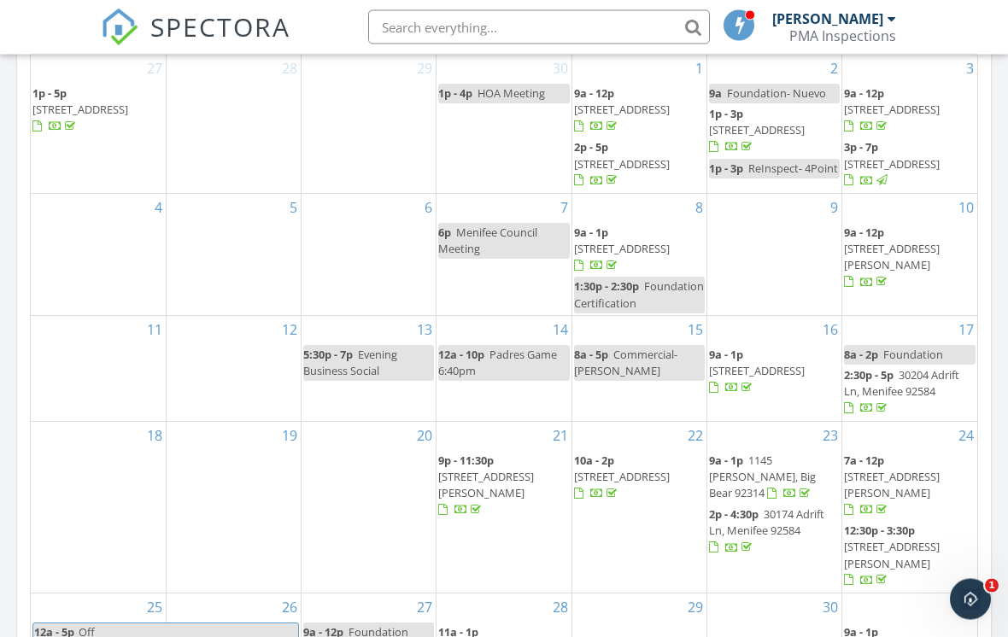
scroll to position [861, 0]
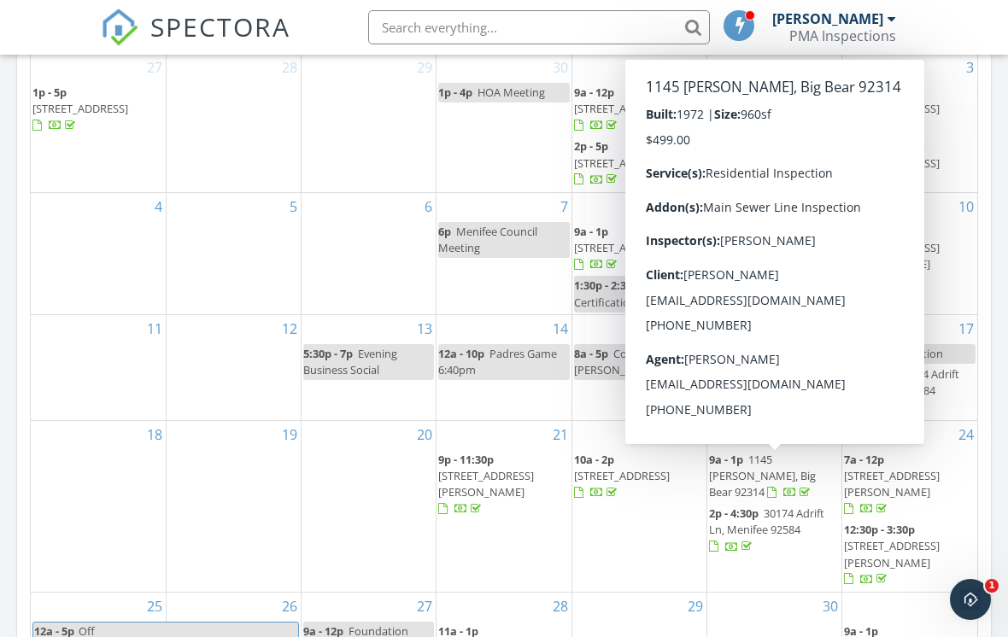
click at [768, 470] on span "1145 [PERSON_NAME], Big Bear 92314" at bounding box center [762, 476] width 107 height 48
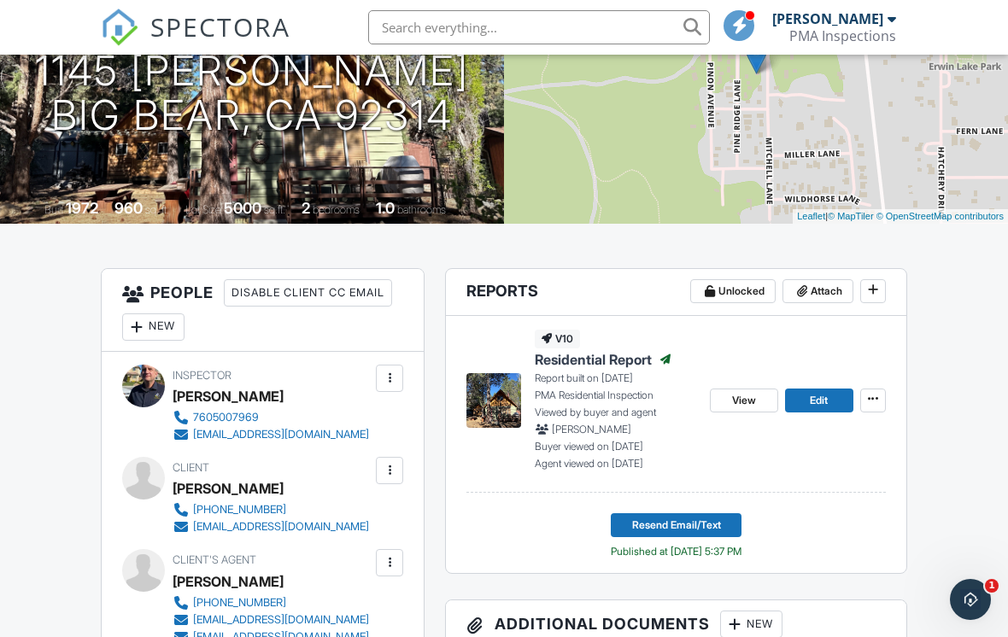
scroll to position [251, 0]
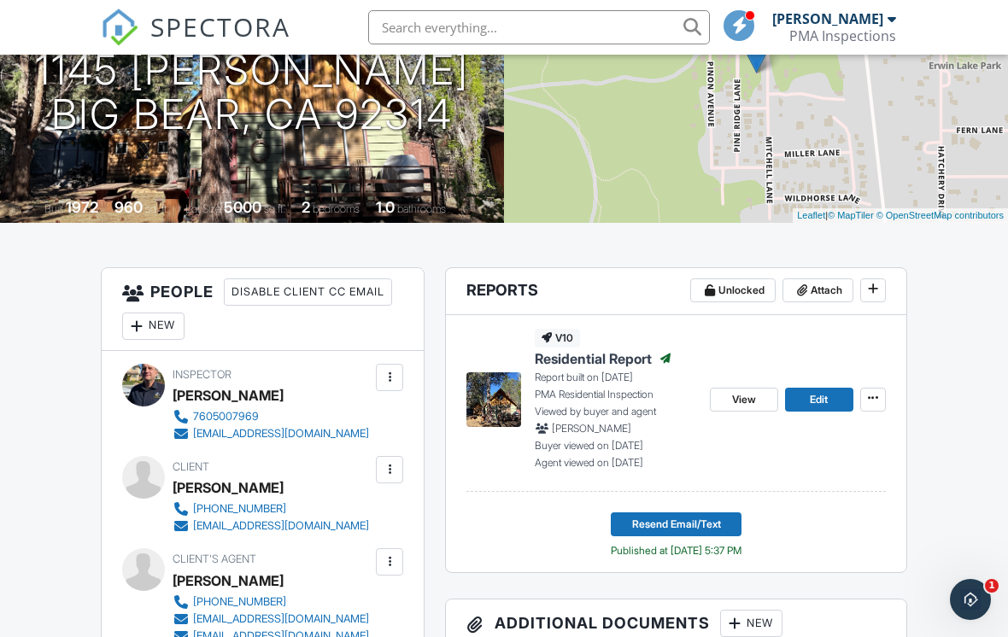
click at [739, 392] on span "View" at bounding box center [744, 399] width 24 height 17
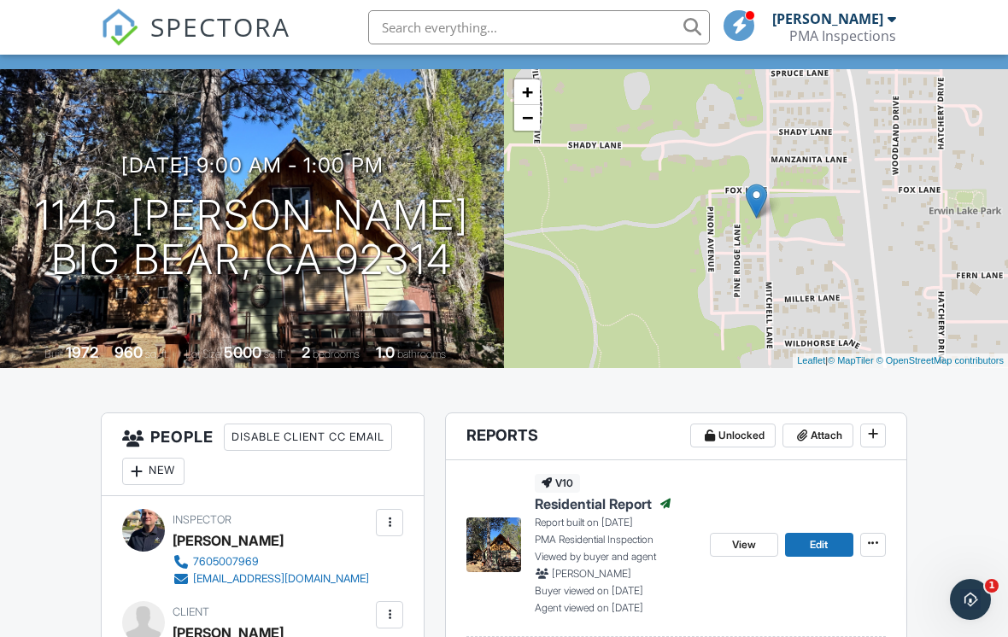
scroll to position [0, 0]
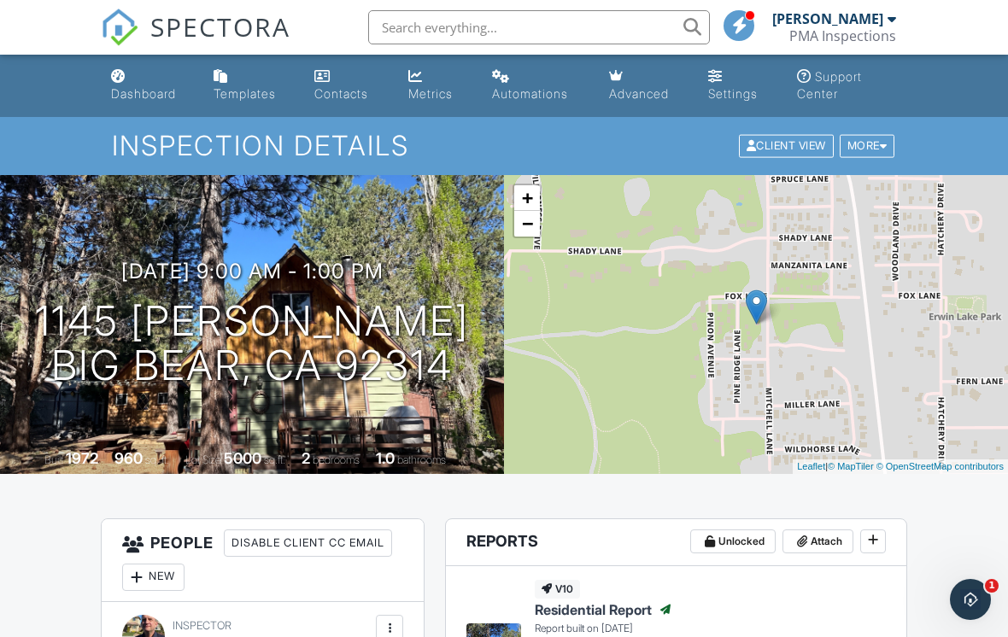
click at [130, 89] on div "Dashboard" at bounding box center [143, 93] width 65 height 15
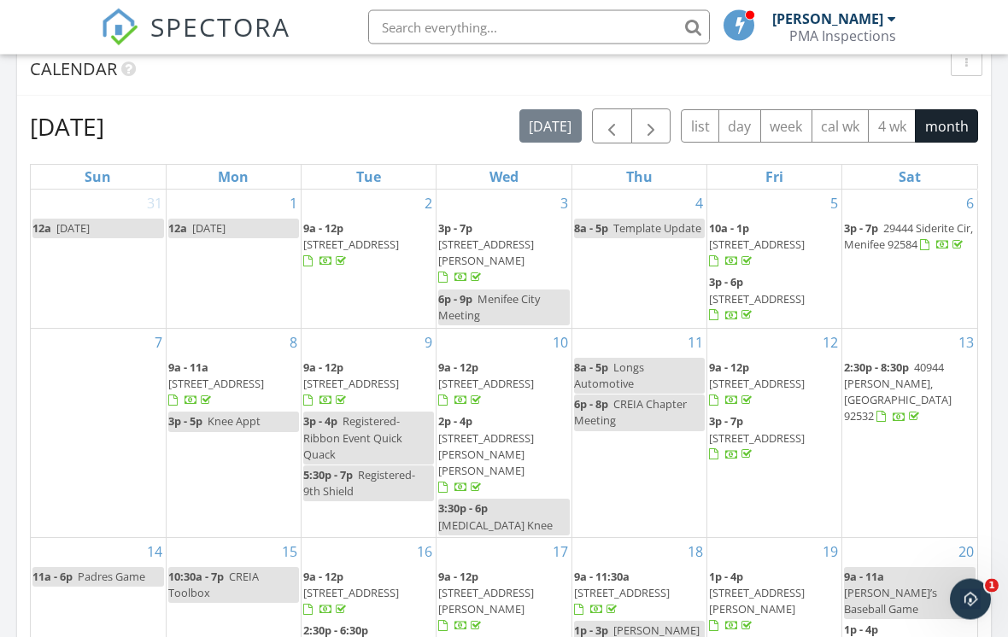
scroll to position [725, 0]
click at [602, 127] on span "button" at bounding box center [612, 126] width 21 height 21
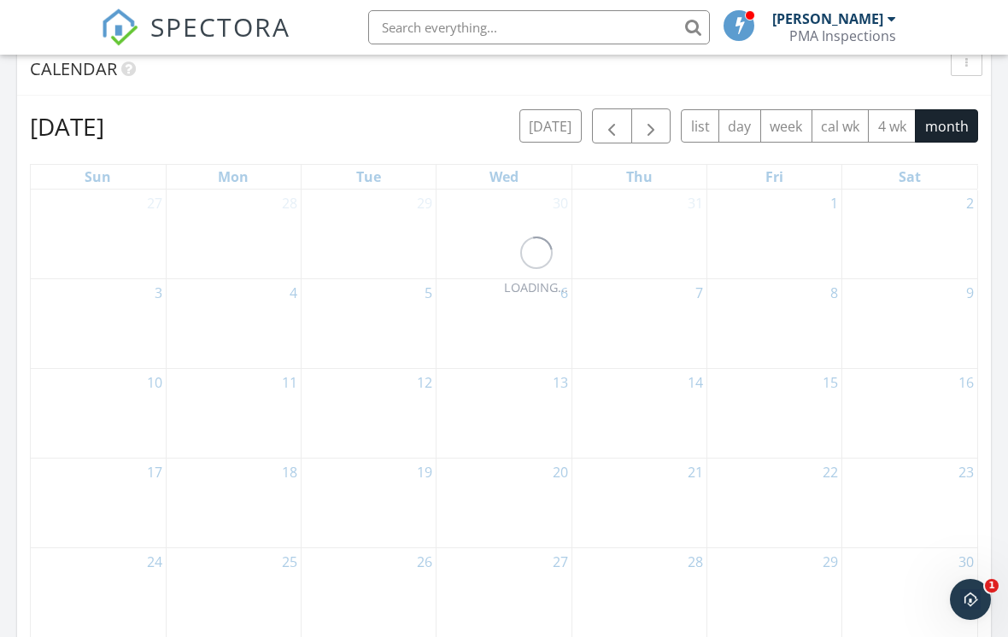
click at [605, 121] on span "button" at bounding box center [612, 126] width 21 height 21
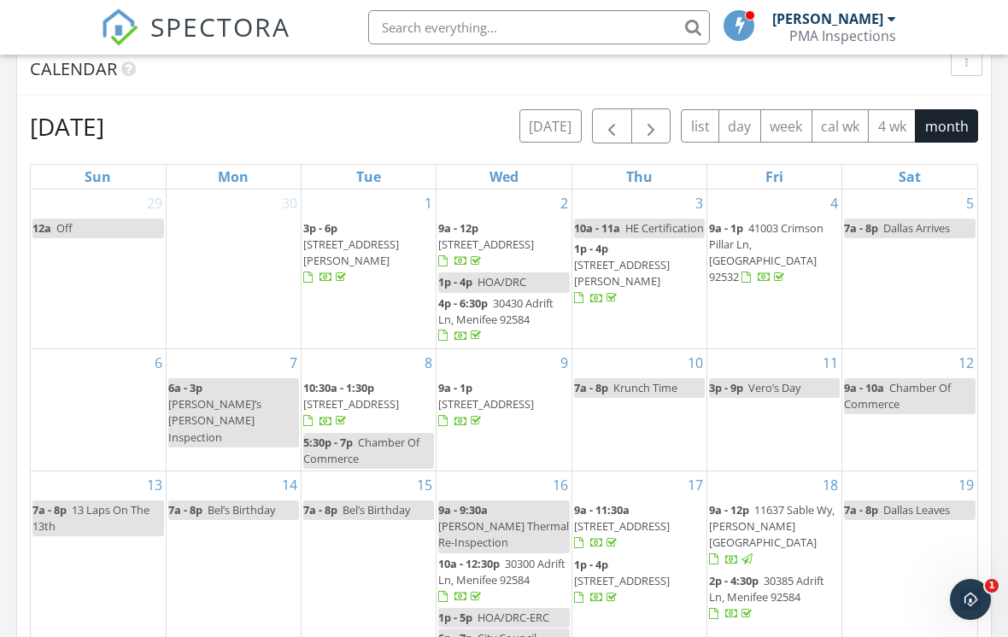
click at [607, 123] on span "button" at bounding box center [612, 126] width 21 height 21
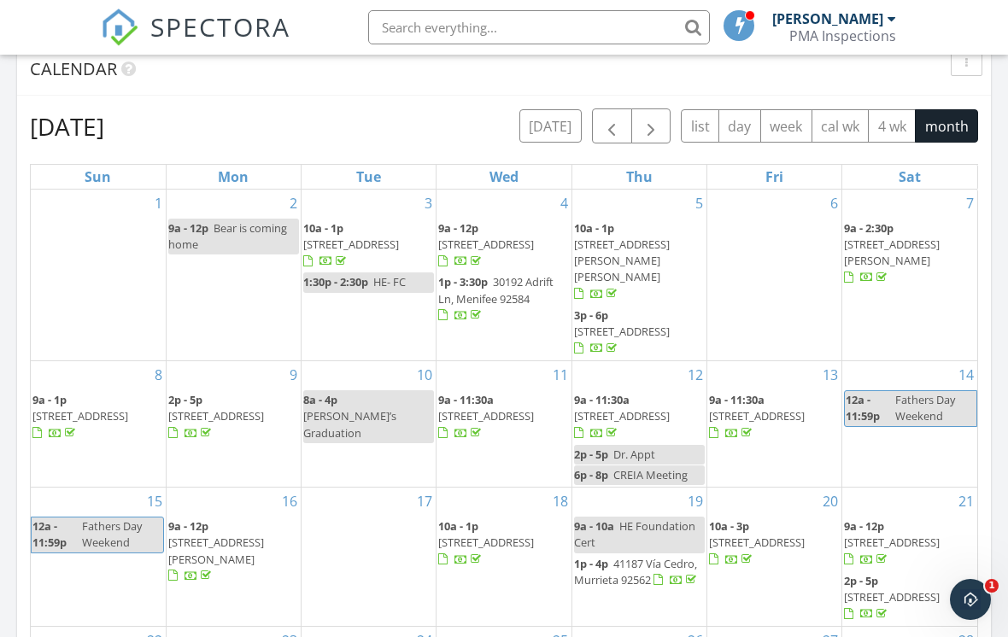
click at [615, 121] on span "button" at bounding box center [612, 126] width 21 height 21
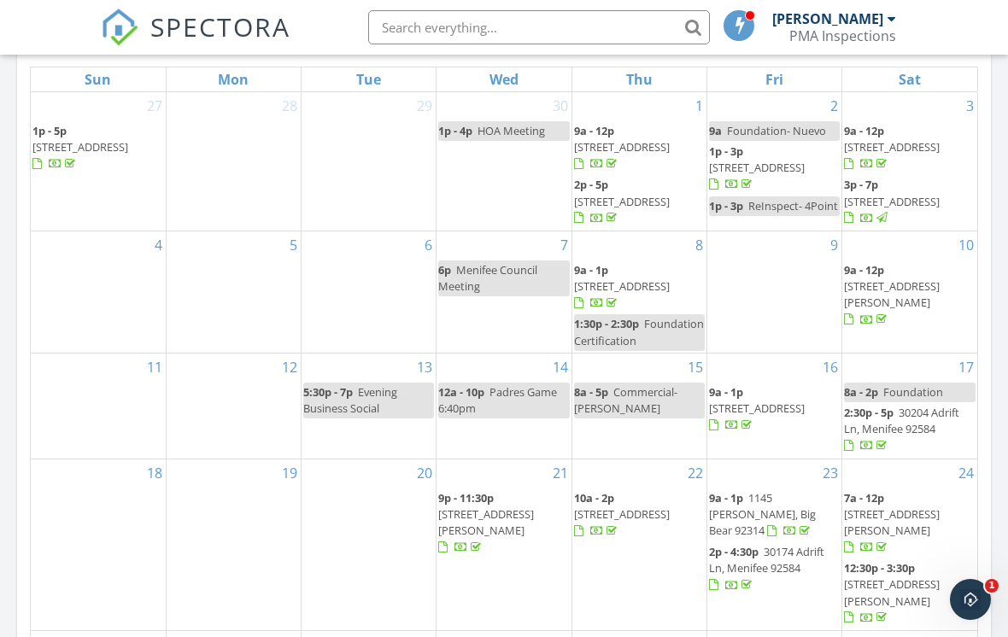
scroll to position [824, 0]
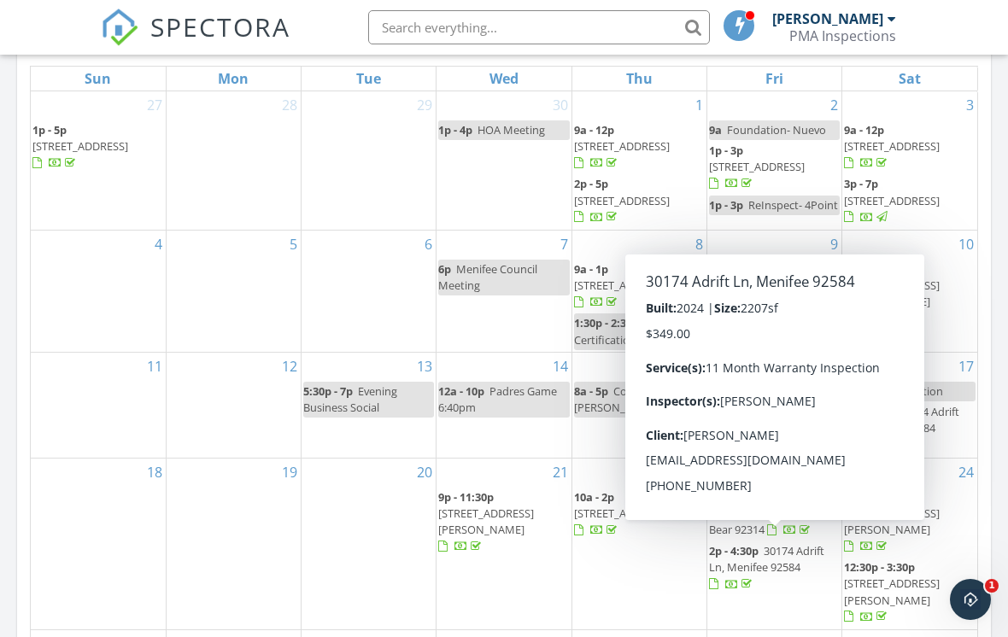
click at [785, 543] on span "30174 Adrift Ln, Menifee 92584" at bounding box center [766, 559] width 115 height 32
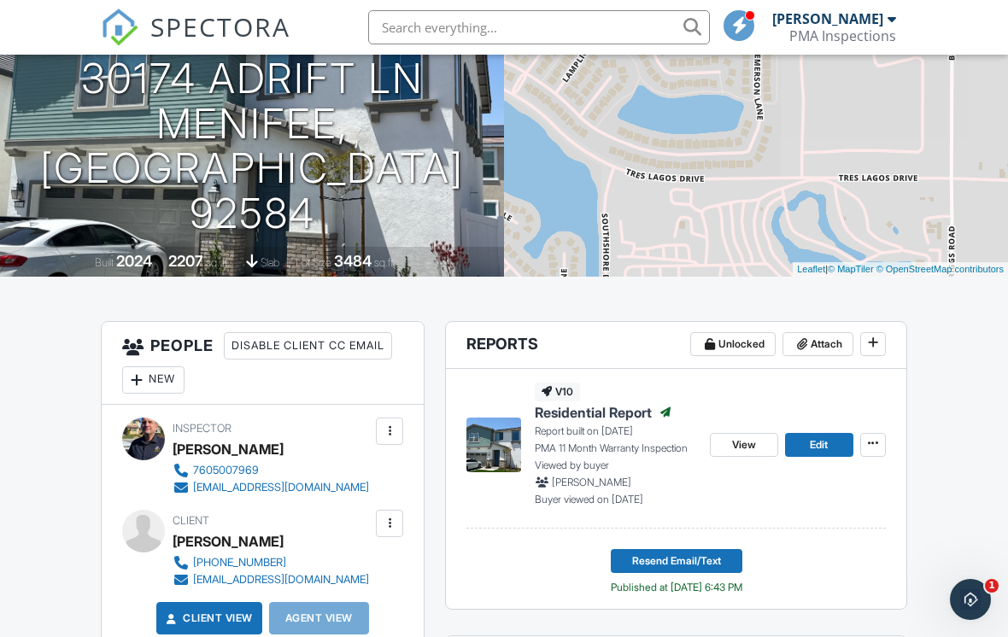
scroll to position [198, 0]
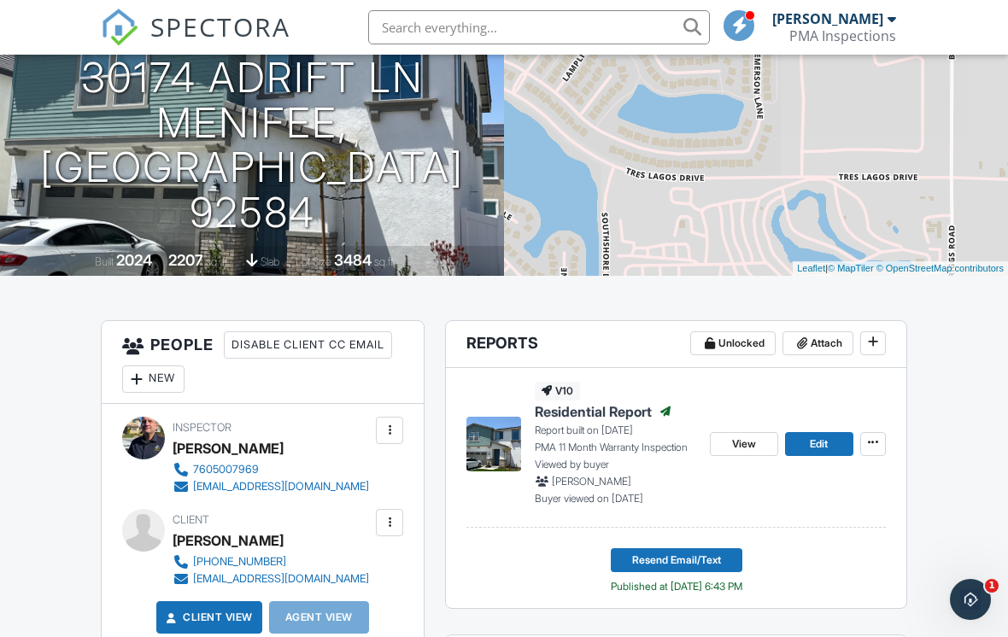
click at [743, 443] on span "View" at bounding box center [744, 444] width 24 height 17
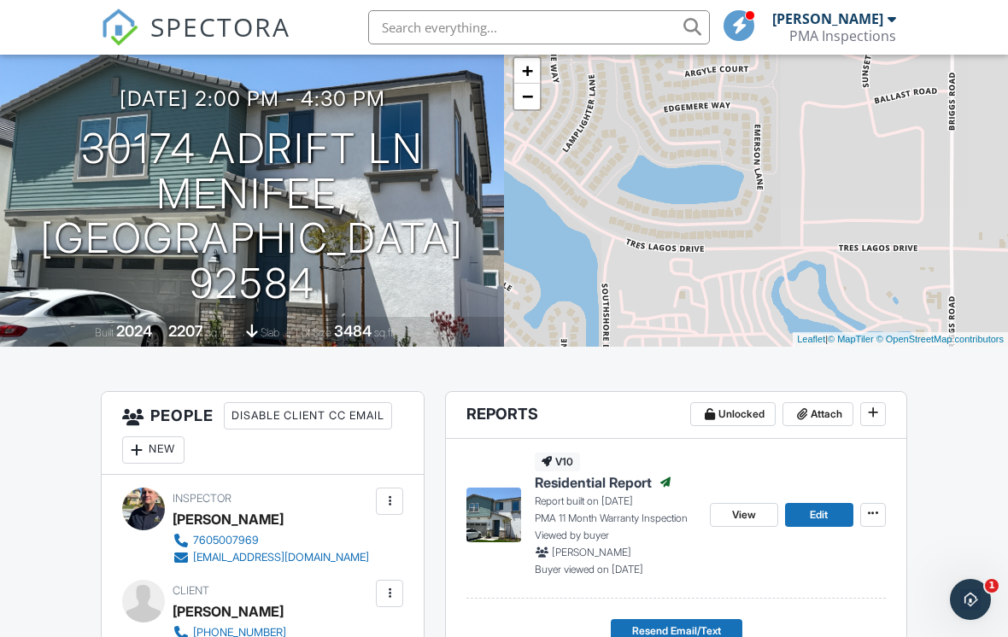
scroll to position [0, 0]
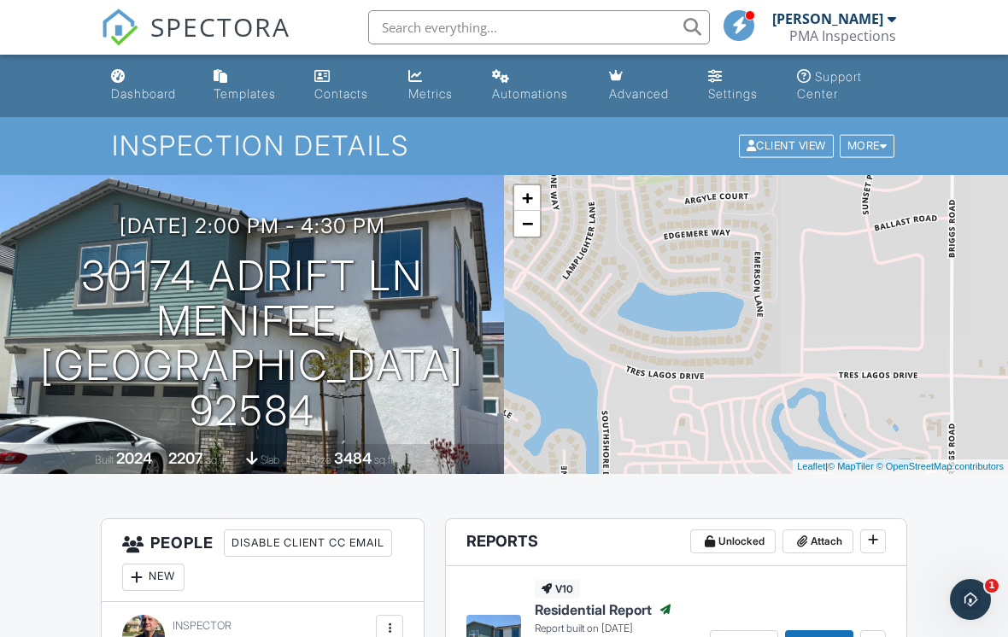
click at [144, 95] on div "Dashboard" at bounding box center [143, 93] width 65 height 15
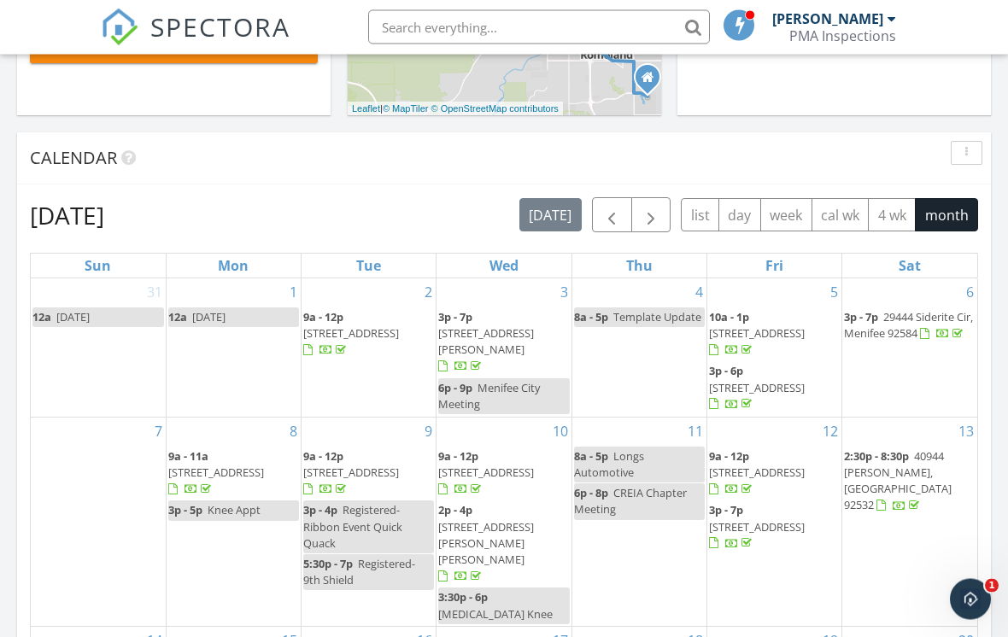
click at [609, 217] on span "button" at bounding box center [612, 216] width 21 height 21
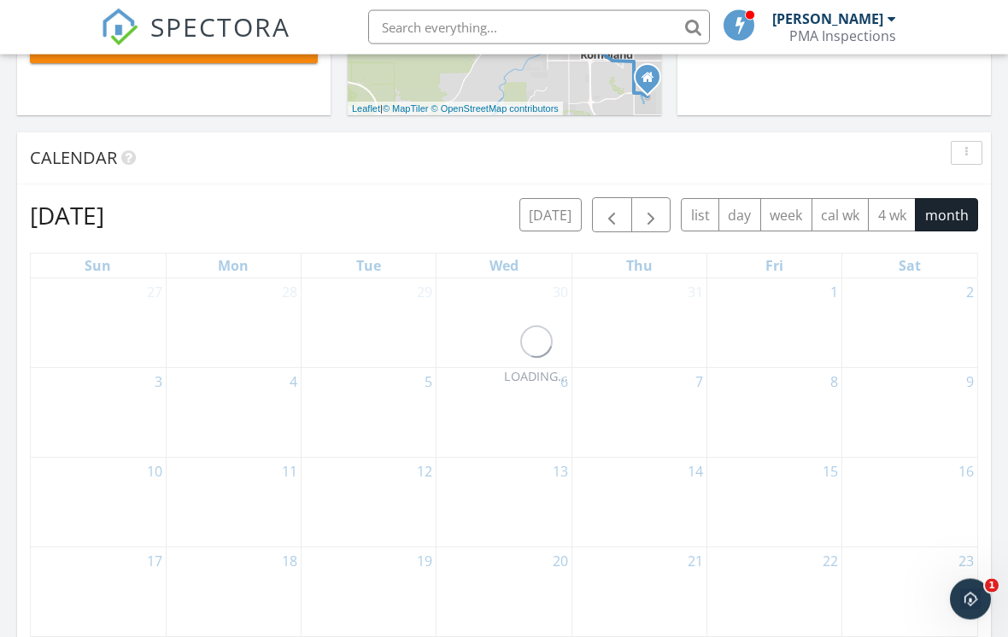
scroll to position [637, 0]
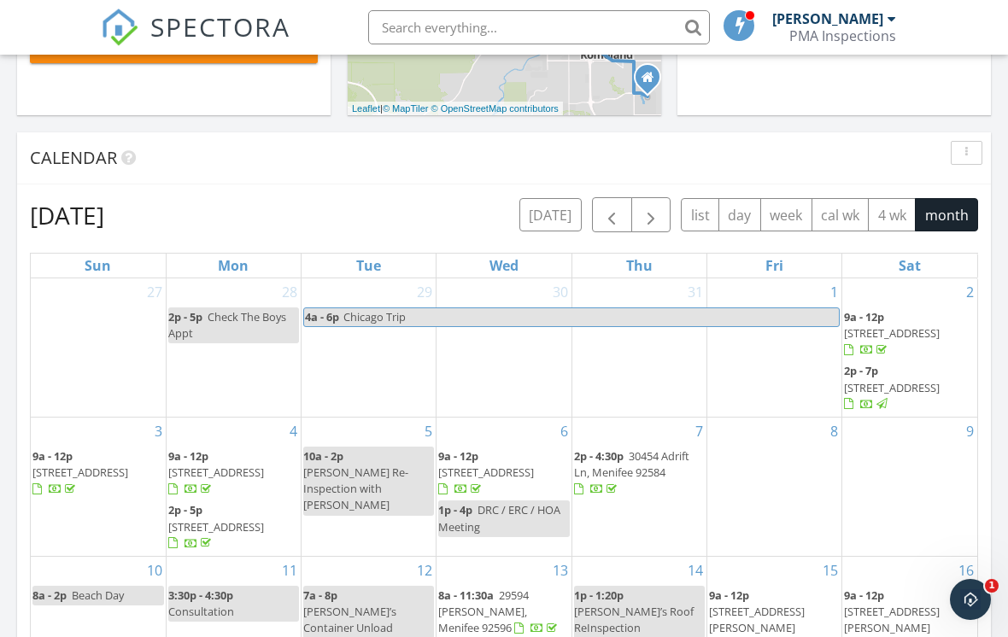
click at [608, 215] on span "button" at bounding box center [612, 215] width 21 height 21
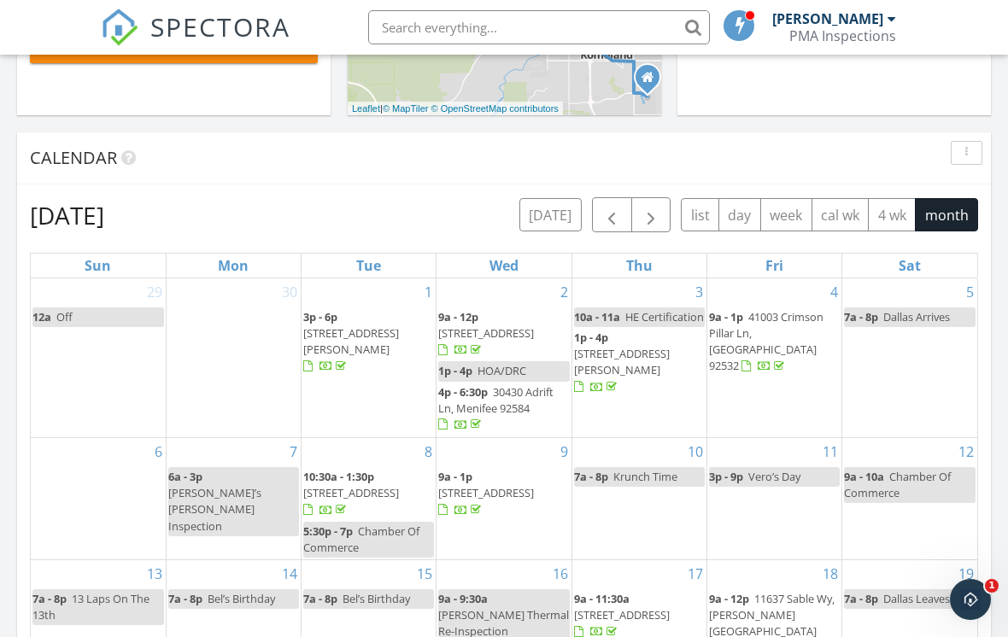
click at [612, 220] on span "button" at bounding box center [612, 215] width 21 height 21
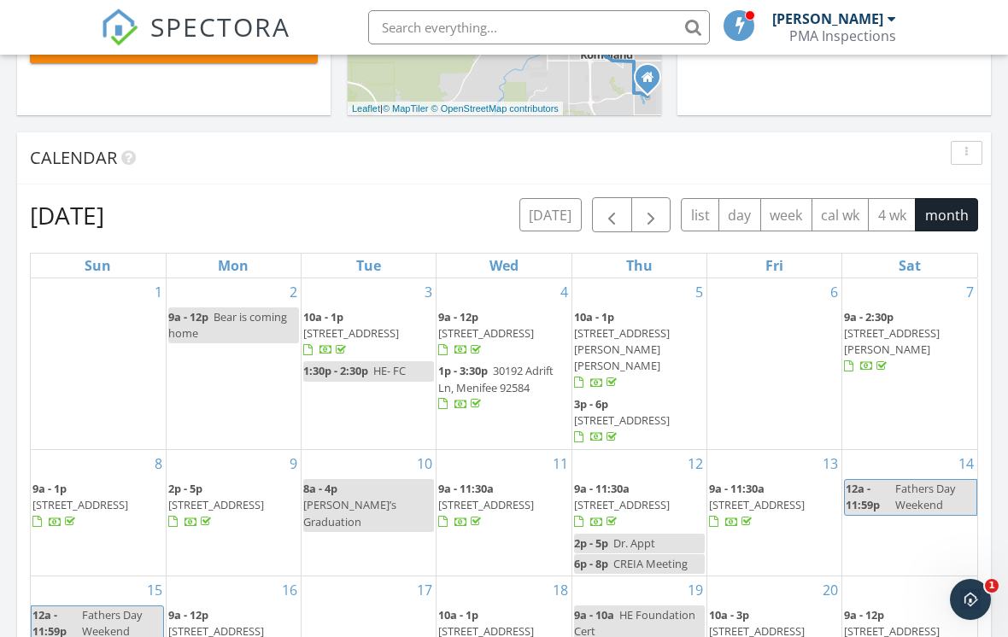
click at [617, 214] on span "button" at bounding box center [612, 215] width 21 height 21
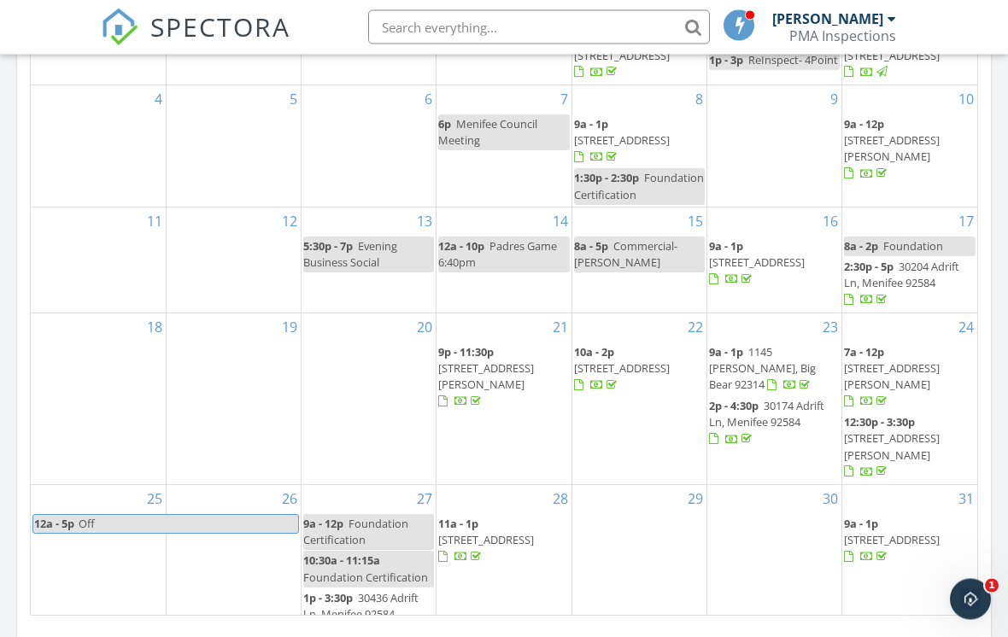
scroll to position [969, 0]
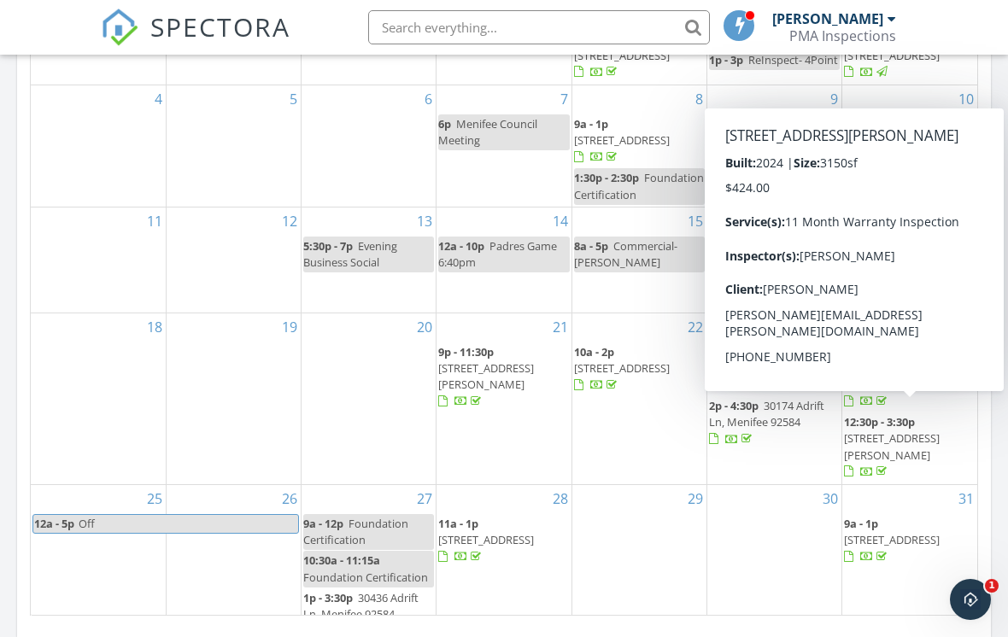
click at [772, 515] on div "30" at bounding box center [775, 564] width 134 height 158
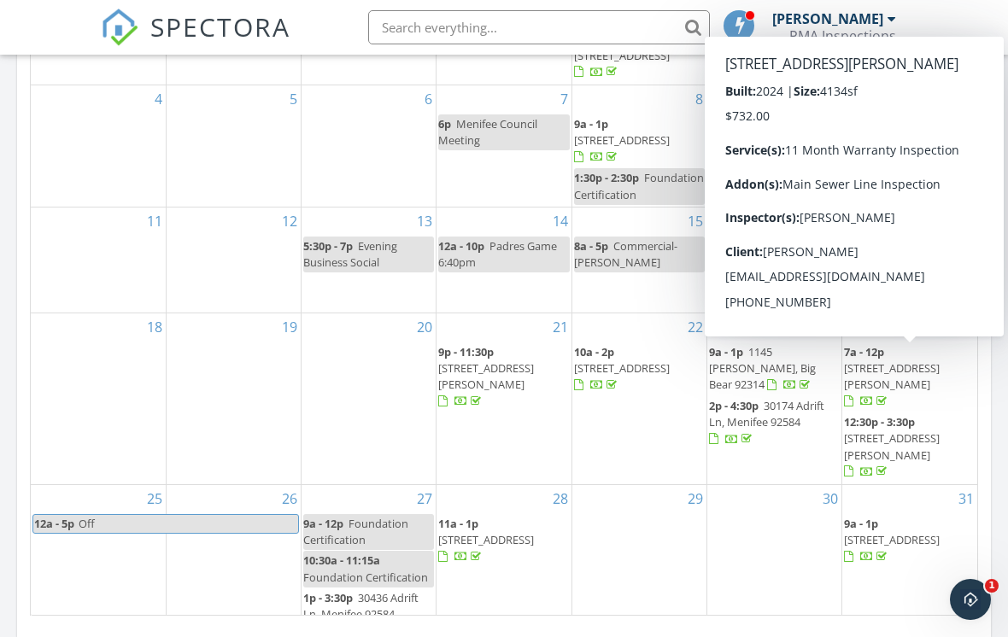
click at [917, 361] on span "[STREET_ADDRESS][PERSON_NAME]" at bounding box center [892, 377] width 96 height 32
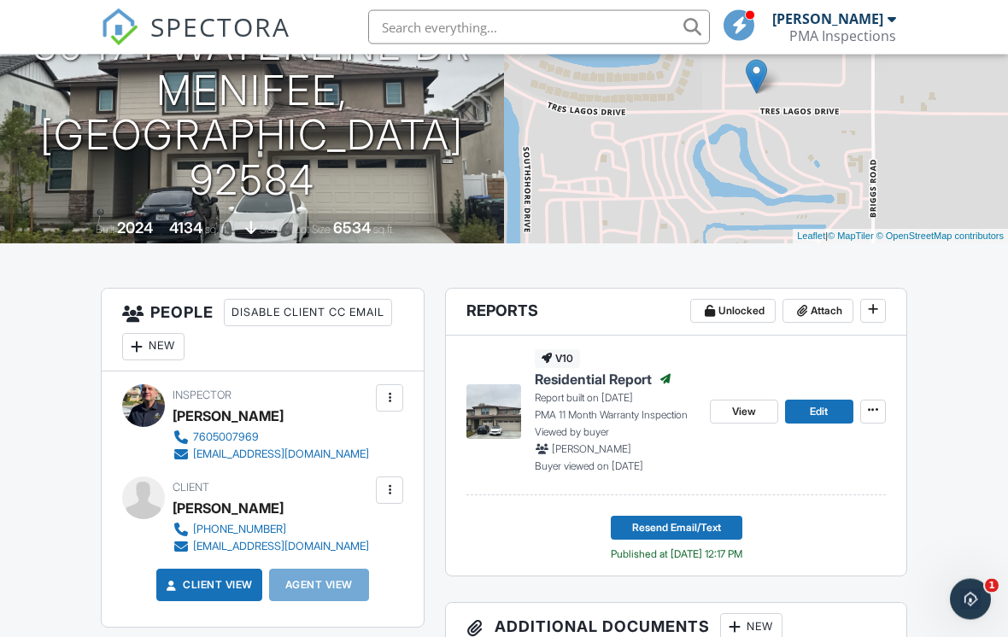
scroll to position [231, 0]
click at [752, 417] on span "View" at bounding box center [744, 411] width 24 height 17
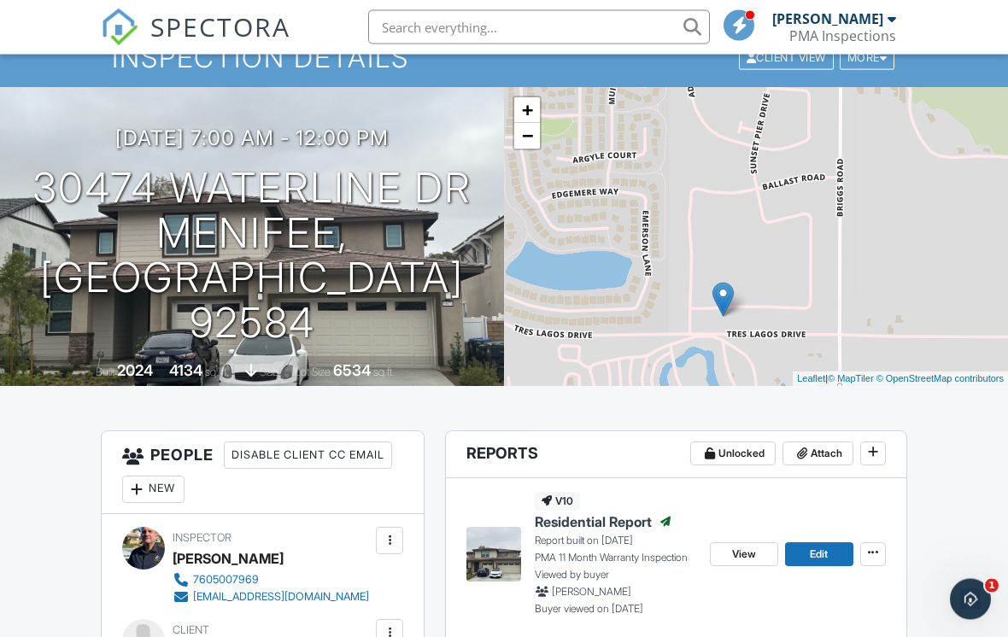
scroll to position [0, 0]
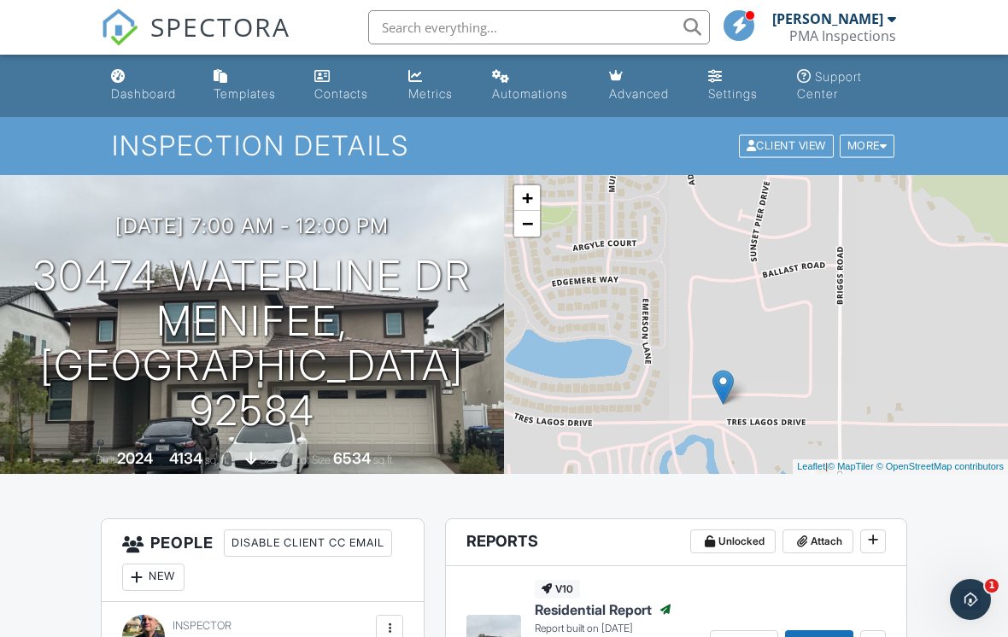
click at [147, 79] on link "Dashboard" at bounding box center [148, 86] width 89 height 49
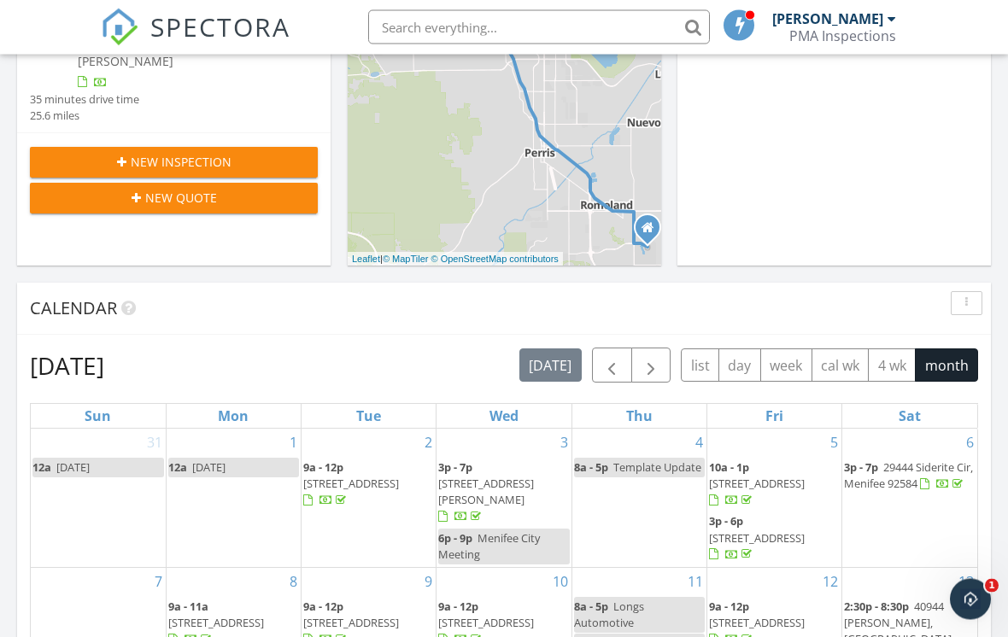
scroll to position [486, 0]
click at [623, 362] on button "button" at bounding box center [612, 365] width 40 height 35
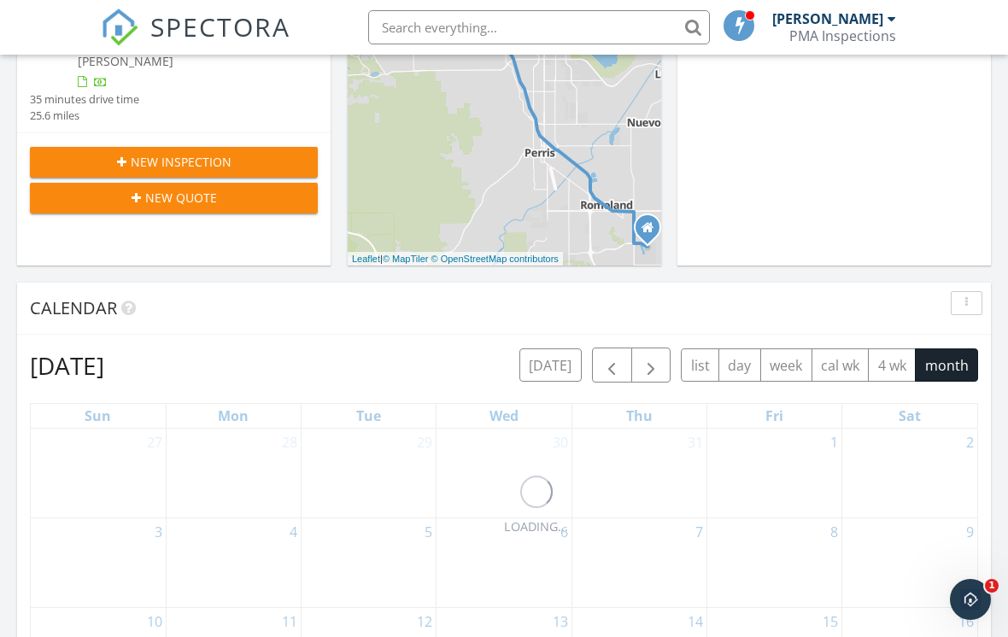
click at [614, 364] on span "button" at bounding box center [612, 365] width 21 height 21
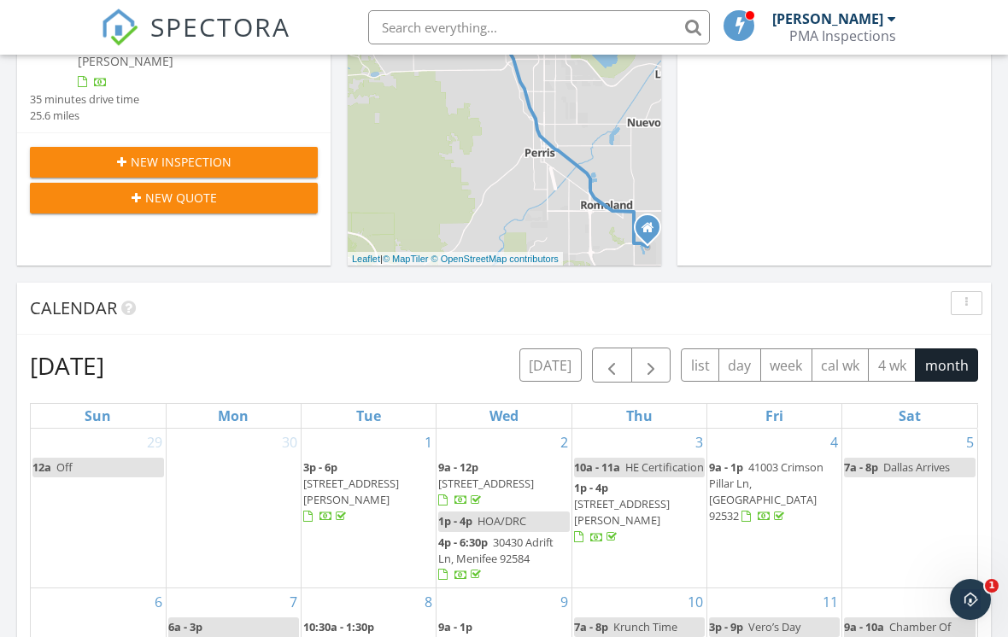
click at [613, 361] on span "button" at bounding box center [612, 365] width 21 height 21
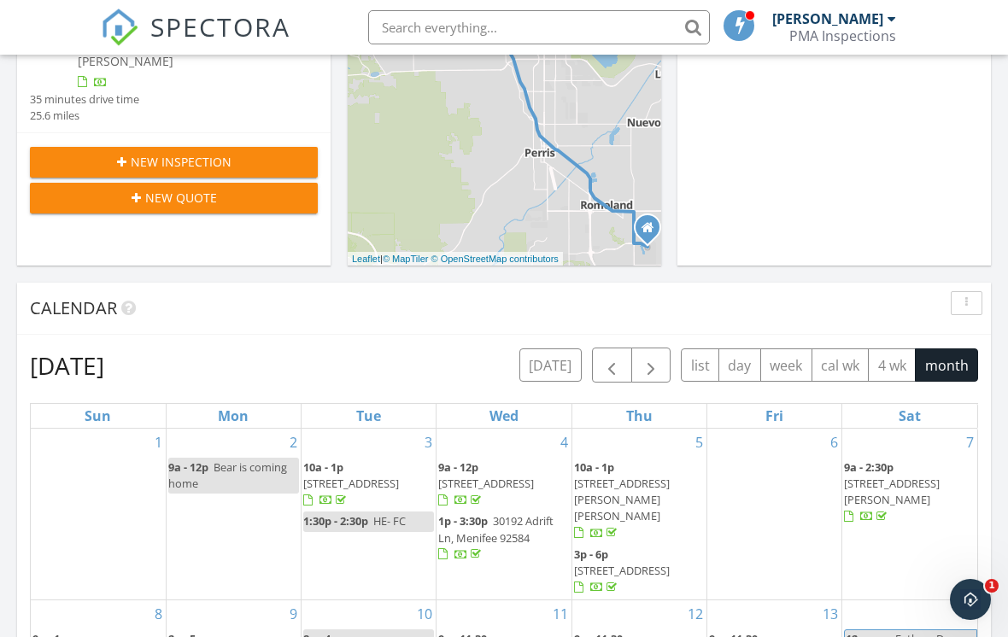
click at [614, 370] on span "button" at bounding box center [612, 365] width 21 height 21
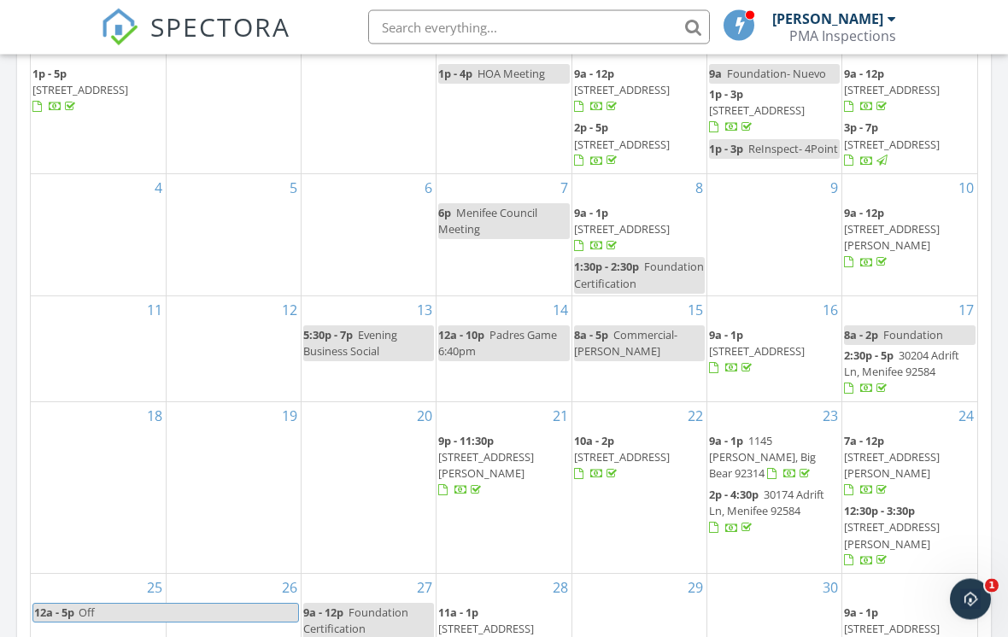
scroll to position [900, 0]
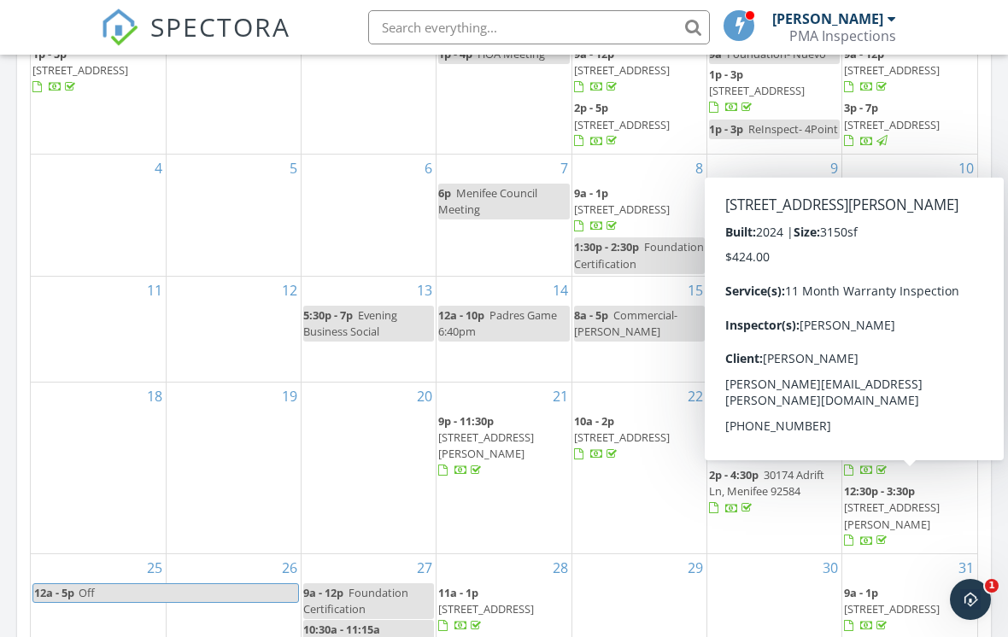
click at [932, 500] on span "30450 Waterline Dr, Menifee 92584" at bounding box center [892, 516] width 96 height 32
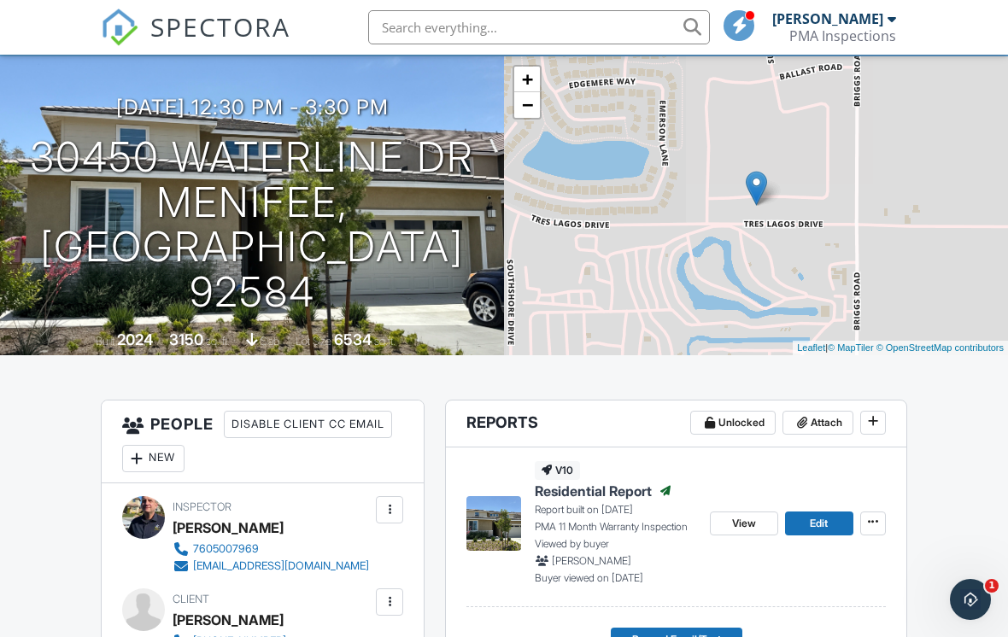
click at [742, 528] on span "View" at bounding box center [744, 523] width 24 height 17
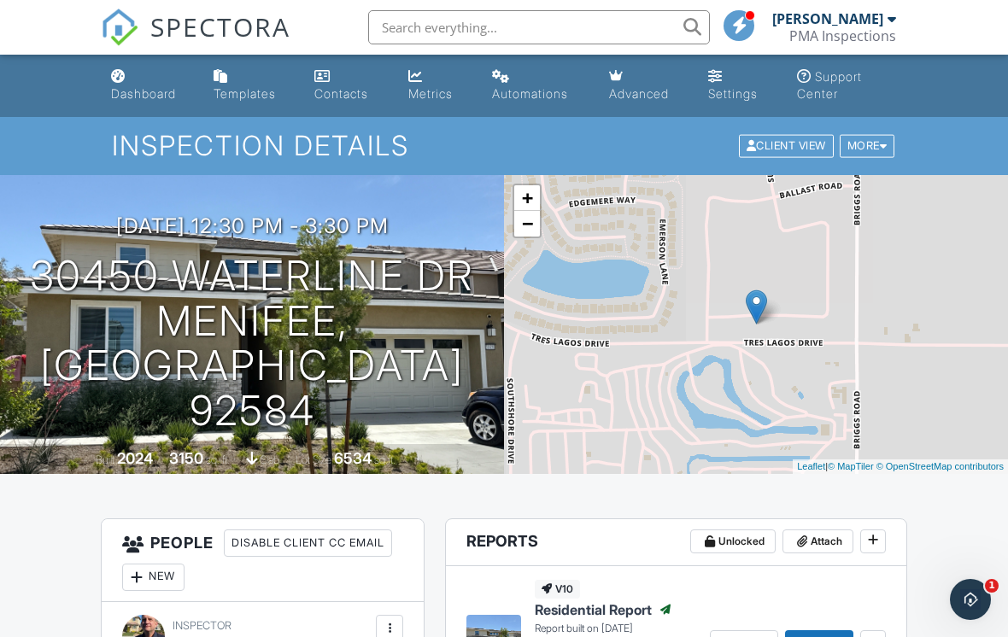
click at [132, 83] on link "Dashboard" at bounding box center [148, 86] width 89 height 49
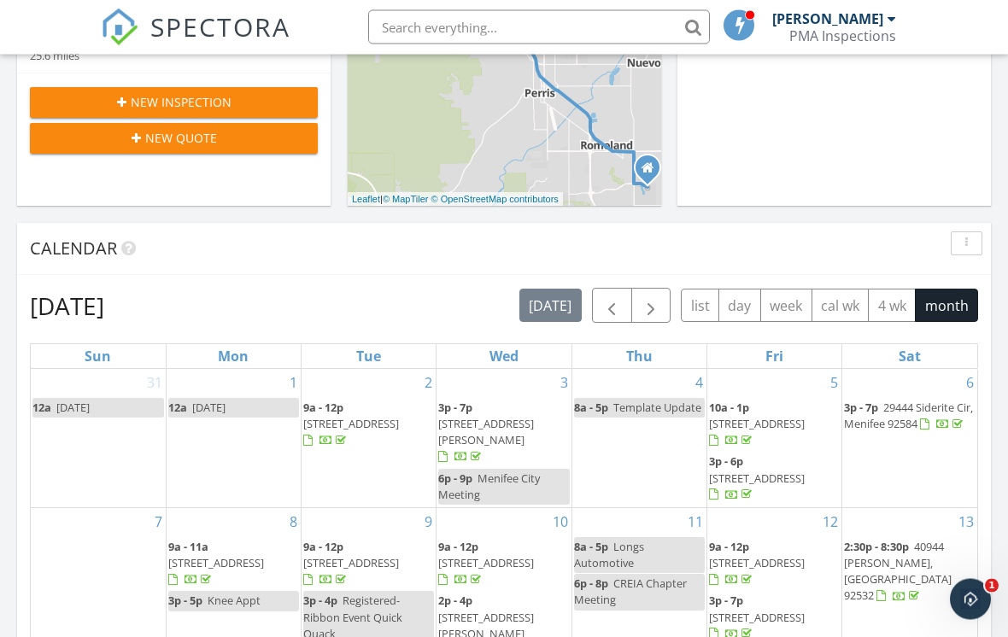
scroll to position [547, 0]
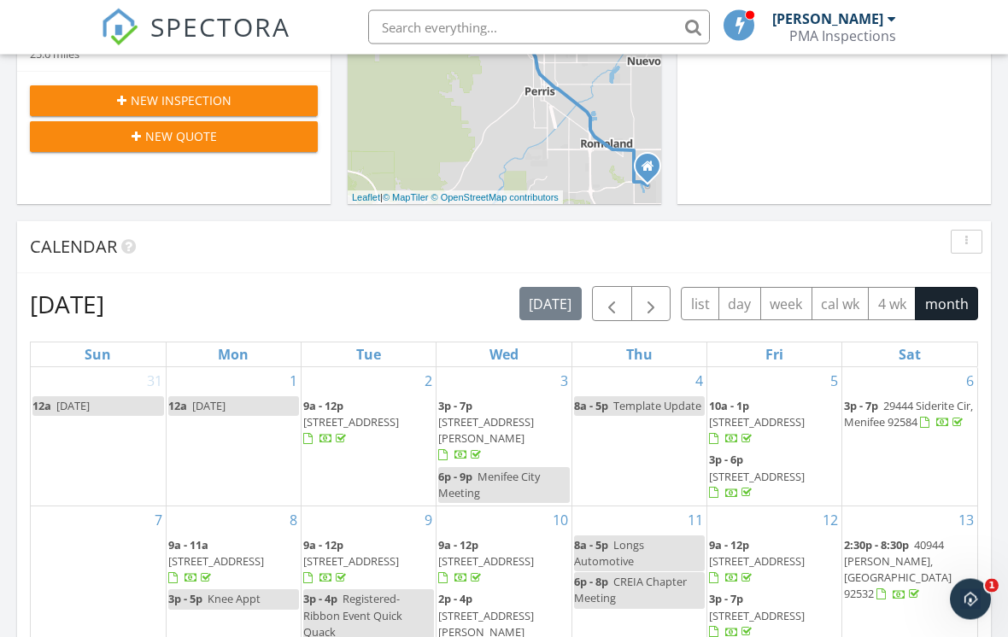
click at [603, 304] on span "button" at bounding box center [612, 305] width 21 height 21
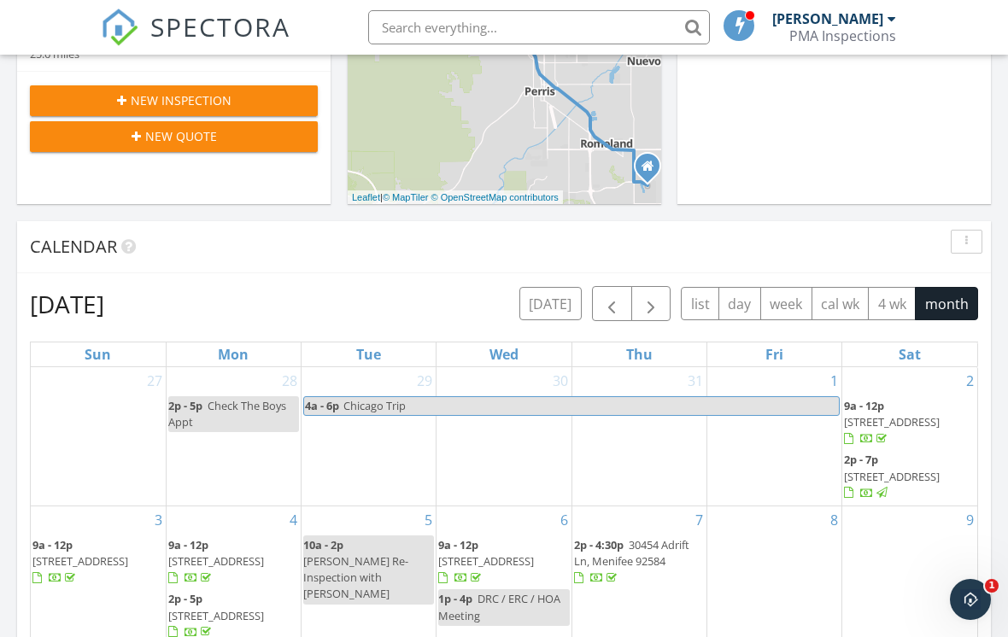
click at [603, 314] on span "button" at bounding box center [612, 304] width 21 height 21
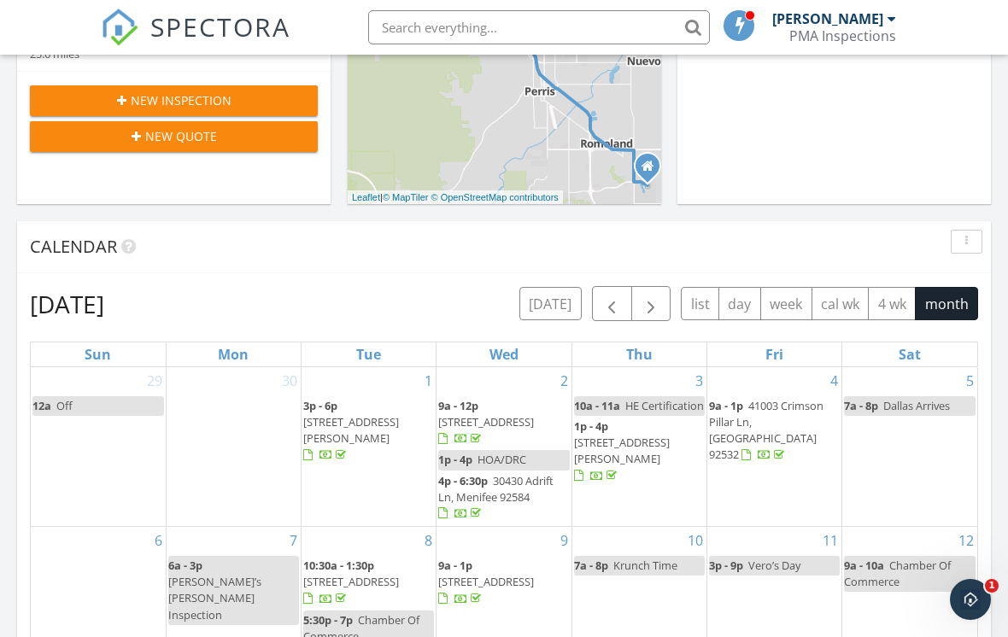
click at [610, 302] on span "button" at bounding box center [612, 304] width 21 height 21
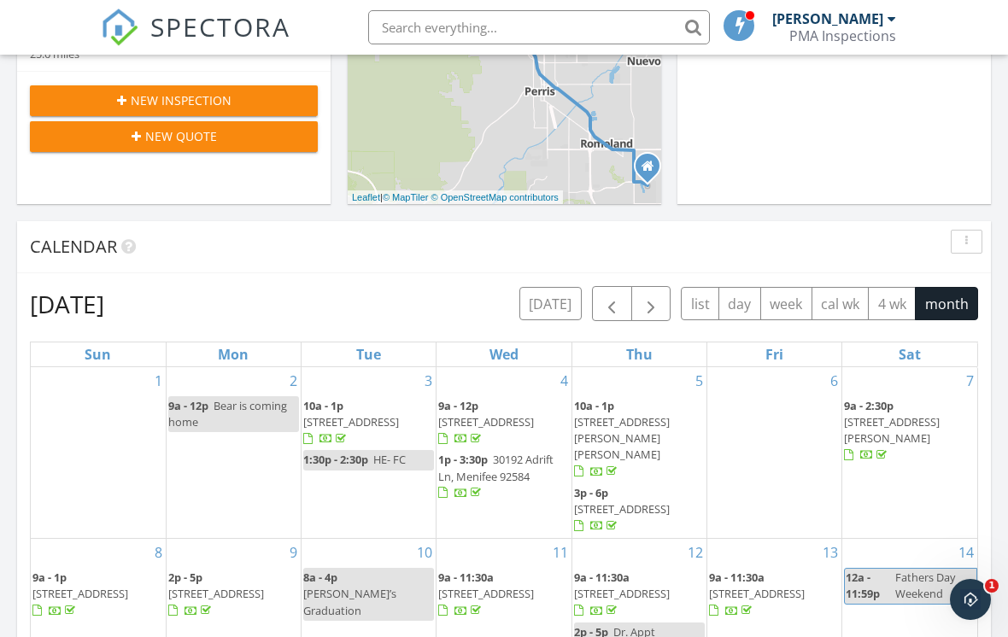
click at [615, 302] on span "button" at bounding box center [612, 304] width 21 height 21
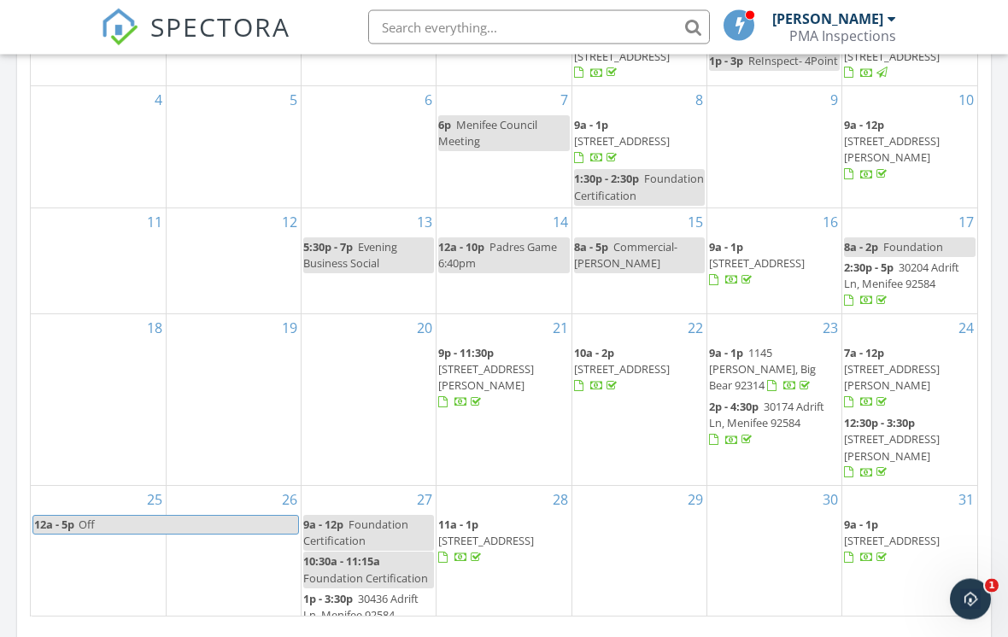
scroll to position [982, 0]
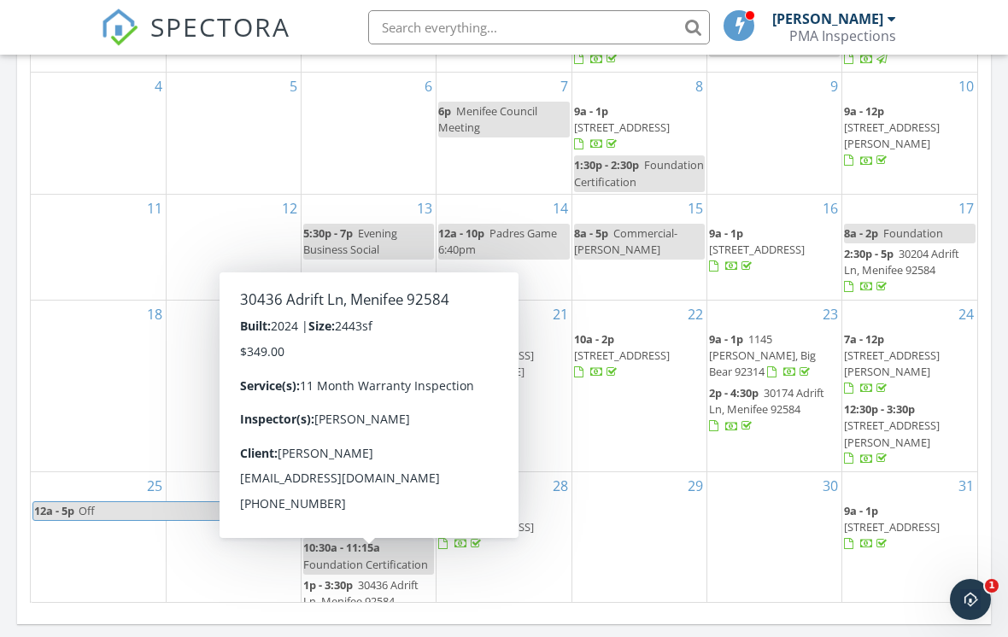
click at [387, 578] on span "30436 Adrift Ln, Menifee 92584" at bounding box center [360, 594] width 115 height 32
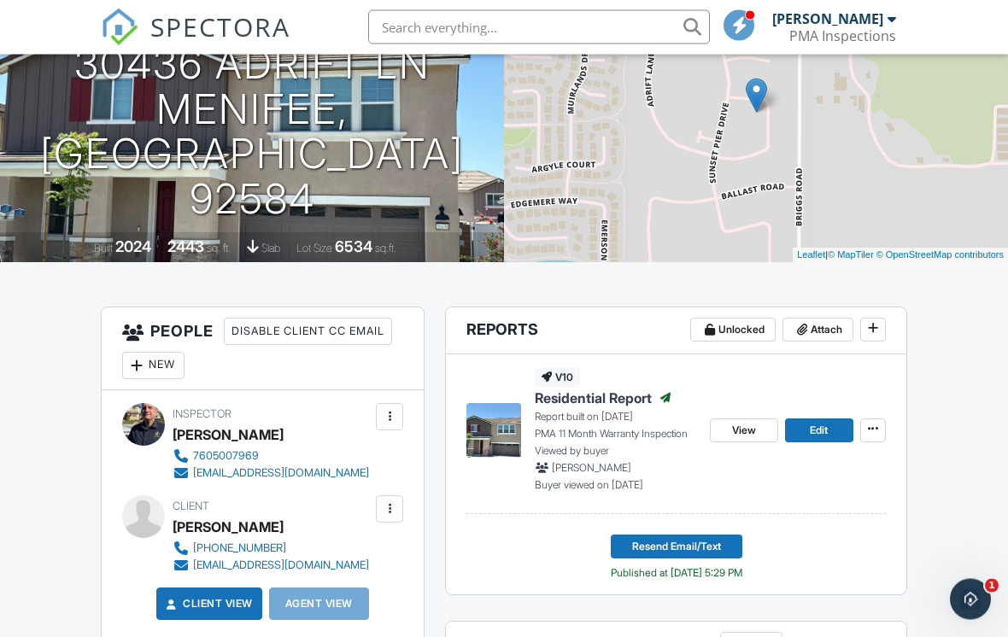
scroll to position [220, 0]
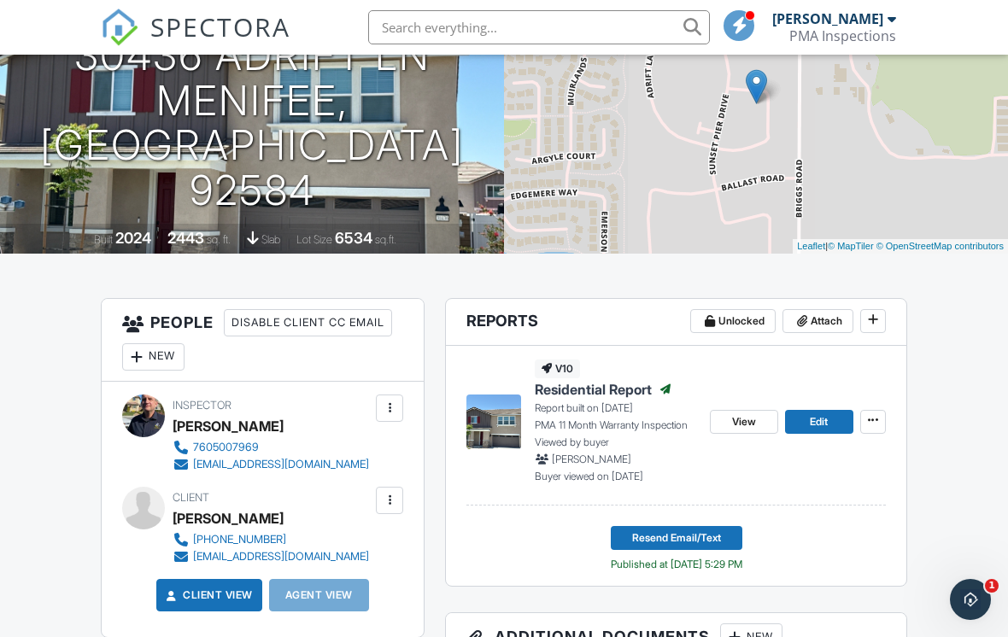
click at [752, 414] on span "View" at bounding box center [744, 422] width 24 height 17
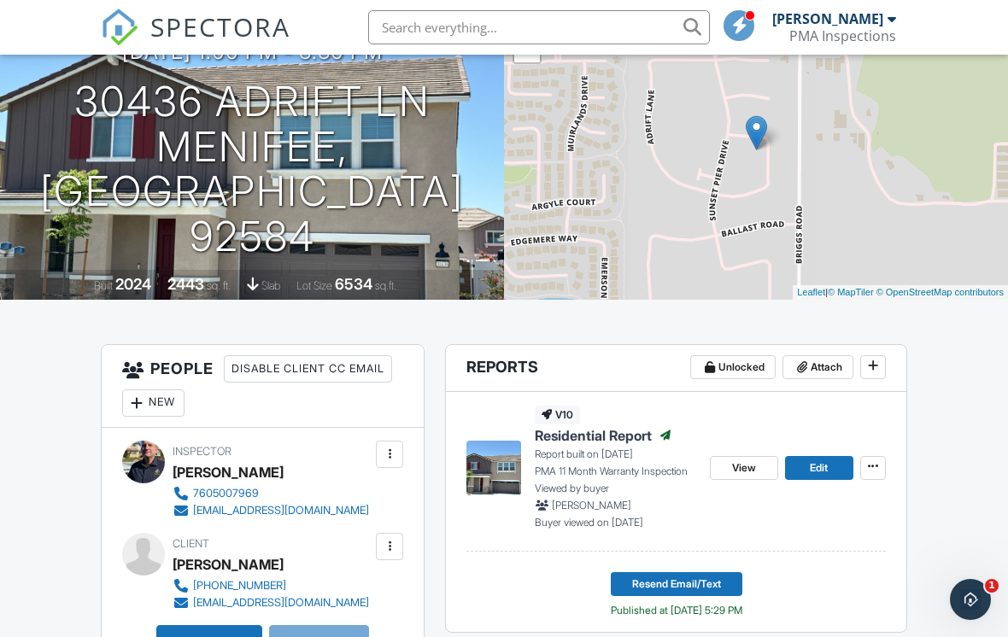
scroll to position [0, 0]
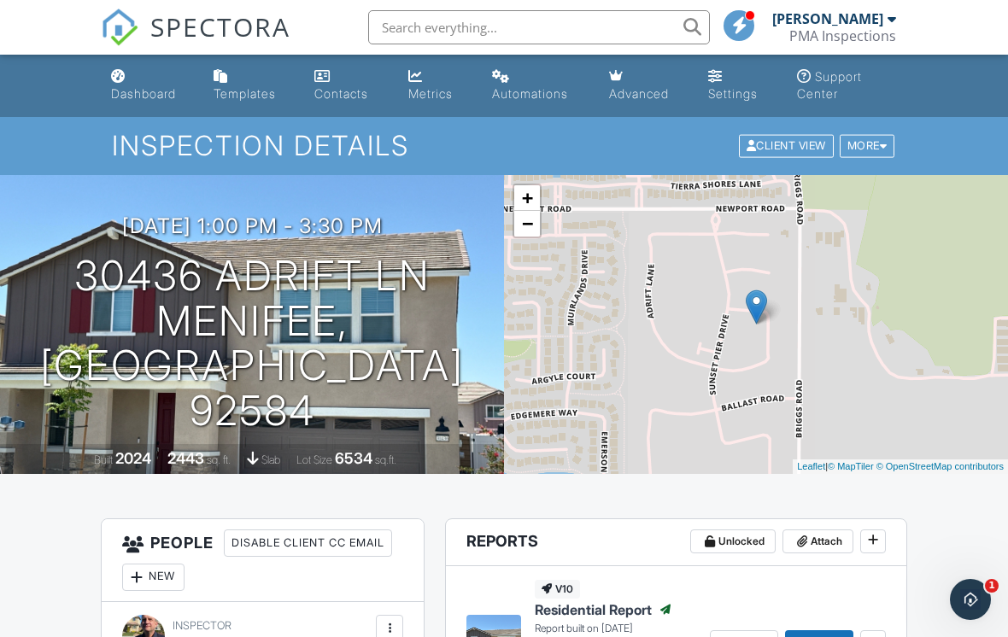
click at [126, 82] on link "Dashboard" at bounding box center [148, 86] width 89 height 49
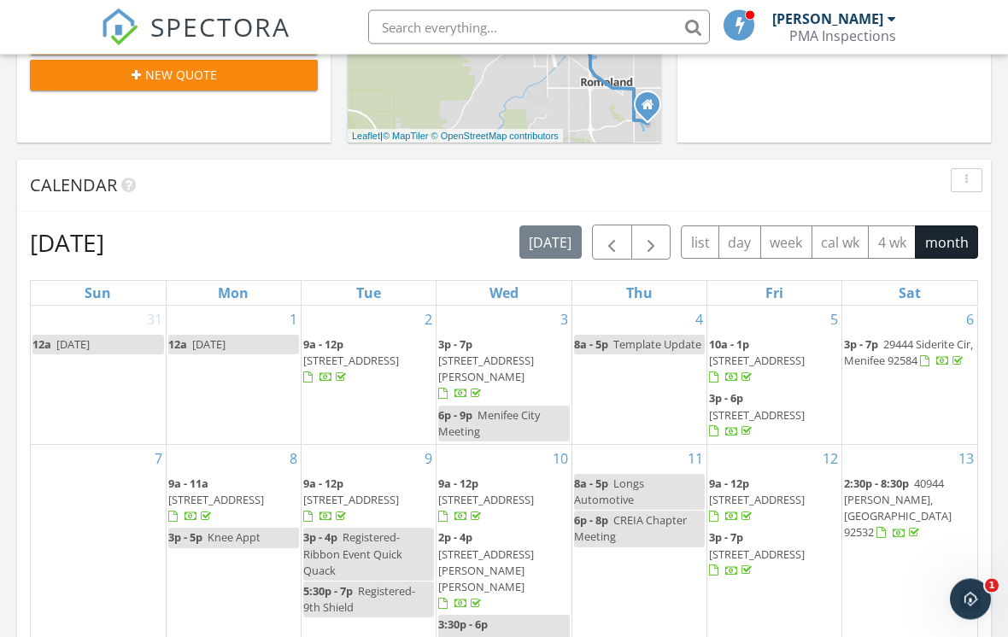
click at [616, 241] on span "button" at bounding box center [612, 243] width 21 height 21
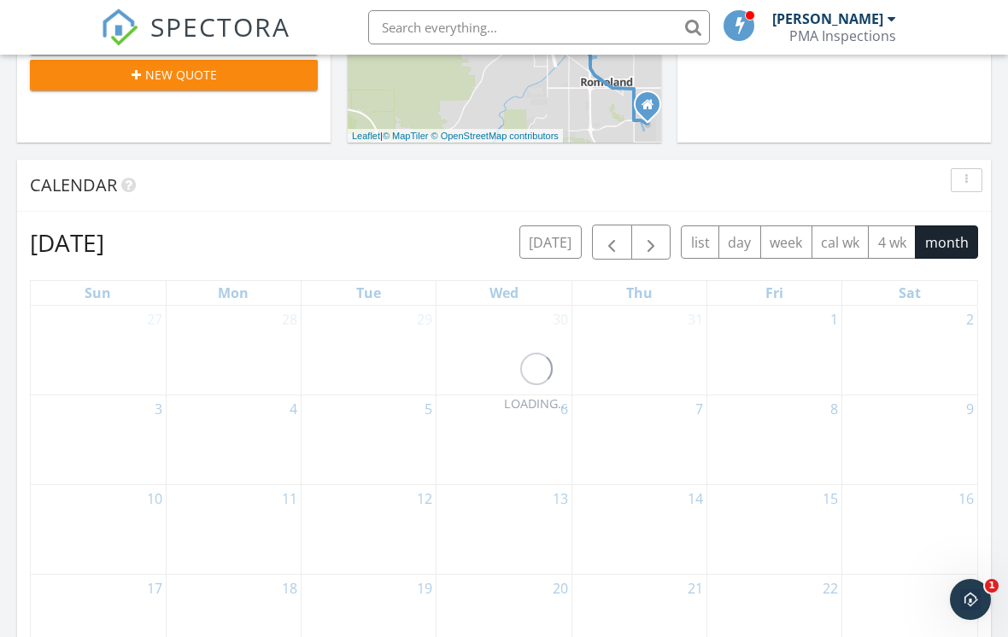
click at [615, 237] on span "button" at bounding box center [612, 242] width 21 height 21
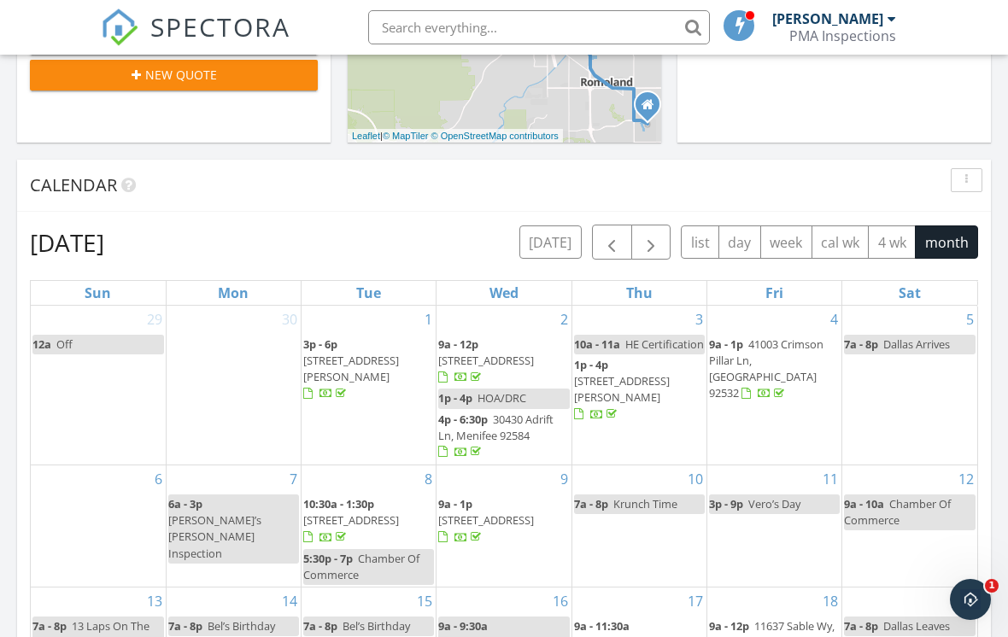
click at [614, 232] on button "button" at bounding box center [612, 242] width 40 height 35
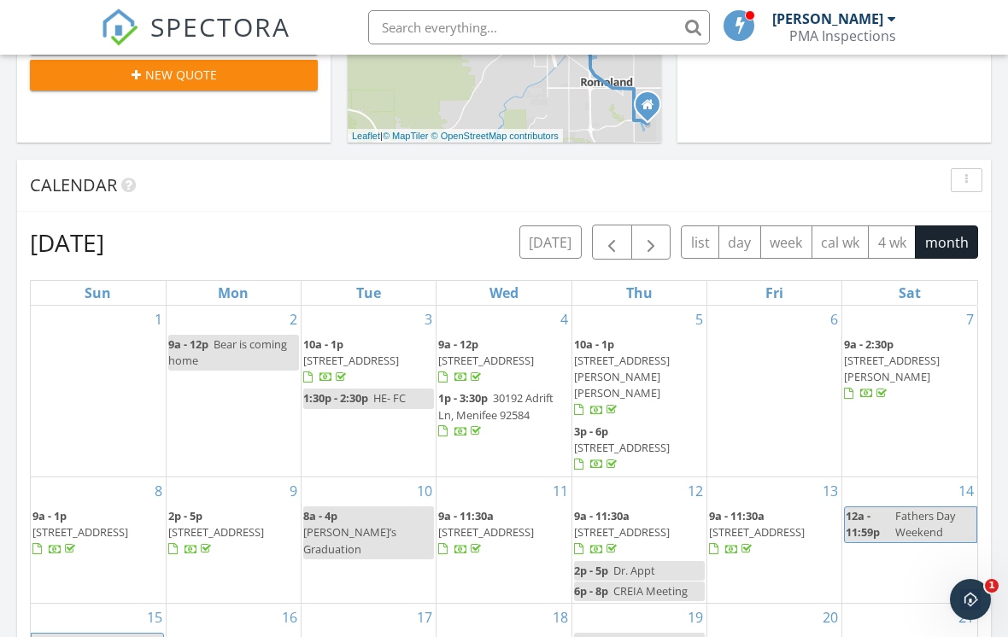
click at [610, 234] on span "button" at bounding box center [612, 242] width 21 height 21
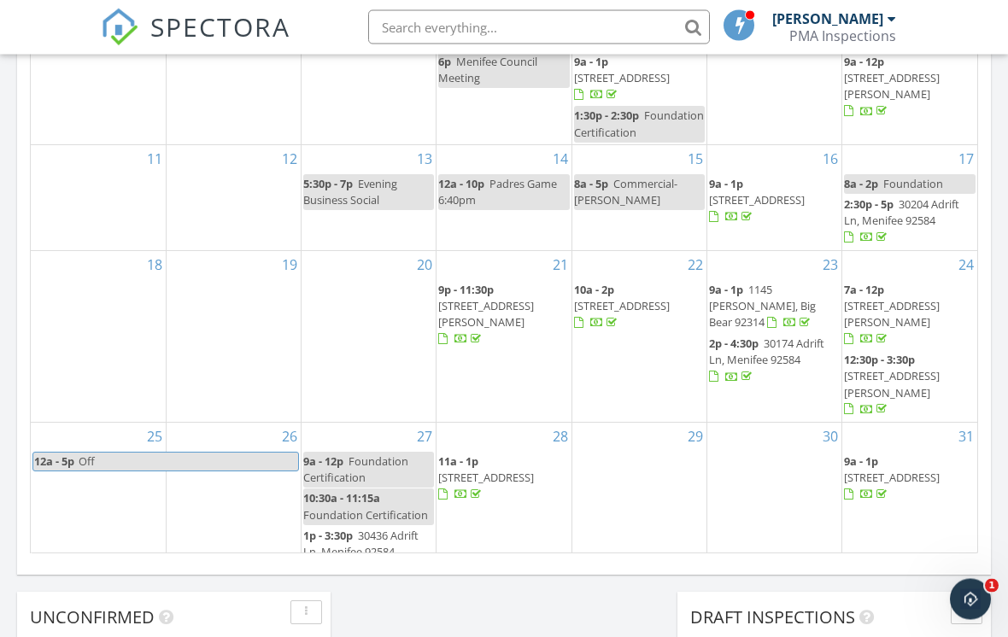
scroll to position [1031, 0]
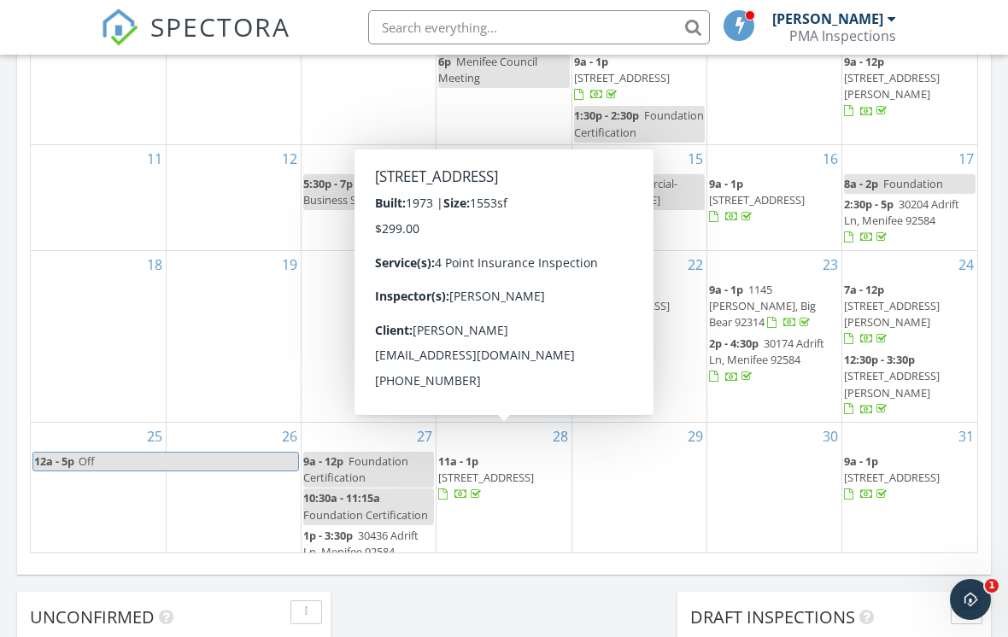
click at [529, 470] on span "2055 S Lincoln Ave, Corona 92882" at bounding box center [486, 477] width 96 height 15
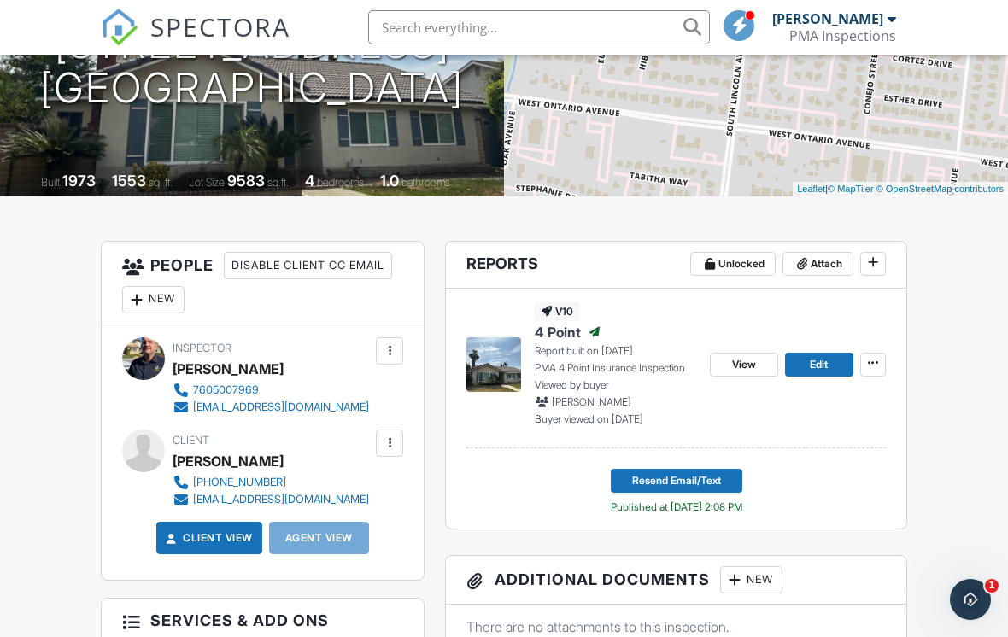
click at [737, 365] on span "View" at bounding box center [744, 364] width 24 height 17
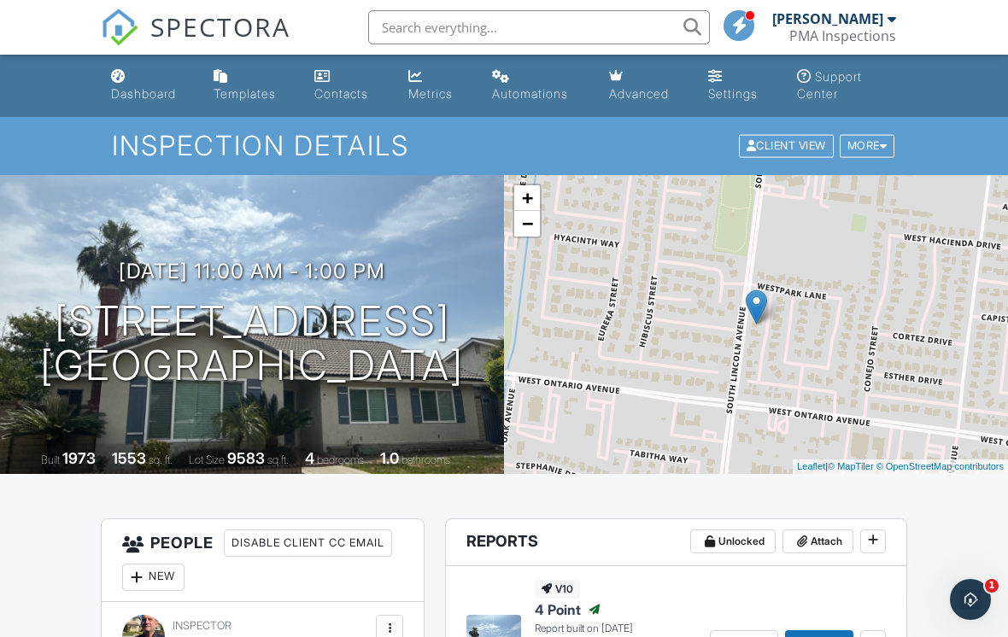
click at [124, 81] on div "Dashboard" at bounding box center [118, 76] width 15 height 14
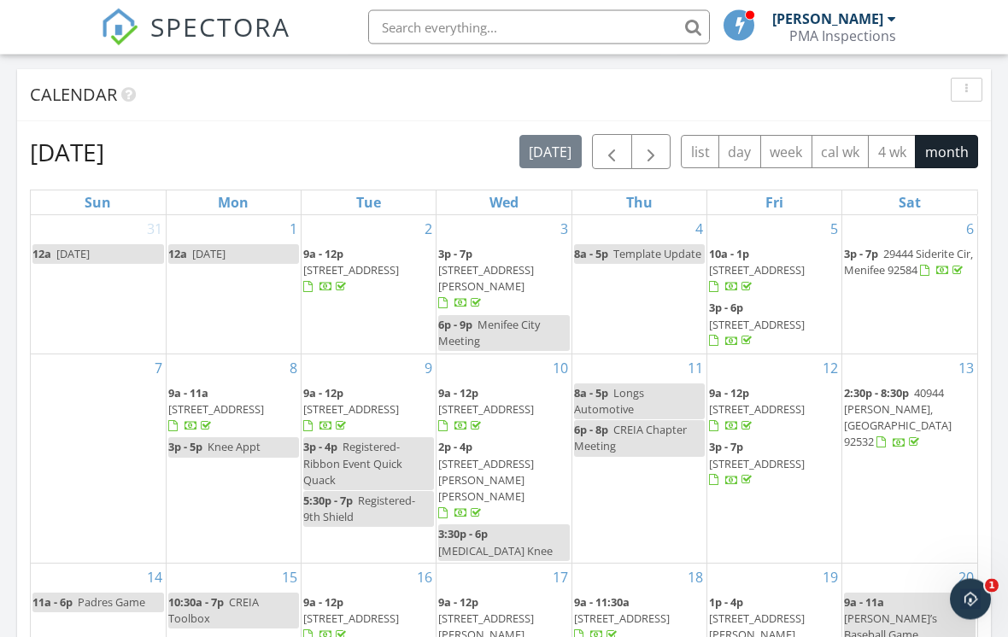
click at [609, 156] on span "button" at bounding box center [612, 153] width 21 height 21
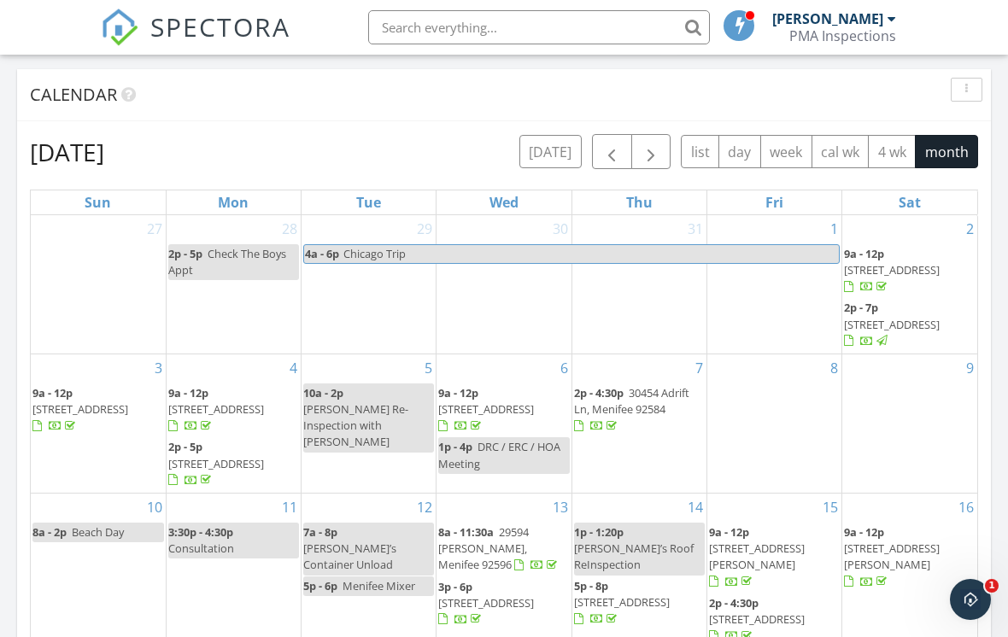
click at [606, 156] on span "button" at bounding box center [612, 152] width 21 height 21
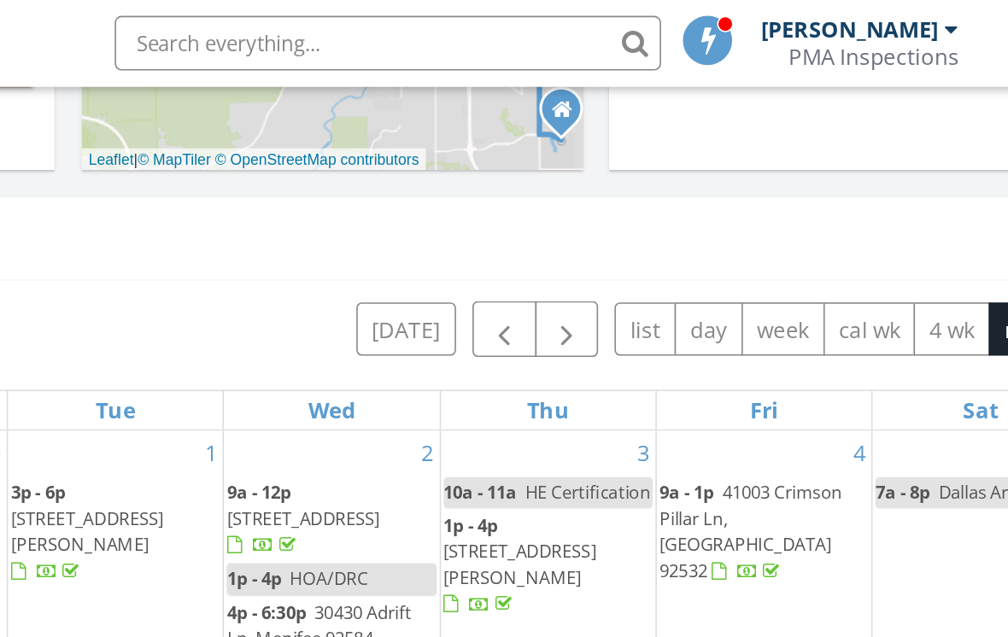
click at [602, 209] on span "button" at bounding box center [612, 207] width 21 height 21
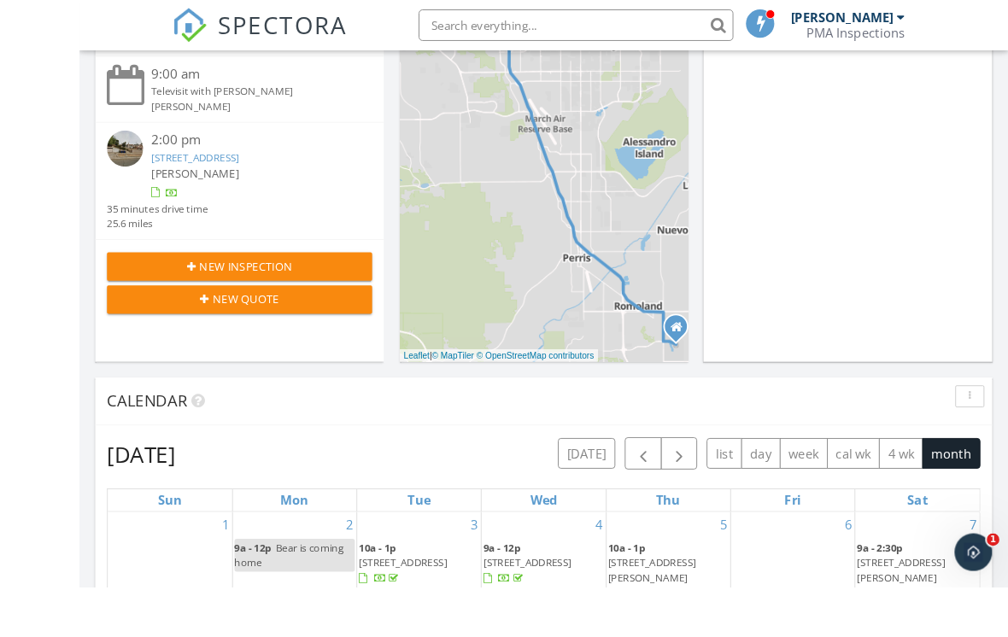
scroll to position [490, 0]
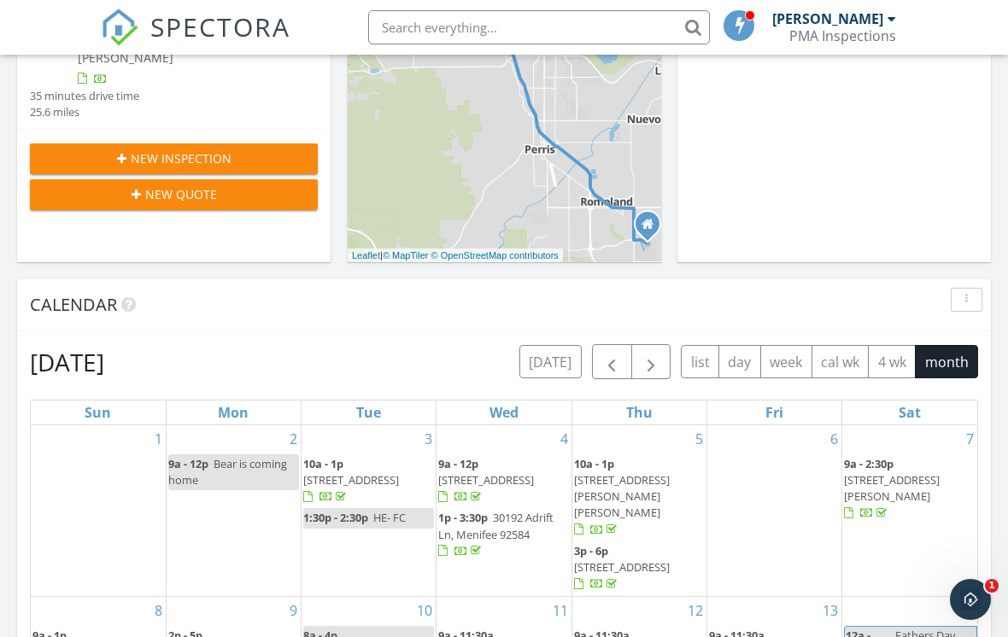
click at [607, 363] on span "button" at bounding box center [612, 362] width 21 height 21
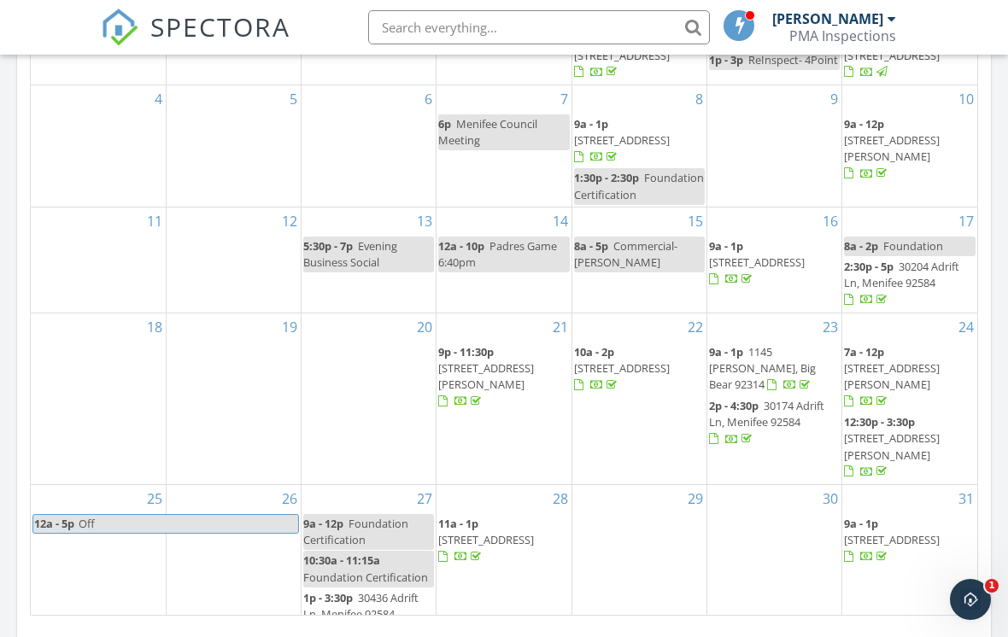
scroll to position [972, 0]
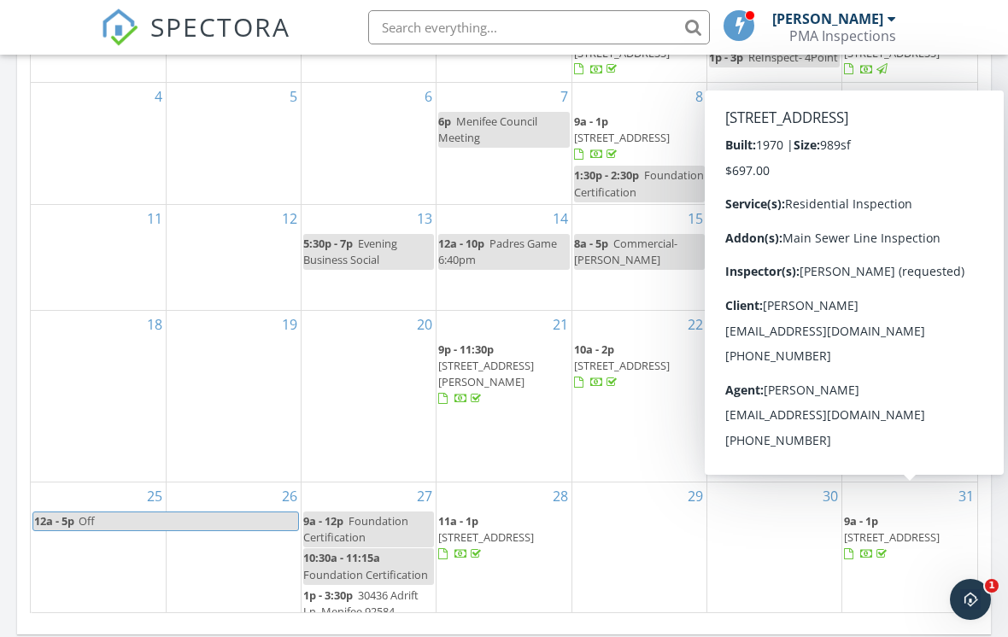
click at [918, 530] on span "1027 Morven St, Lancaster 93535" at bounding box center [892, 537] width 96 height 15
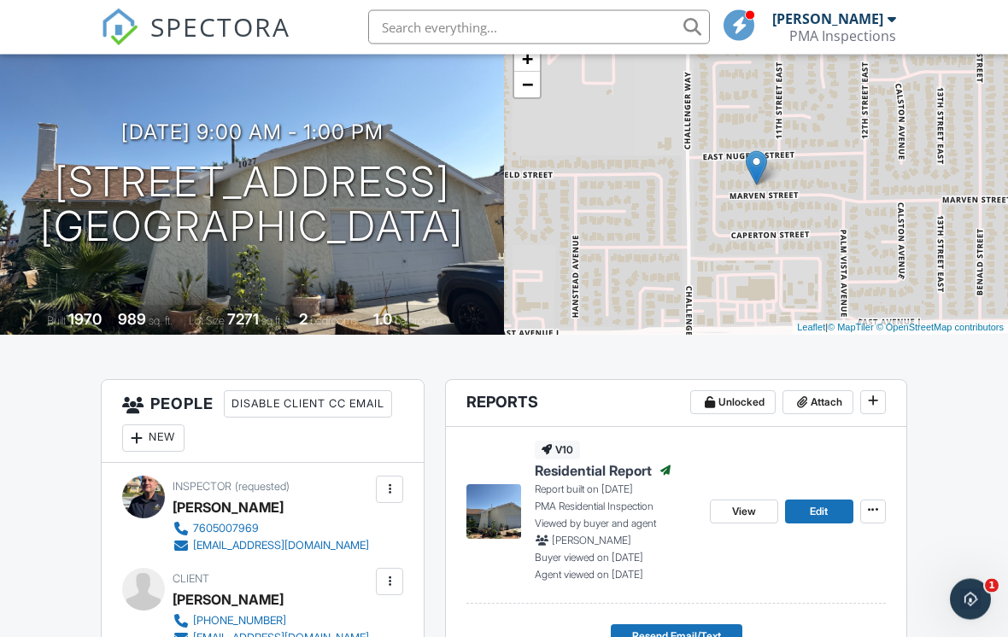
scroll to position [144, 0]
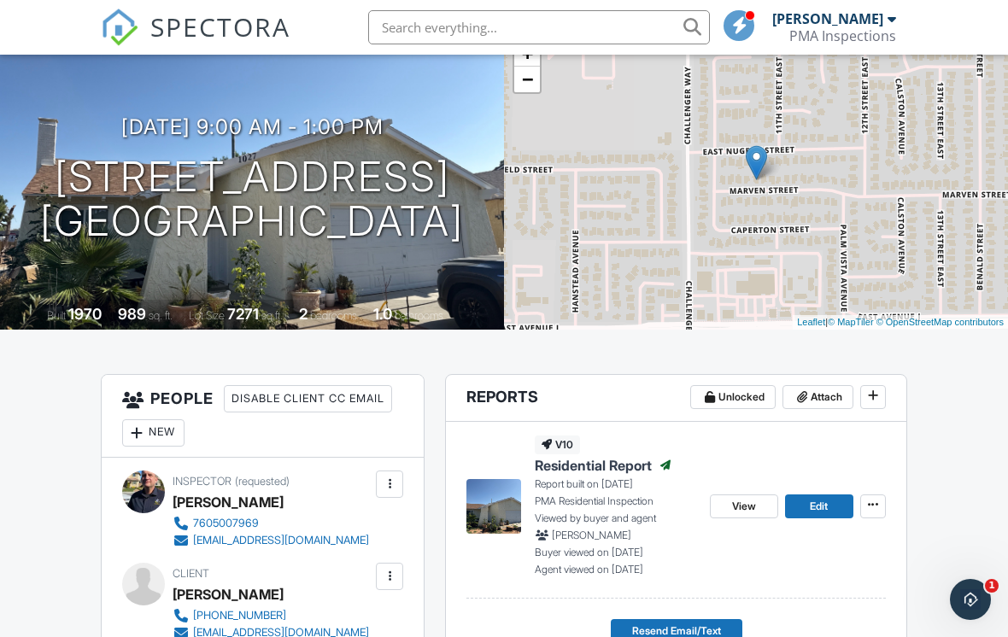
click at [746, 500] on span "View" at bounding box center [744, 506] width 24 height 17
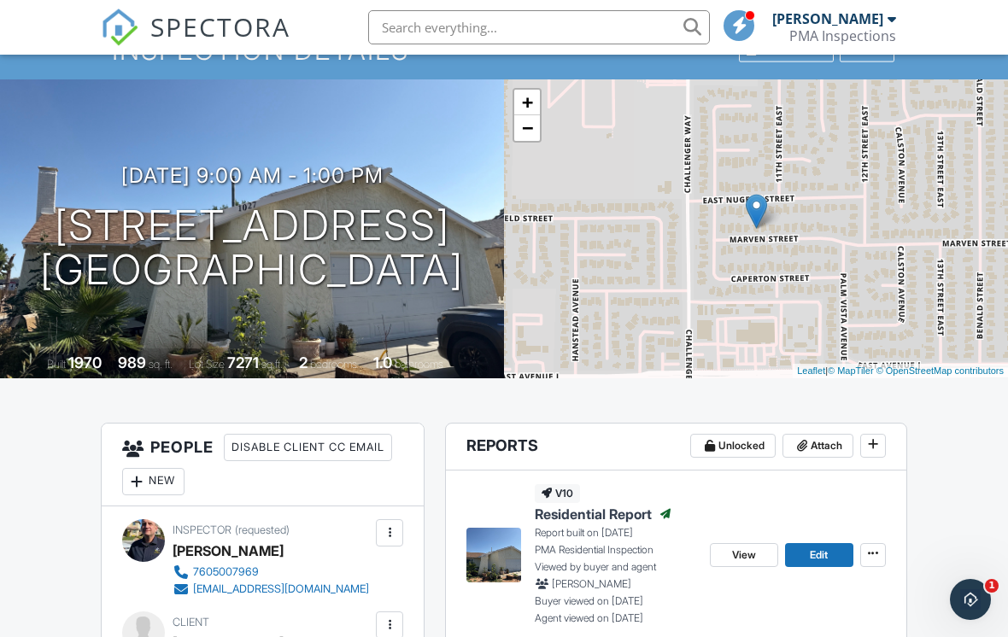
scroll to position [0, 0]
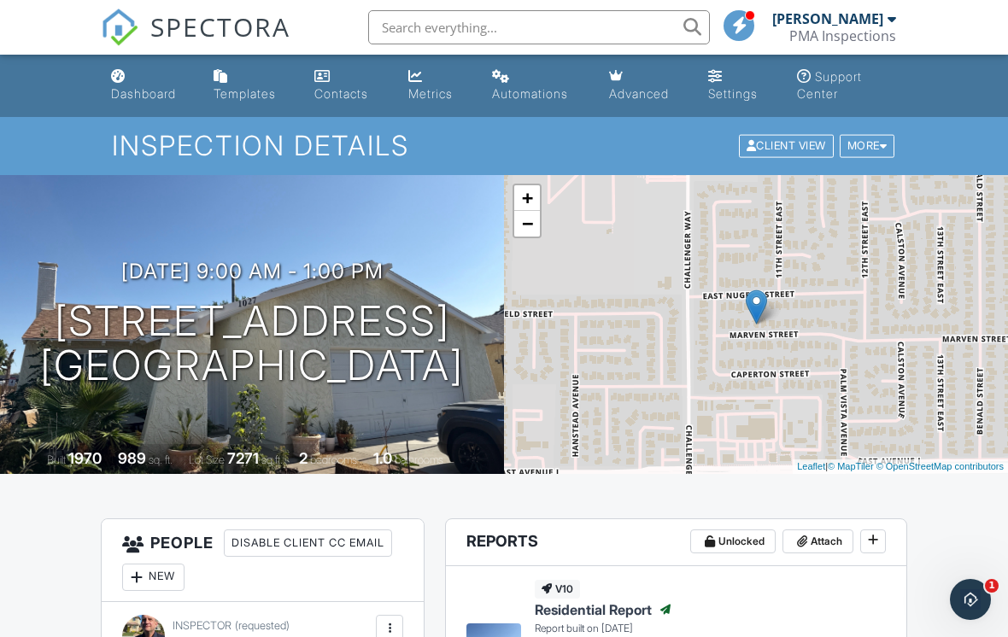
click at [132, 84] on link "Dashboard" at bounding box center [148, 86] width 89 height 49
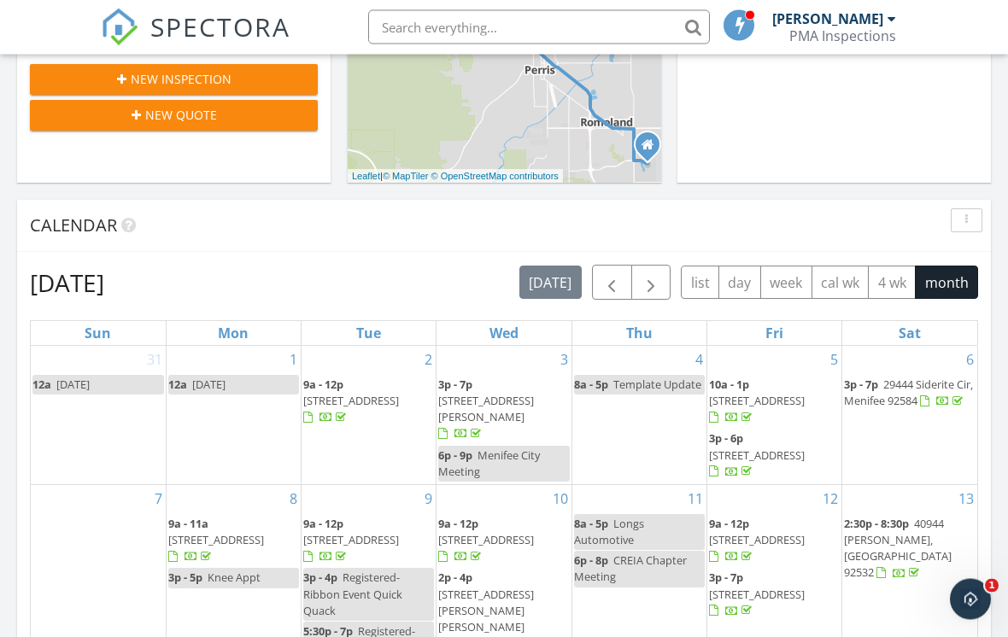
scroll to position [579, 0]
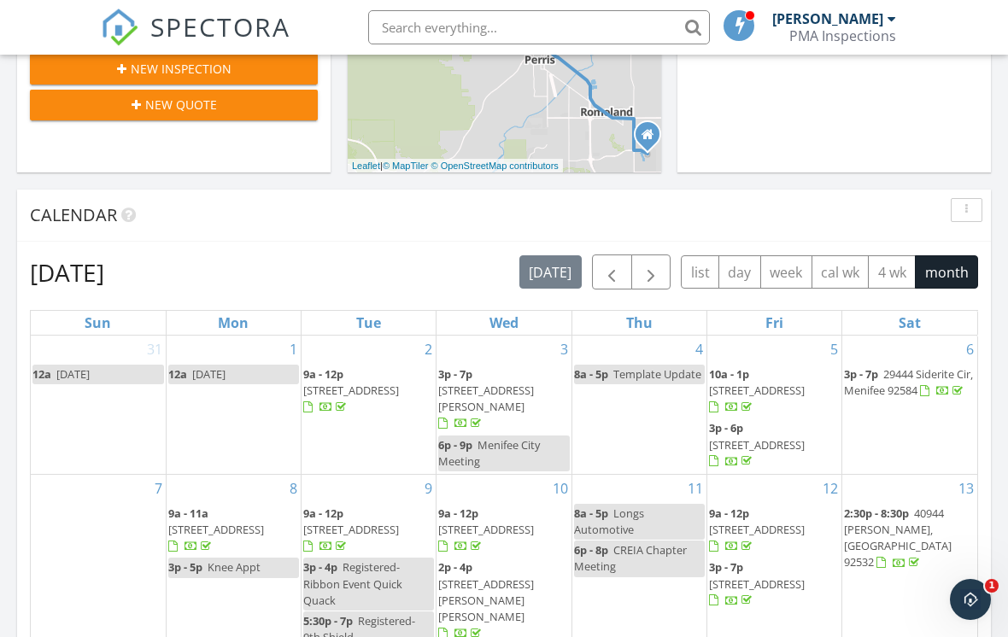
click at [602, 269] on span "button" at bounding box center [612, 272] width 21 height 21
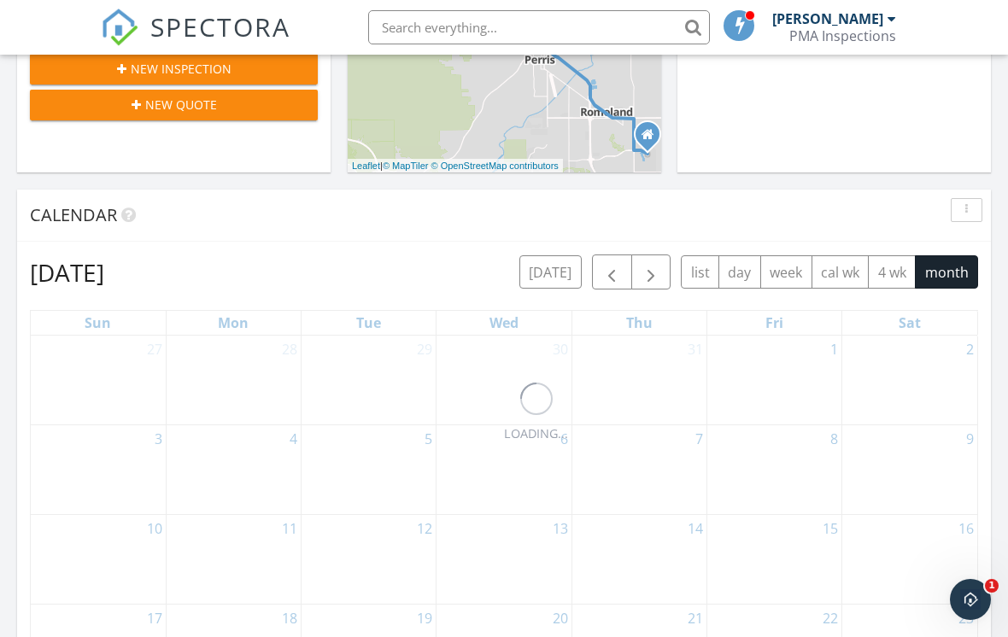
click at [603, 264] on span "button" at bounding box center [612, 272] width 21 height 21
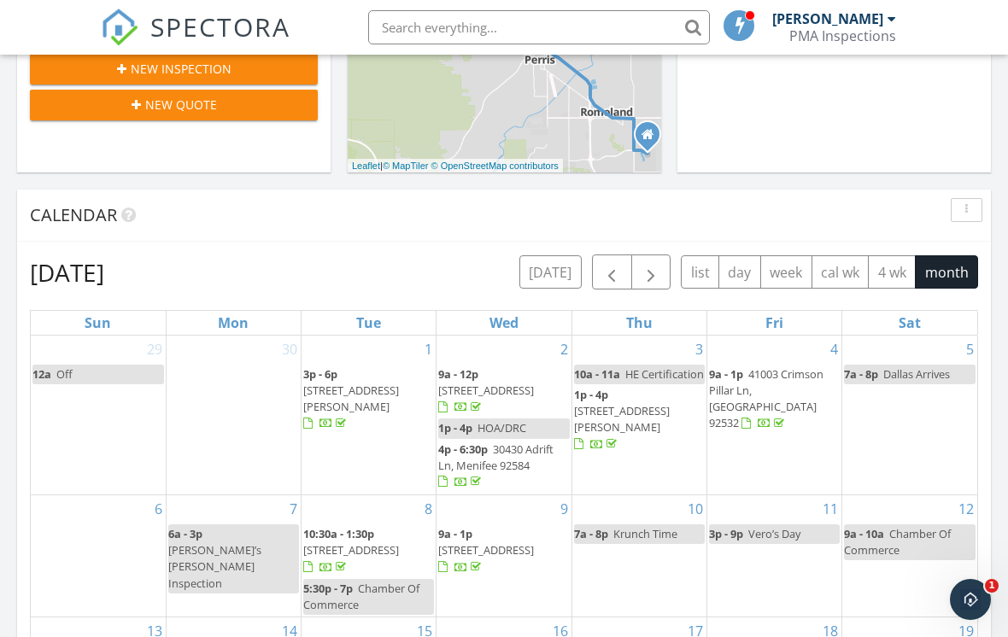
click at [608, 265] on span "button" at bounding box center [612, 272] width 21 height 21
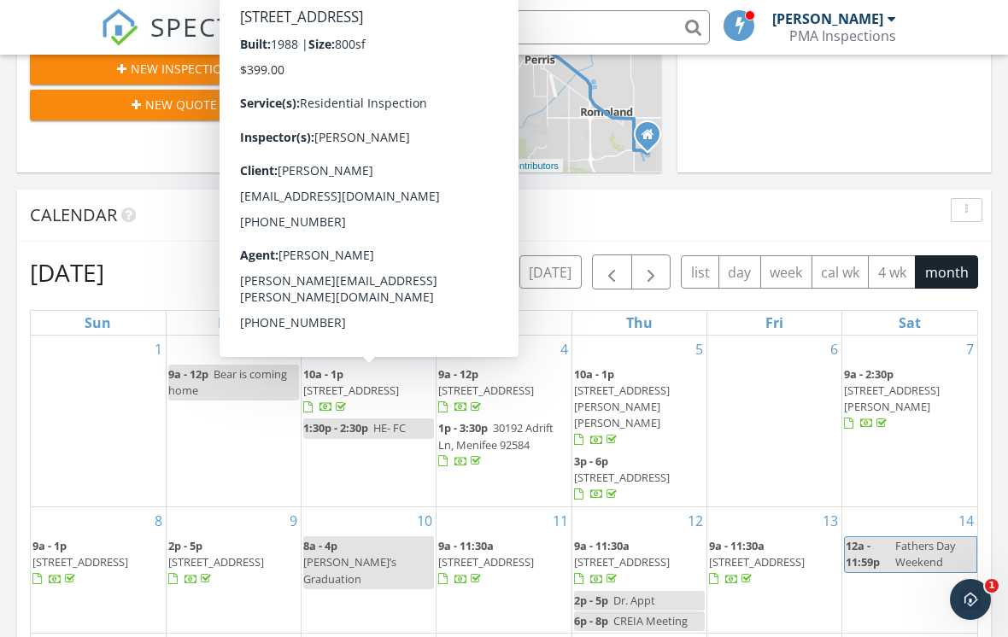
click at [357, 383] on span "108 Evergreen Pl, Perris 92571" at bounding box center [351, 390] width 96 height 15
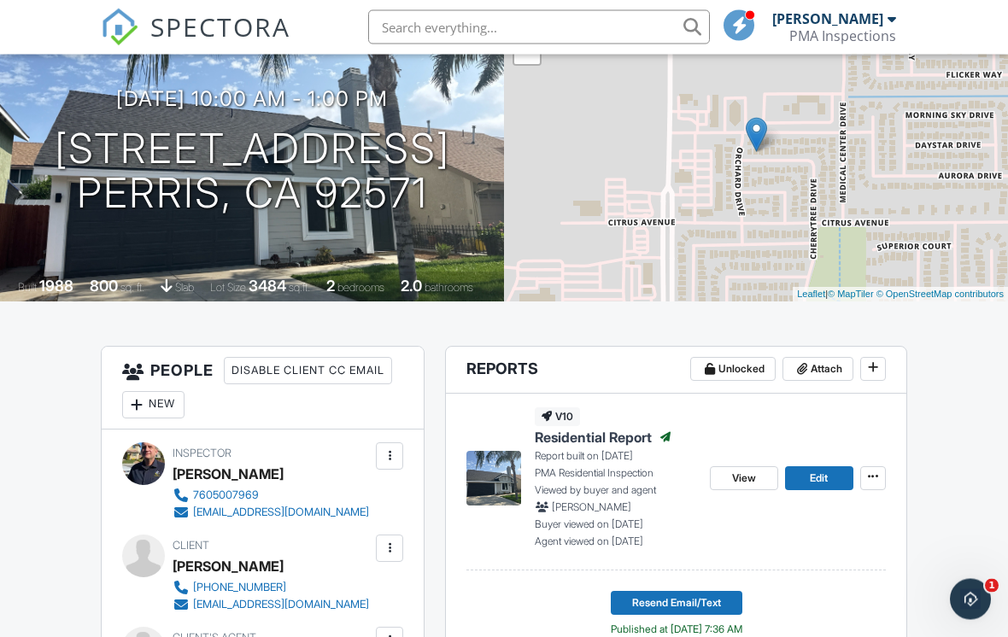
scroll to position [174, 0]
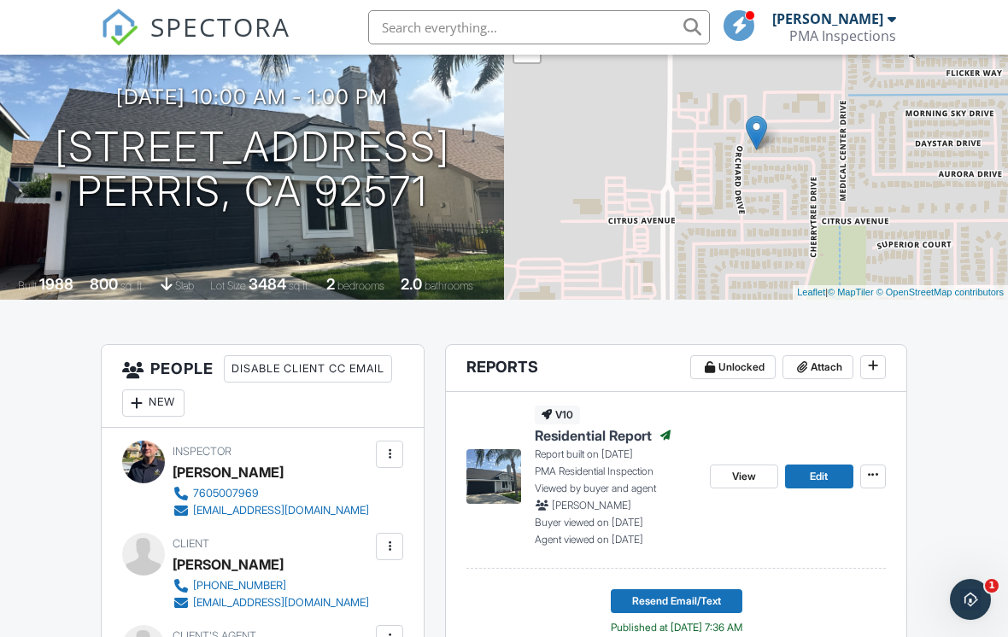
click at [745, 473] on span "View" at bounding box center [744, 476] width 24 height 17
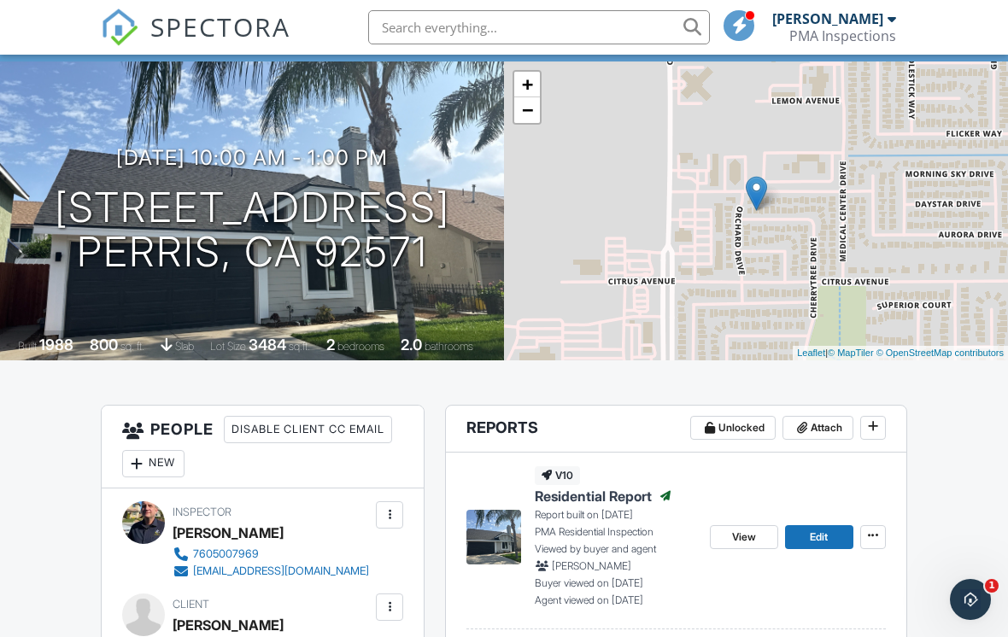
scroll to position [0, 0]
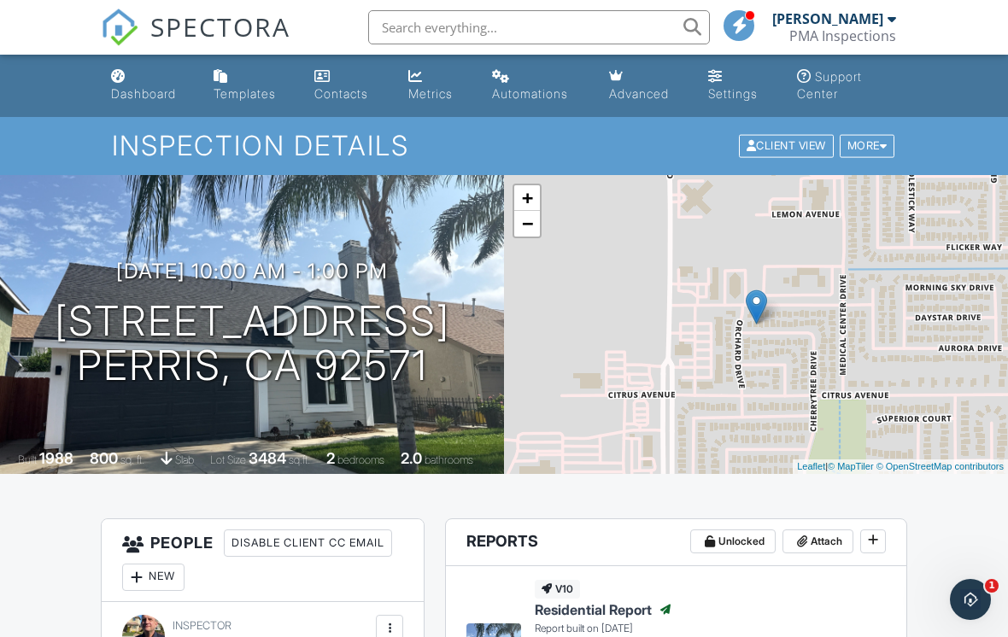
click at [262, 23] on span "SPECTORA" at bounding box center [220, 27] width 140 height 36
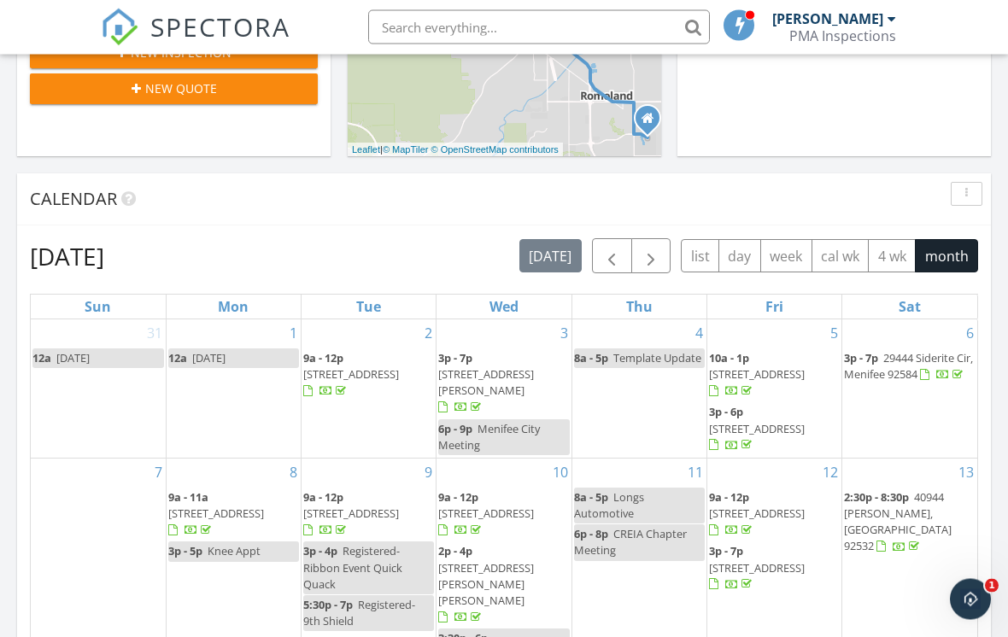
scroll to position [596, 0]
click at [610, 257] on span "button" at bounding box center [612, 256] width 21 height 21
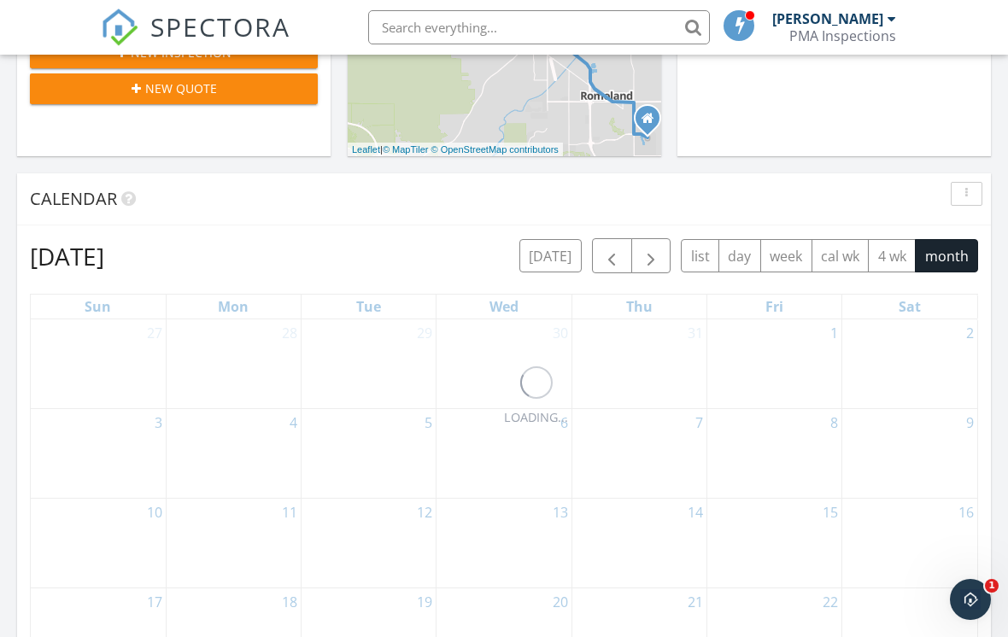
click at [614, 250] on span "button" at bounding box center [612, 256] width 21 height 21
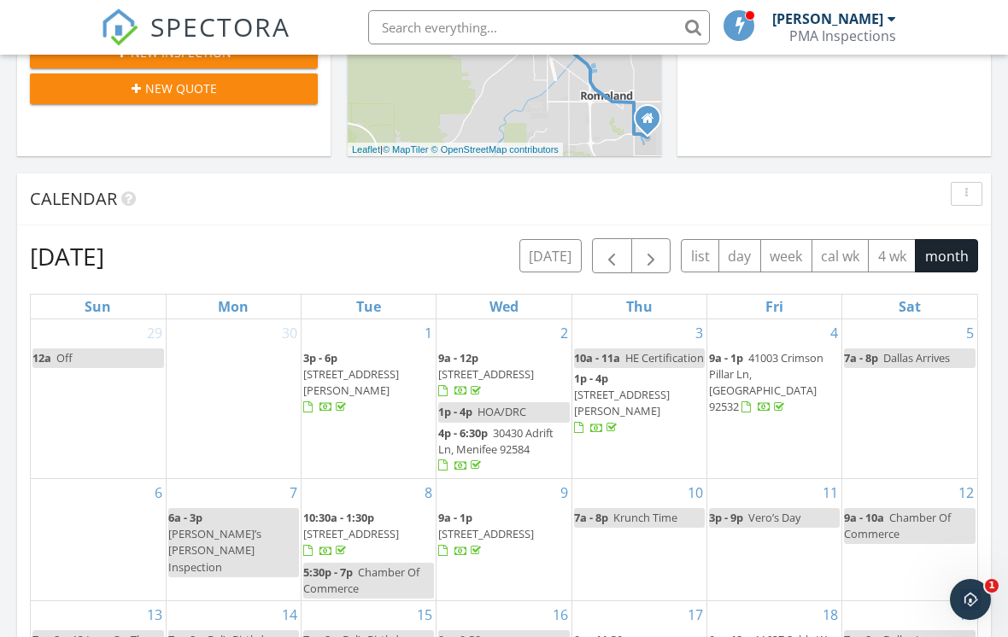
click at [614, 255] on span "button" at bounding box center [612, 256] width 21 height 21
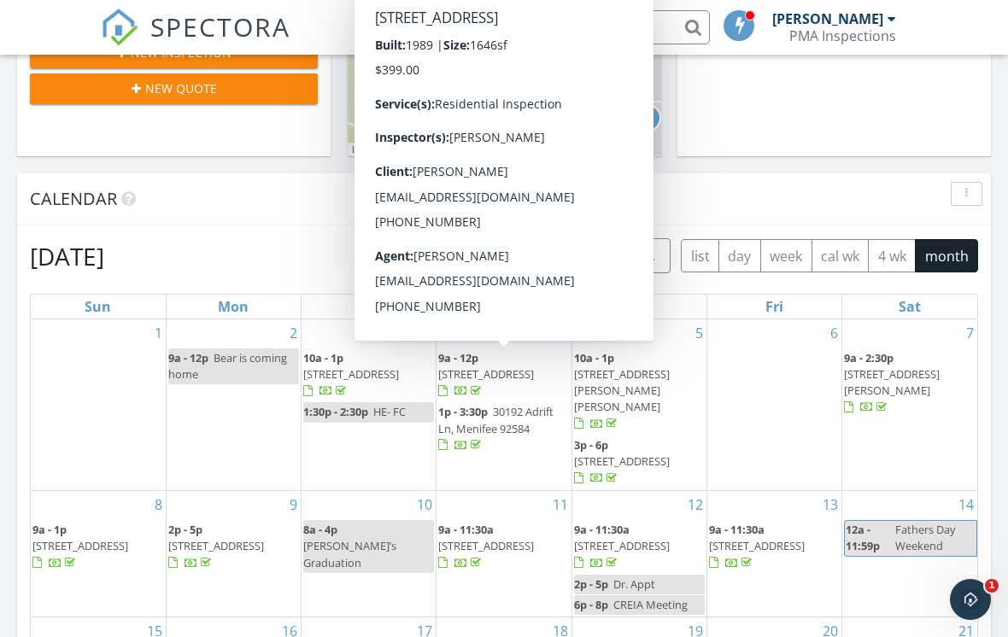
click at [519, 371] on span "23835 Cork Oak Cir, Murrieta 92562" at bounding box center [486, 374] width 96 height 15
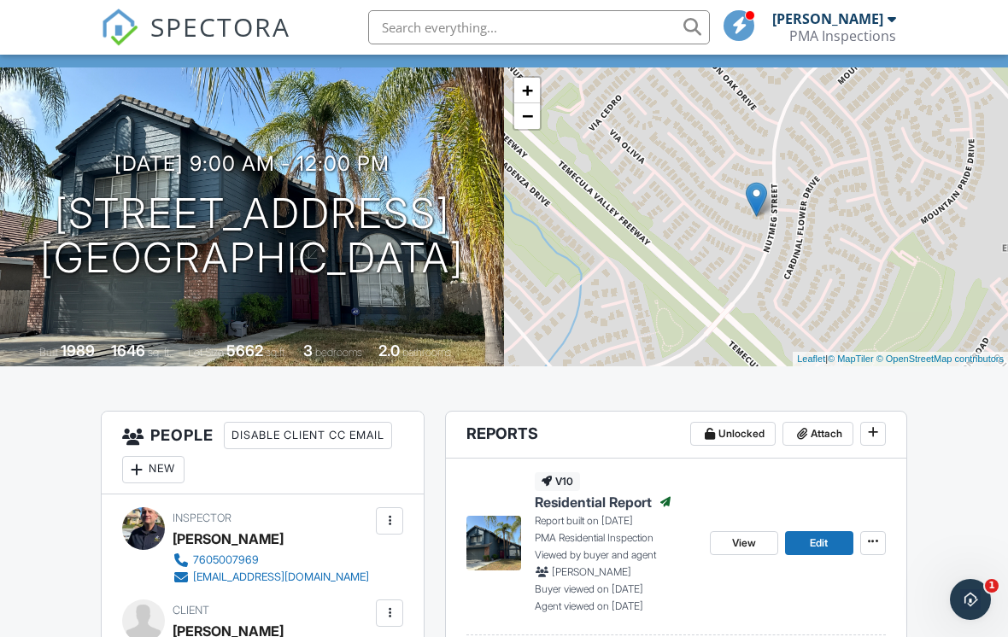
click at [745, 538] on span "View" at bounding box center [744, 543] width 24 height 17
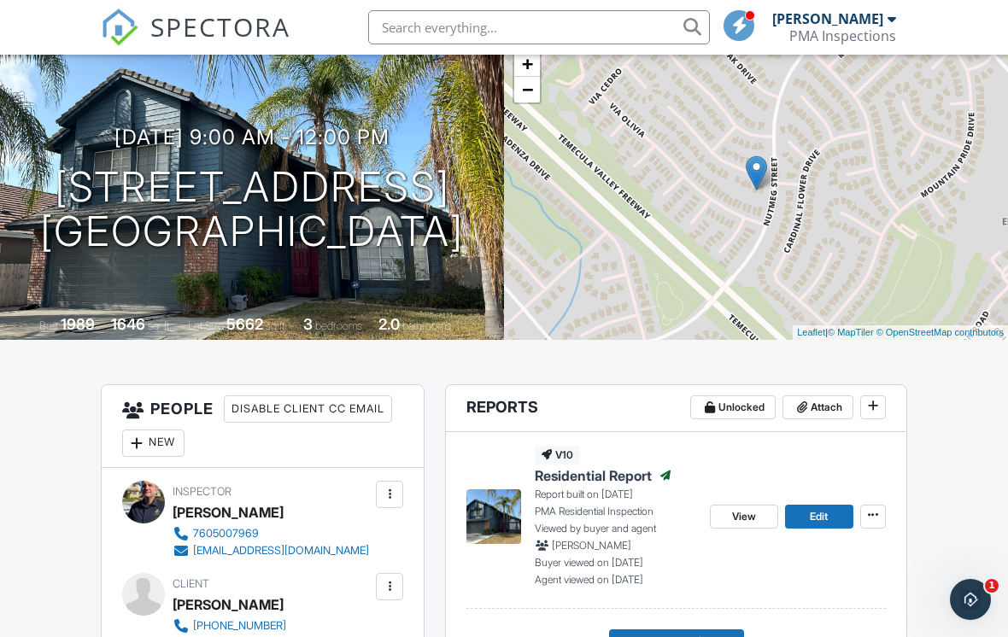
click at [192, 46] on link "SPECTORA" at bounding box center [196, 41] width 190 height 36
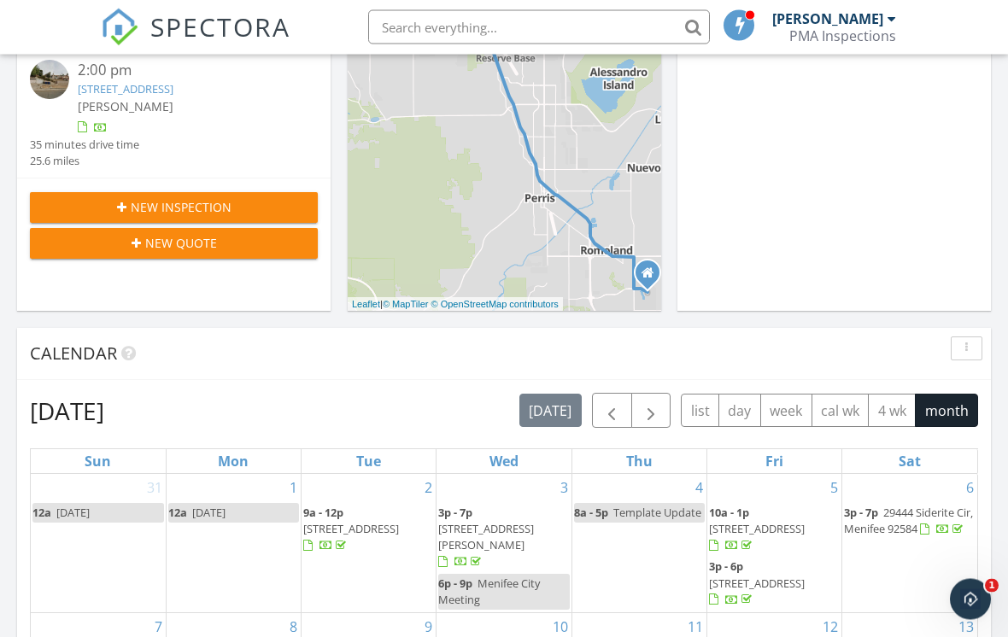
click at [606, 408] on span "button" at bounding box center [612, 412] width 21 height 21
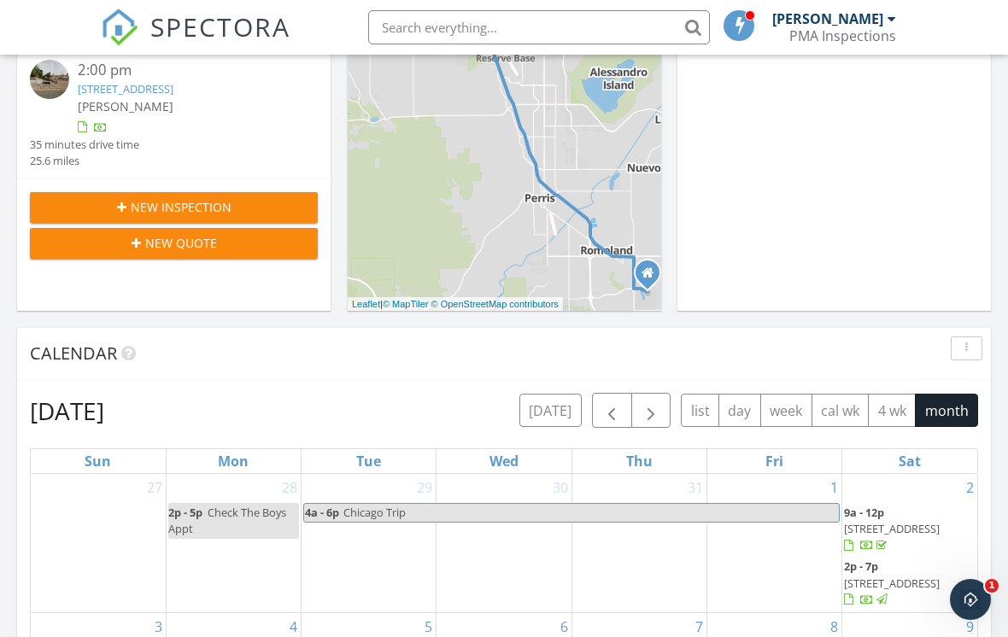
click at [619, 409] on span "button" at bounding box center [612, 411] width 21 height 21
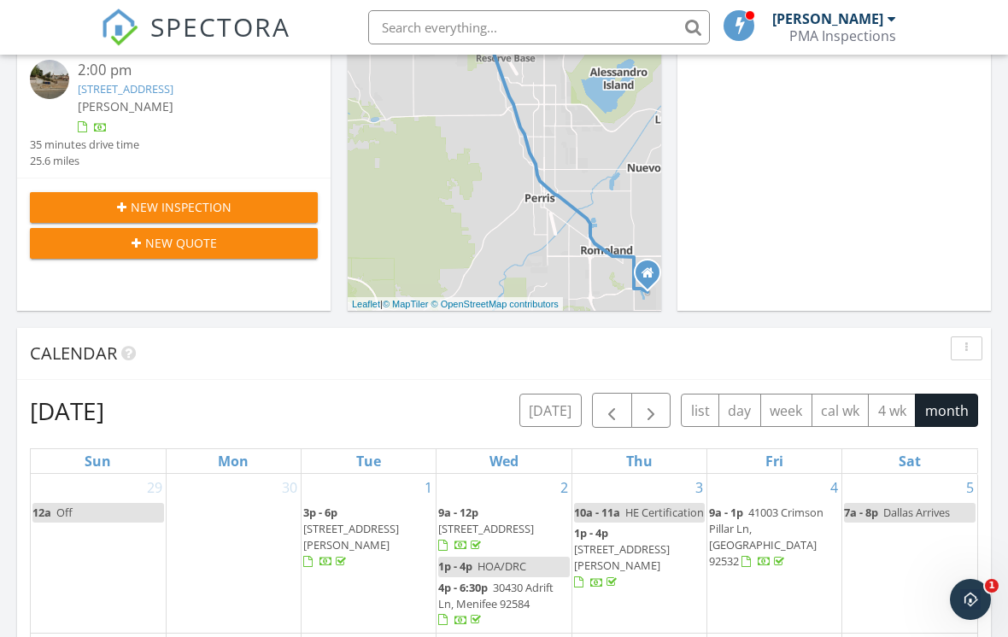
click at [620, 413] on span "button" at bounding box center [612, 411] width 21 height 21
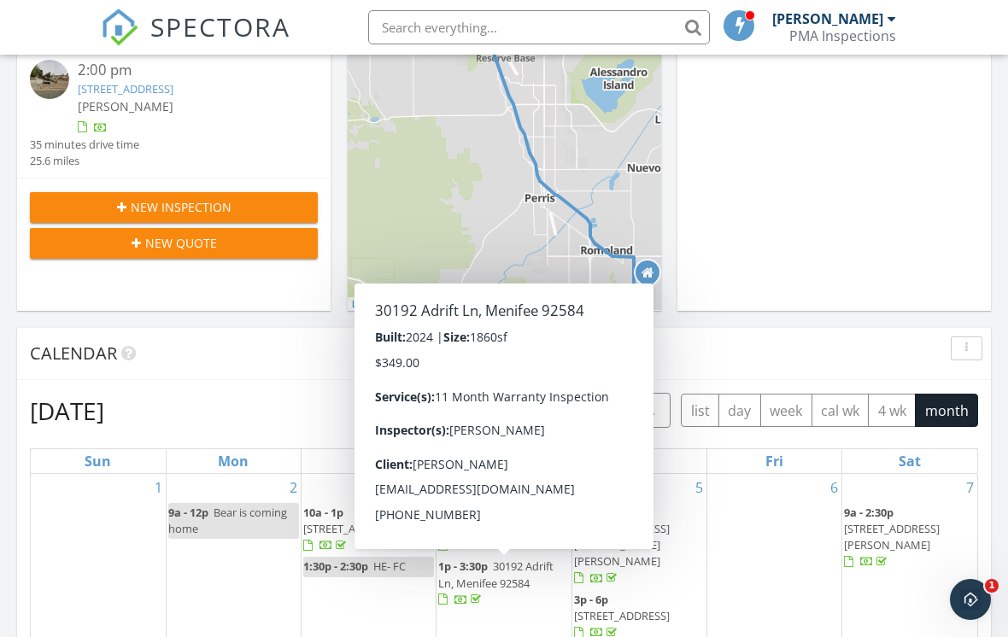
click at [531, 585] on span "30192 Adrift Ln, Menifee 92584" at bounding box center [495, 575] width 115 height 32
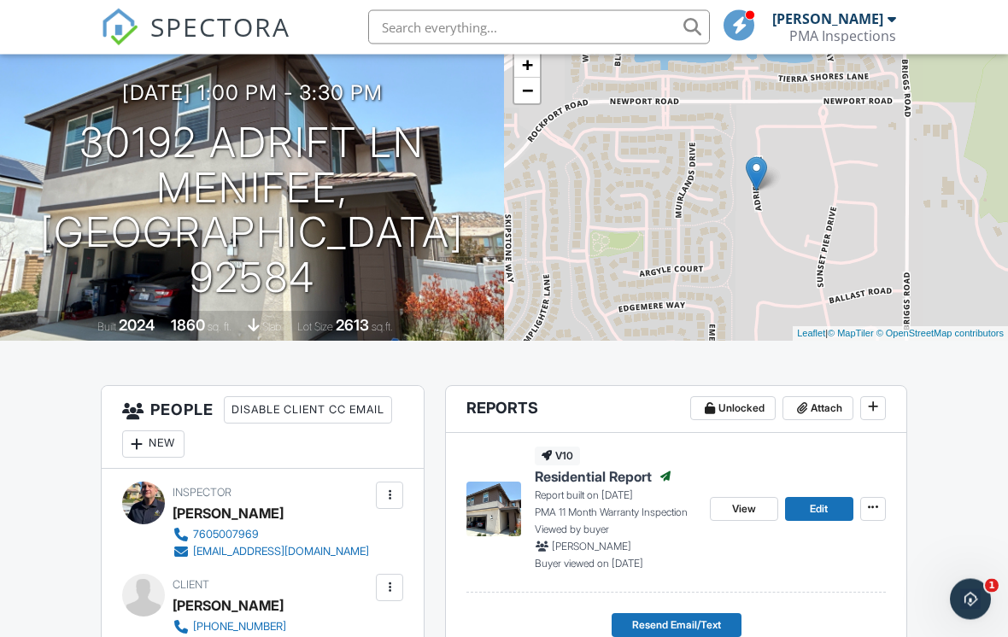
click at [746, 516] on span "View" at bounding box center [744, 510] width 24 height 17
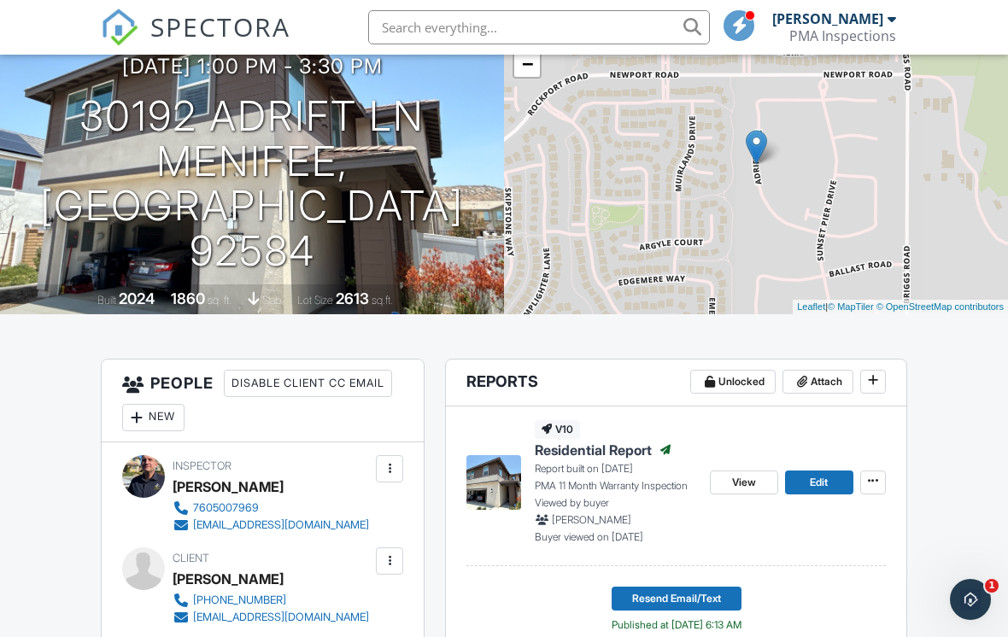
click at [170, 24] on span "SPECTORA" at bounding box center [220, 27] width 140 height 36
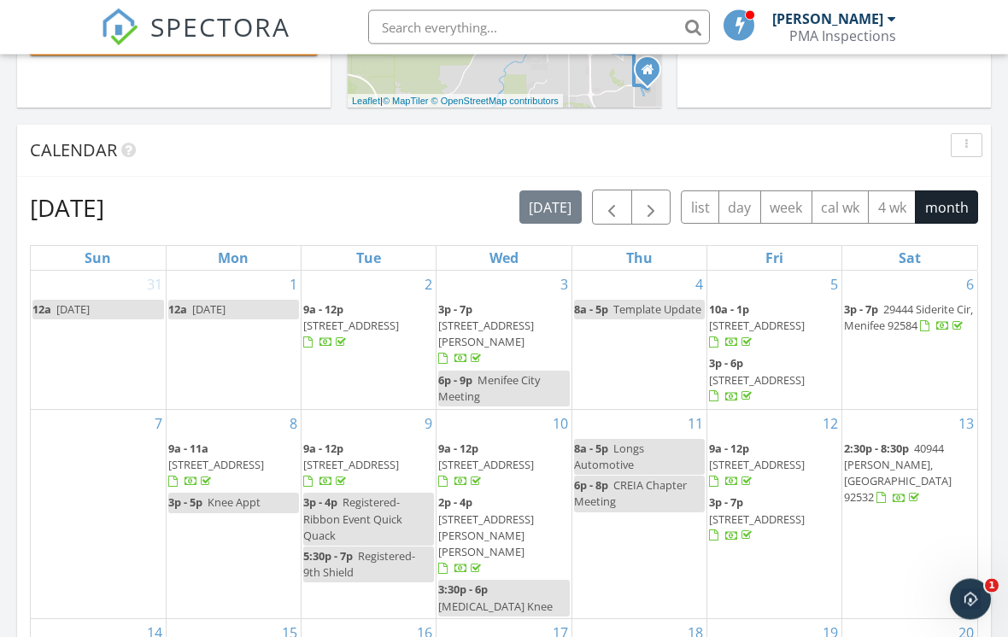
click at [617, 208] on span "button" at bounding box center [612, 208] width 21 height 21
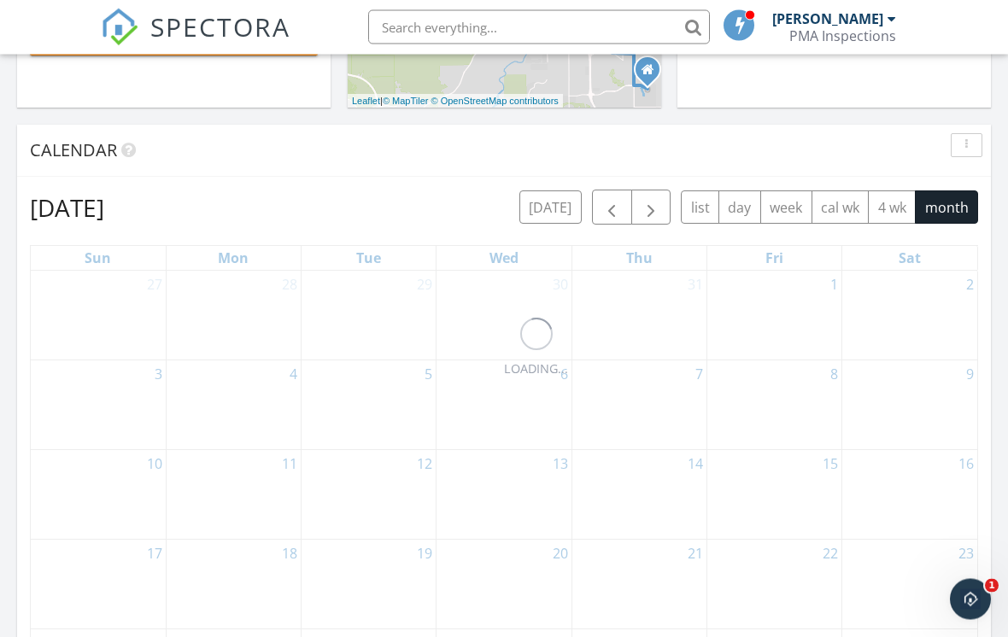
scroll to position [644, 0]
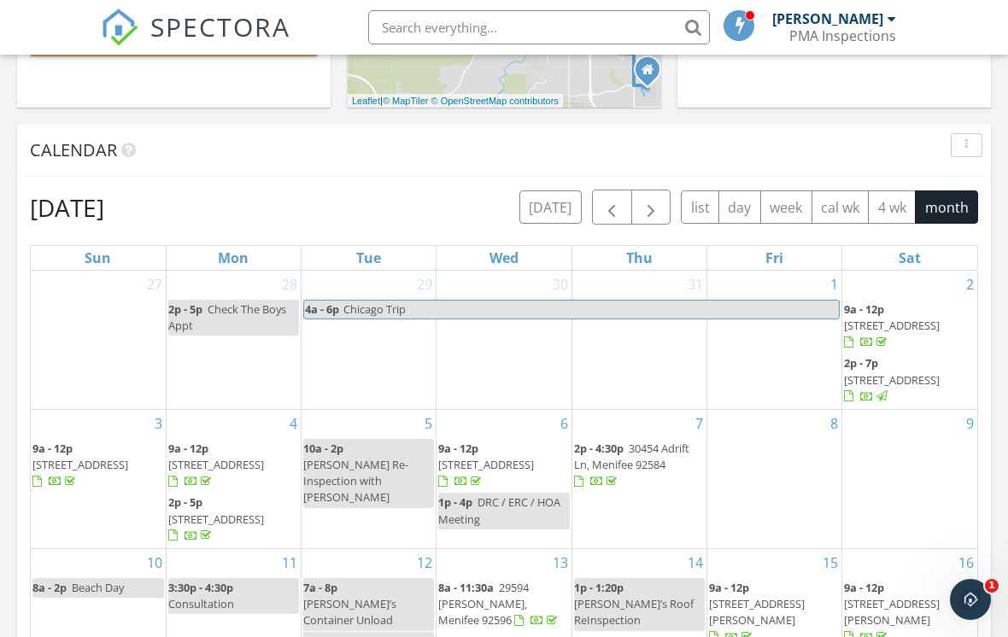
click at [618, 206] on span "button" at bounding box center [612, 207] width 21 height 21
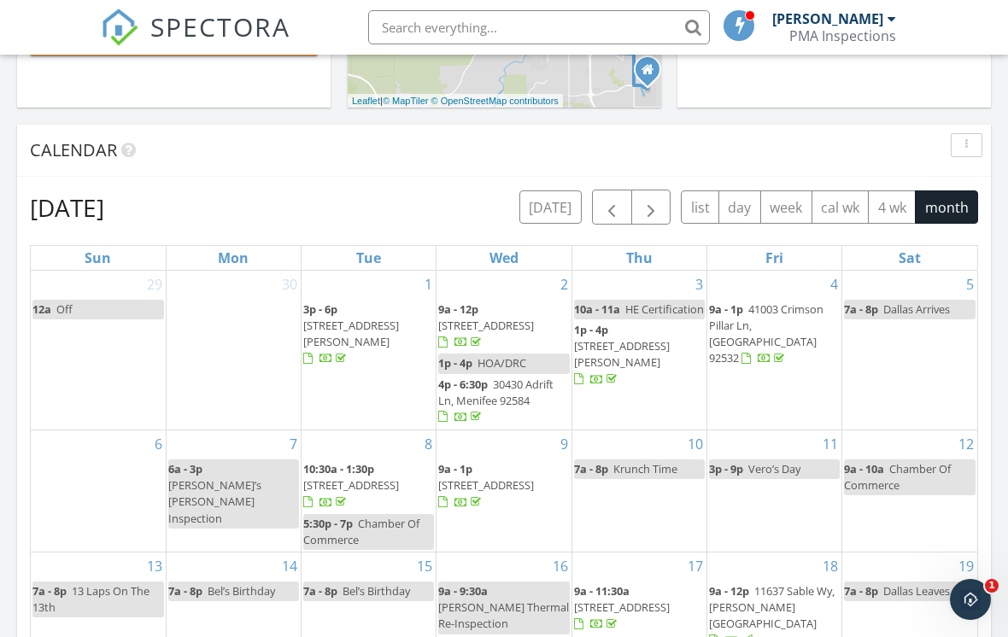
click at [609, 207] on span "button" at bounding box center [612, 207] width 21 height 21
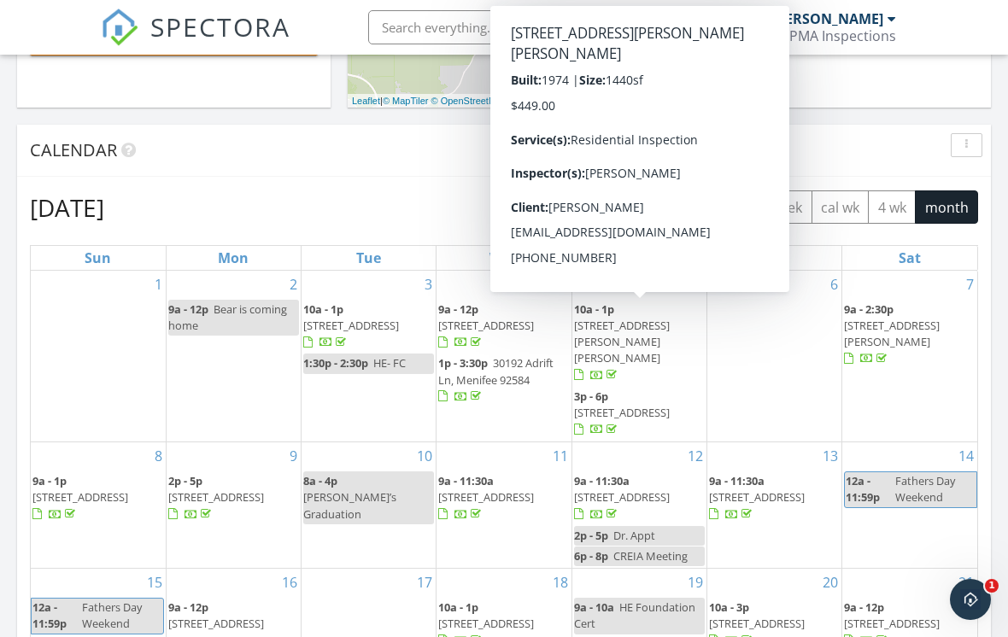
click at [661, 326] on span "5255 Don Ricardo Dr, Carlsbad 92010" at bounding box center [622, 342] width 96 height 48
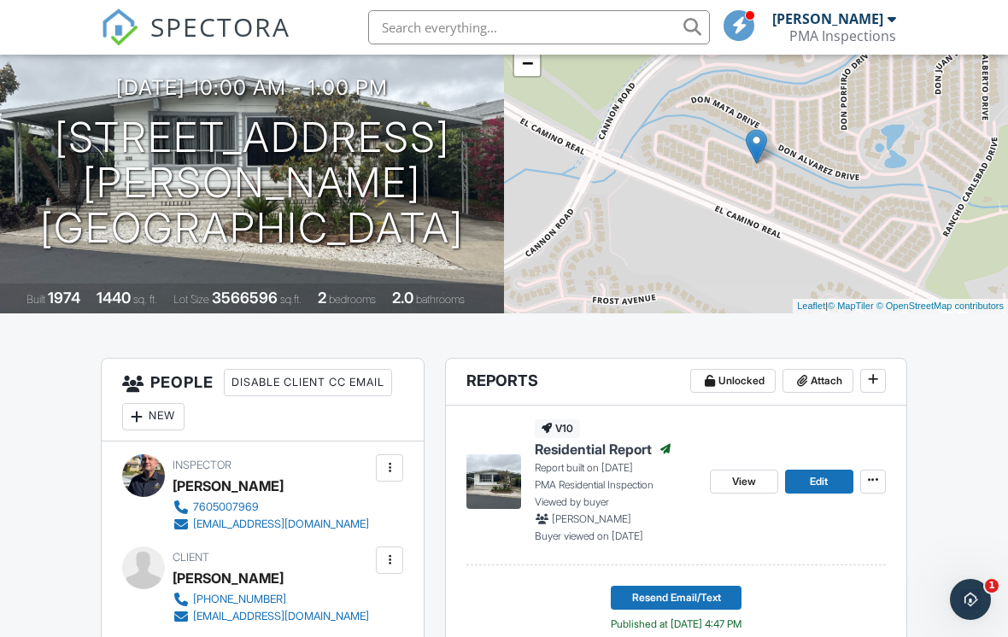
scroll to position [201, 0]
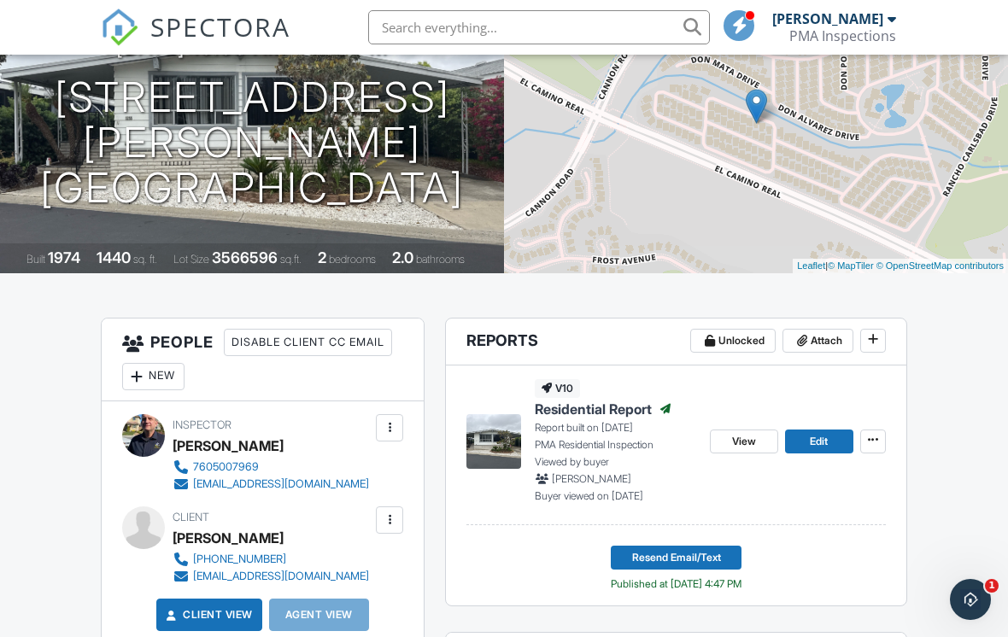
click at [737, 438] on span "View" at bounding box center [744, 441] width 24 height 17
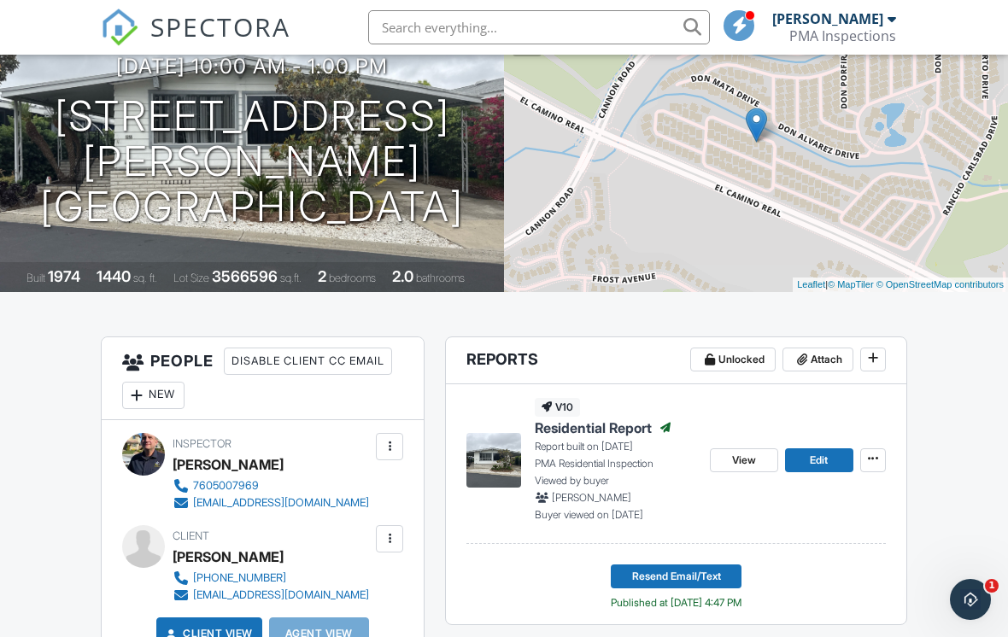
scroll to position [183, 0]
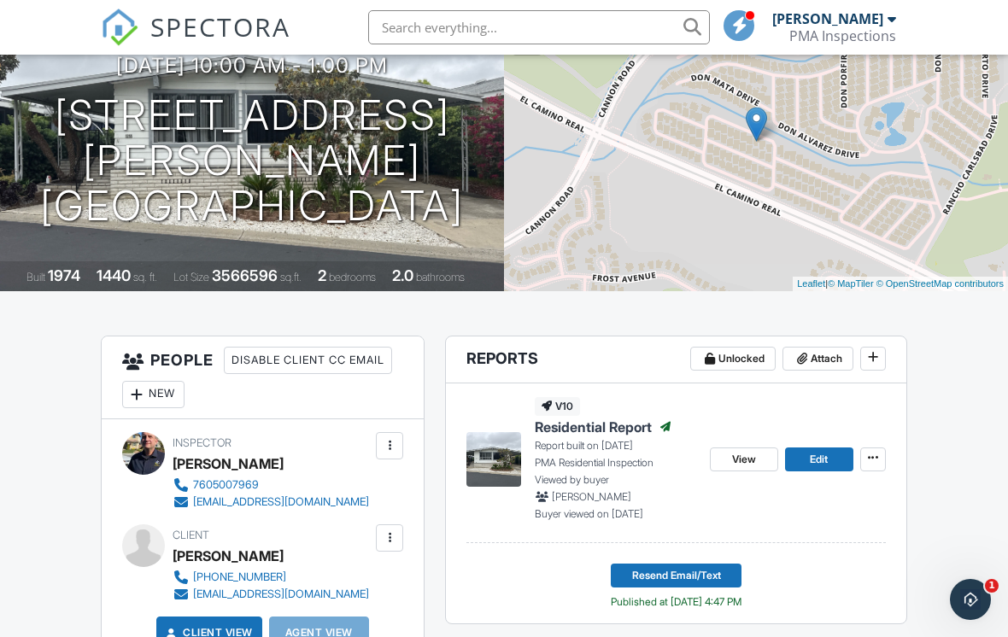
click at [220, 39] on span "SPECTORA" at bounding box center [220, 27] width 140 height 36
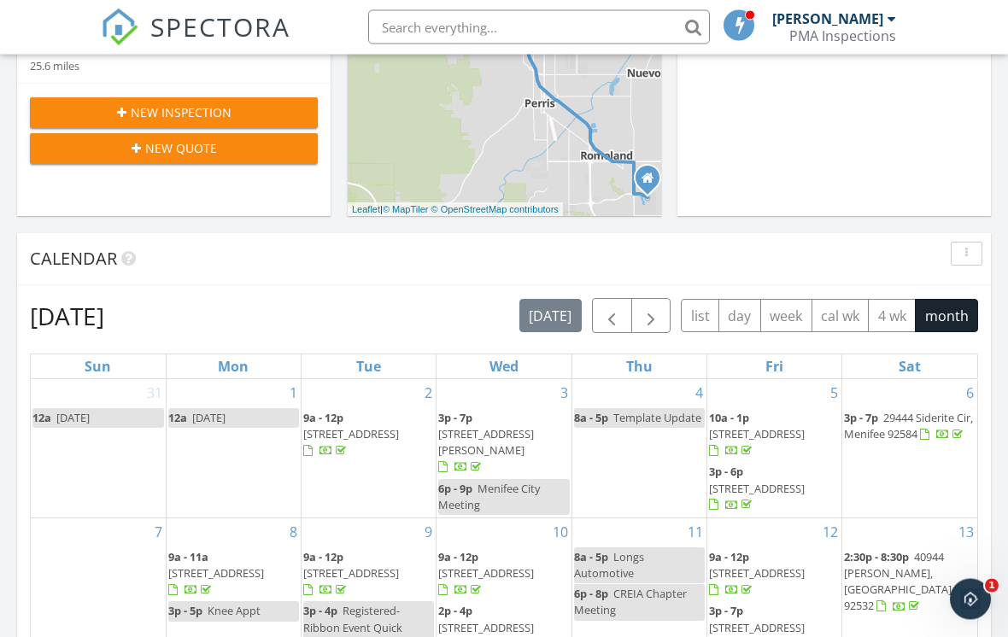
click at [609, 320] on span "button" at bounding box center [612, 317] width 21 height 21
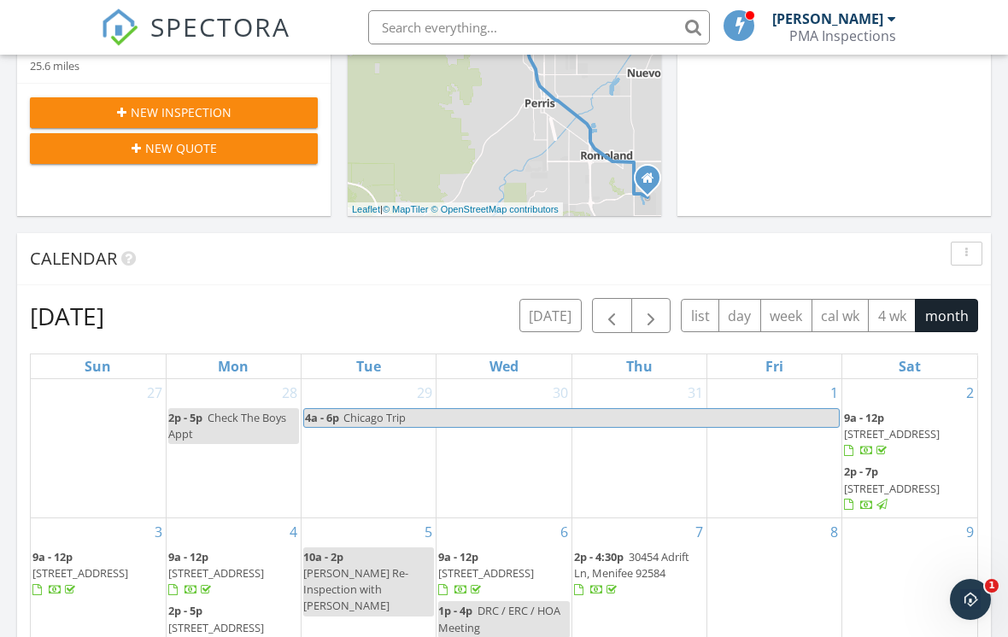
click at [612, 319] on span "button" at bounding box center [612, 316] width 21 height 21
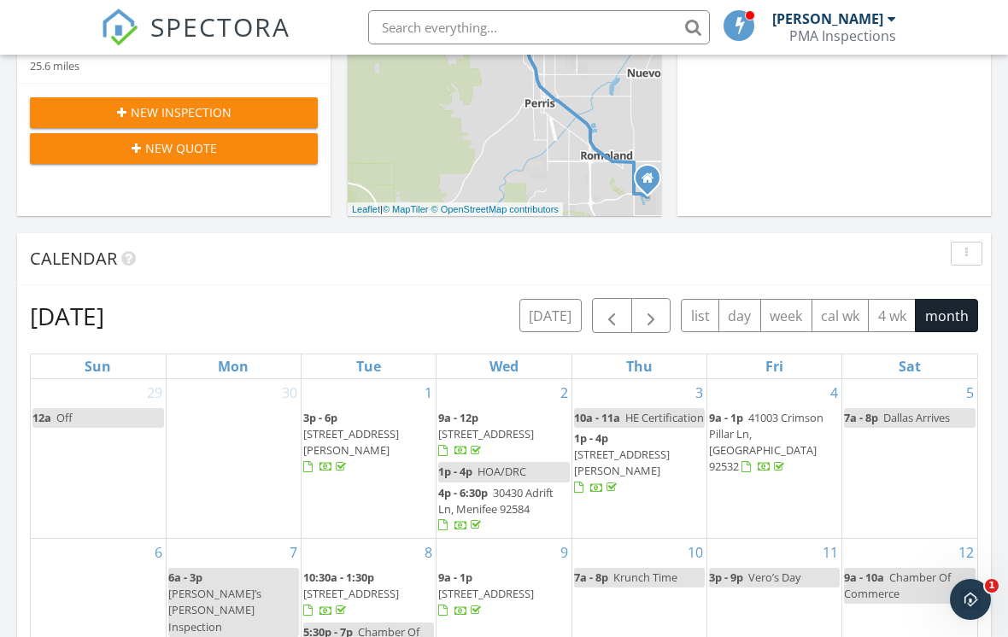
click at [606, 317] on span "button" at bounding box center [612, 316] width 21 height 21
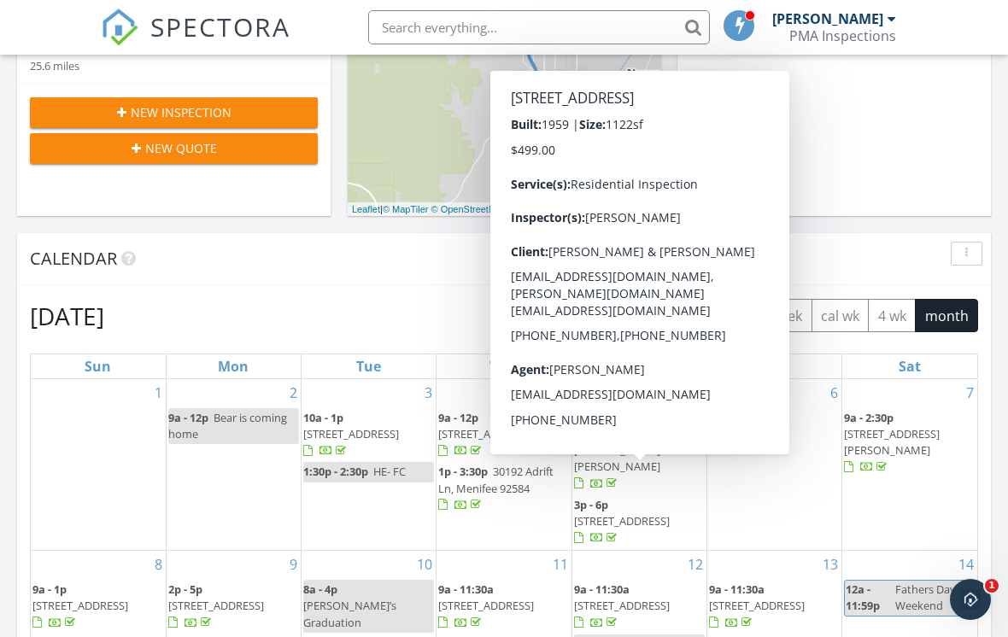
click at [658, 514] on span "9368 Starcrest Dr, Santee 92071" at bounding box center [622, 521] width 96 height 15
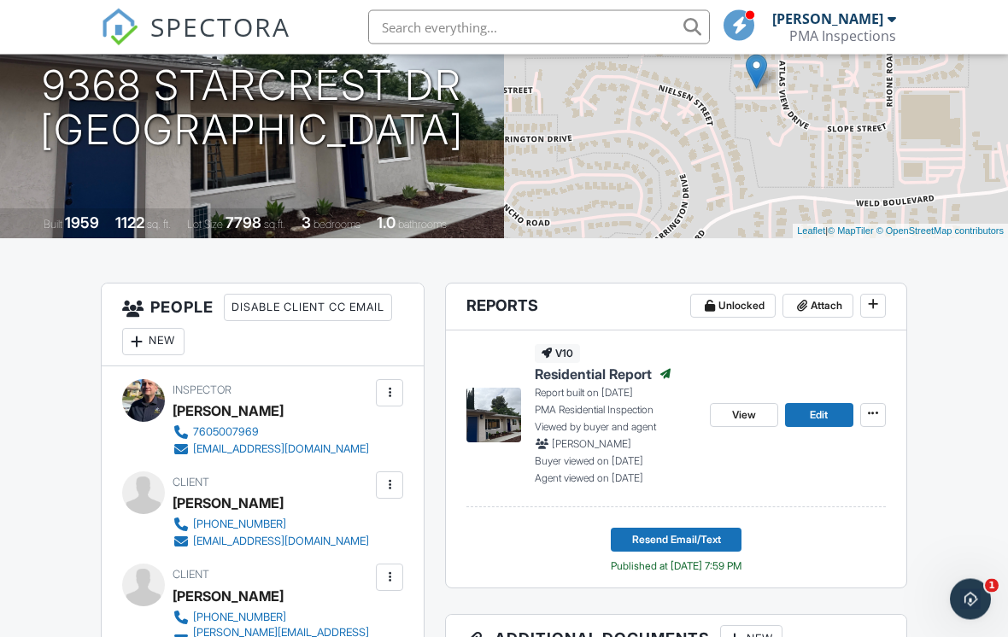
click at [744, 412] on span "View" at bounding box center [744, 416] width 24 height 17
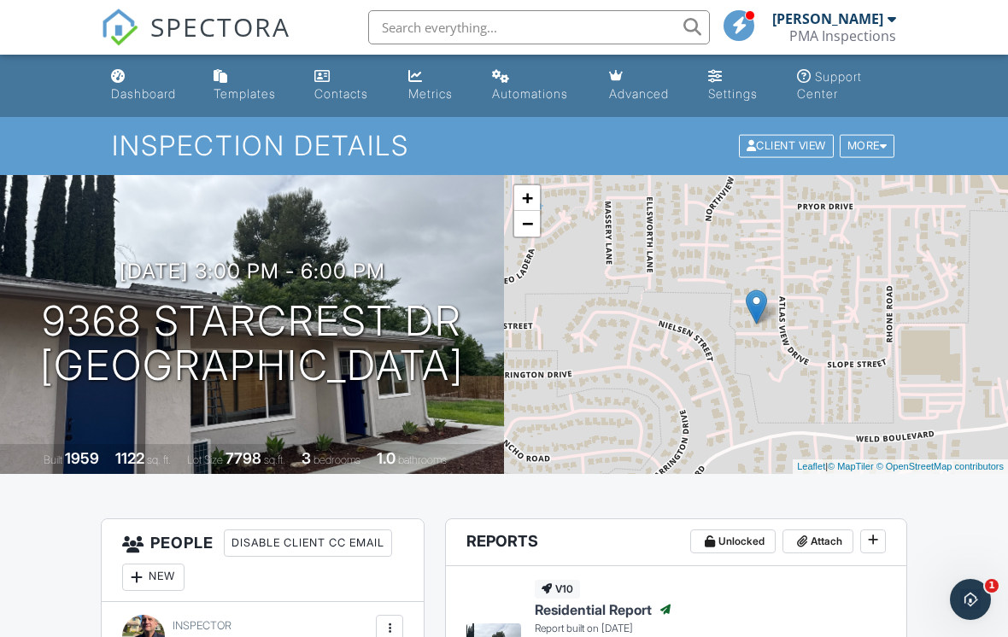
click at [223, 26] on span "SPECTORA" at bounding box center [220, 27] width 140 height 36
